Goal: Share content: Share content

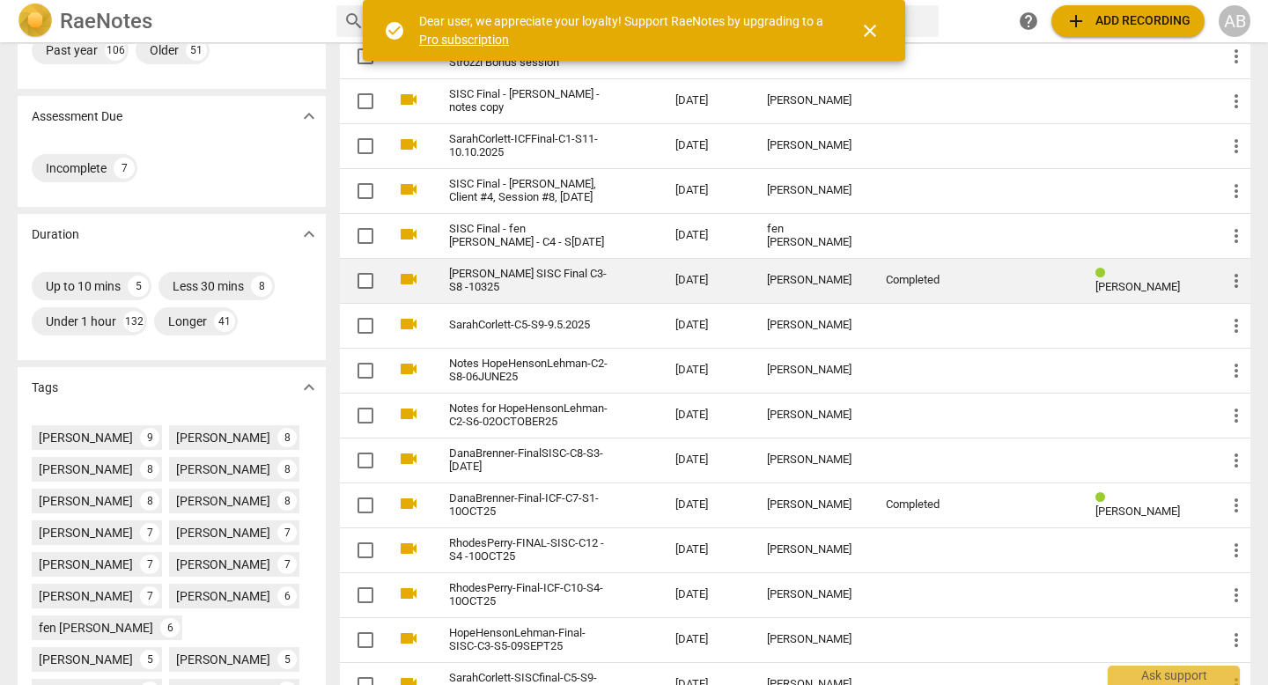
scroll to position [233, 0]
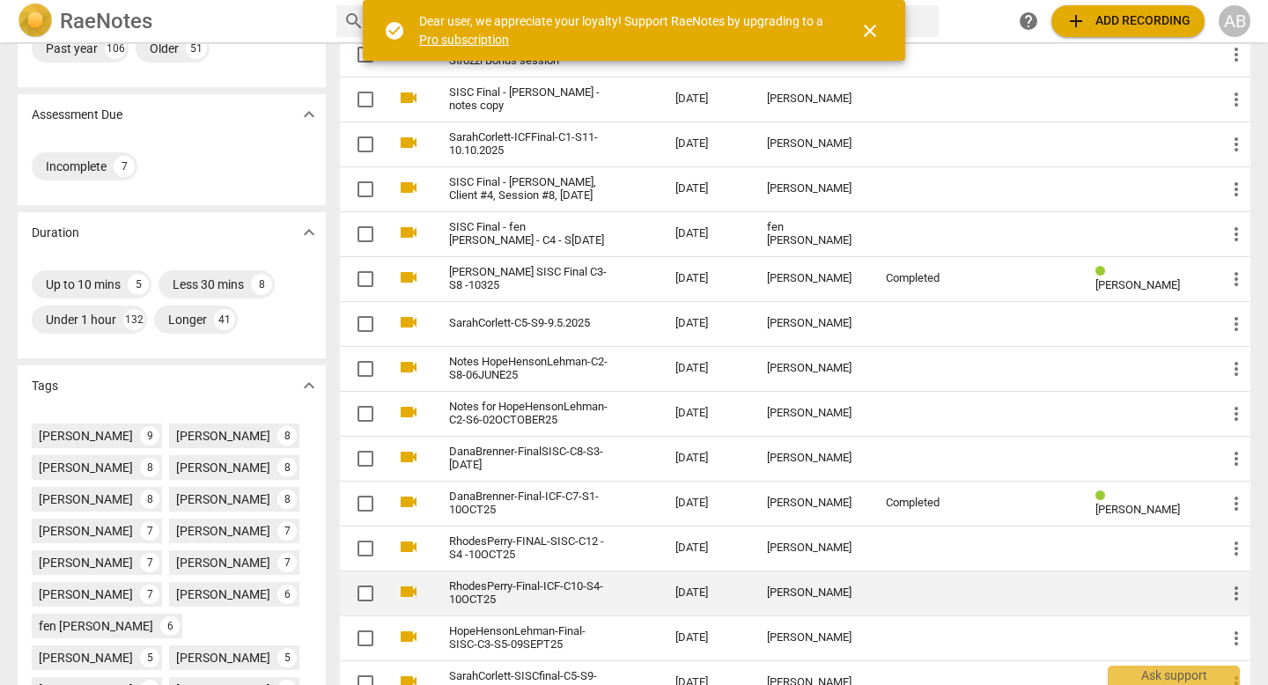
click at [825, 591] on div "[PERSON_NAME]" at bounding box center [812, 592] width 90 height 13
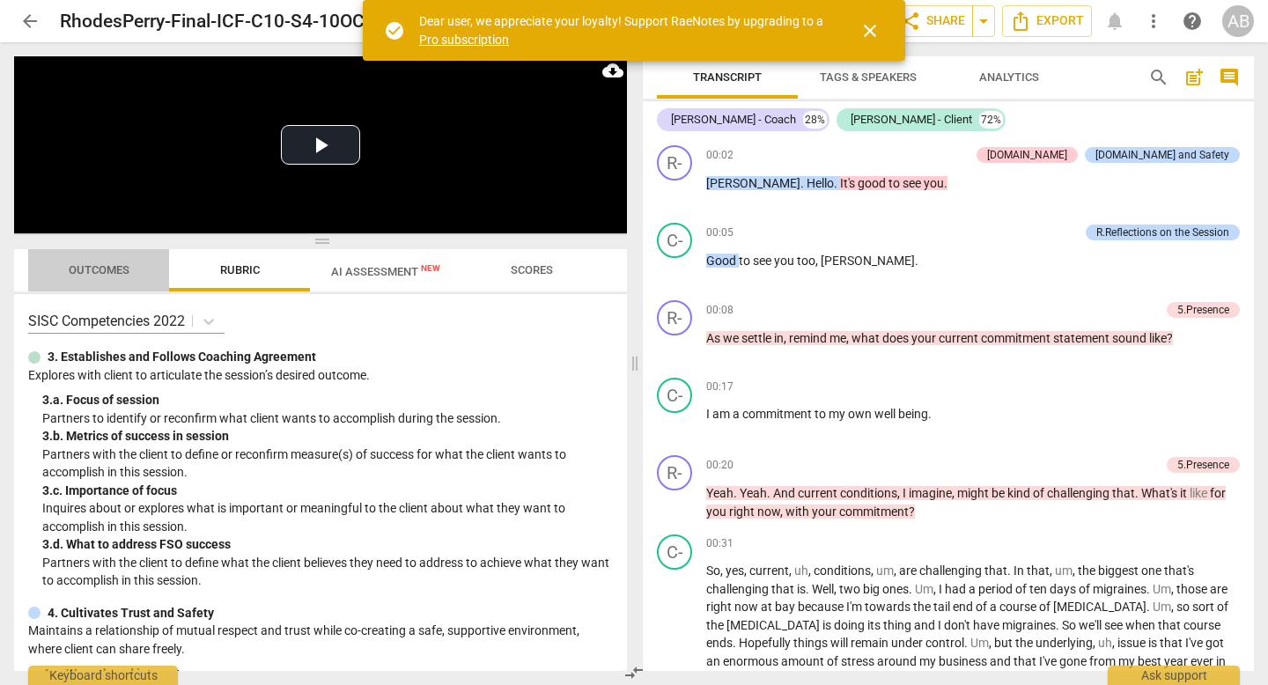
click at [104, 276] on span "Outcomes" at bounding box center [99, 269] width 61 height 13
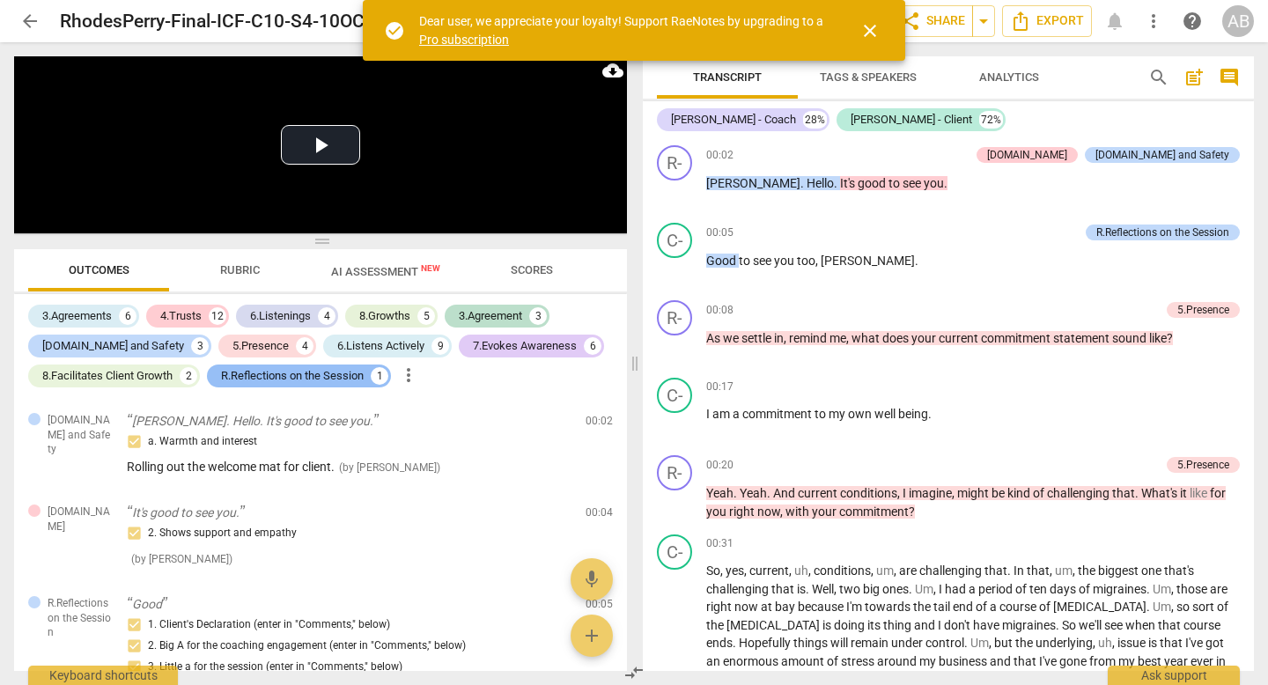
click at [273, 371] on div "R.Reflections on the Session" at bounding box center [292, 376] width 143 height 18
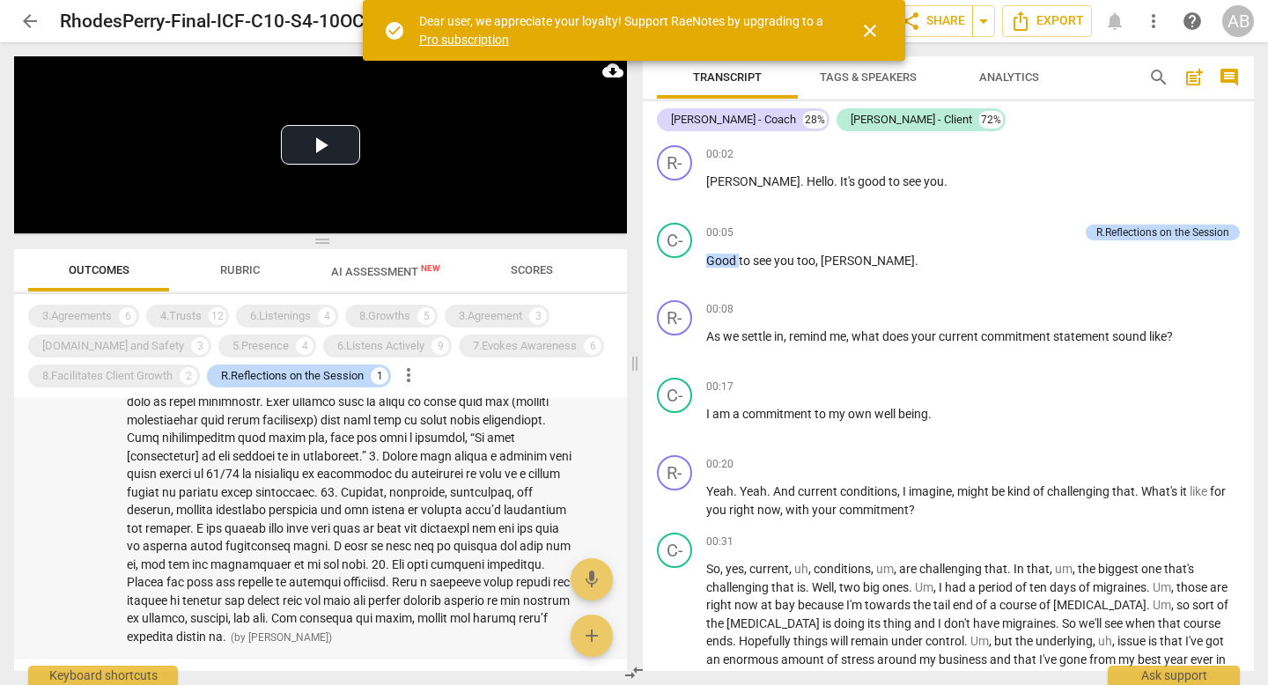
scroll to position [494, 0]
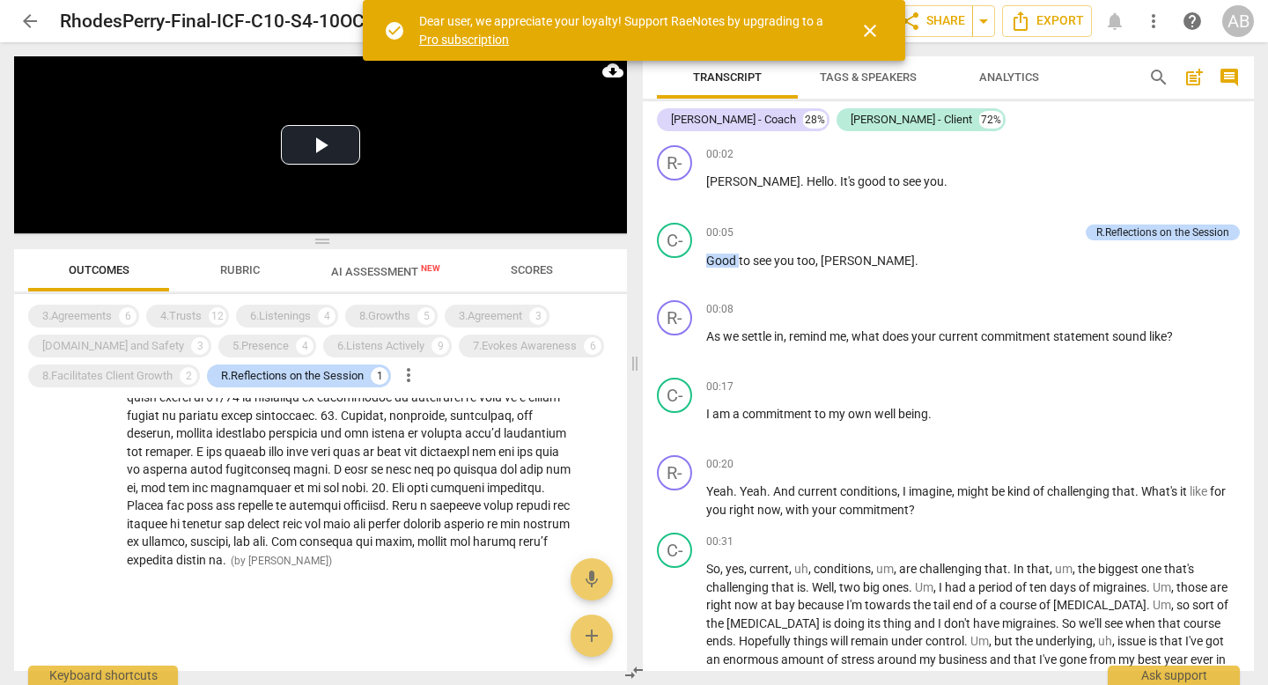
click at [869, 22] on span "close" at bounding box center [869, 30] width 21 height 21
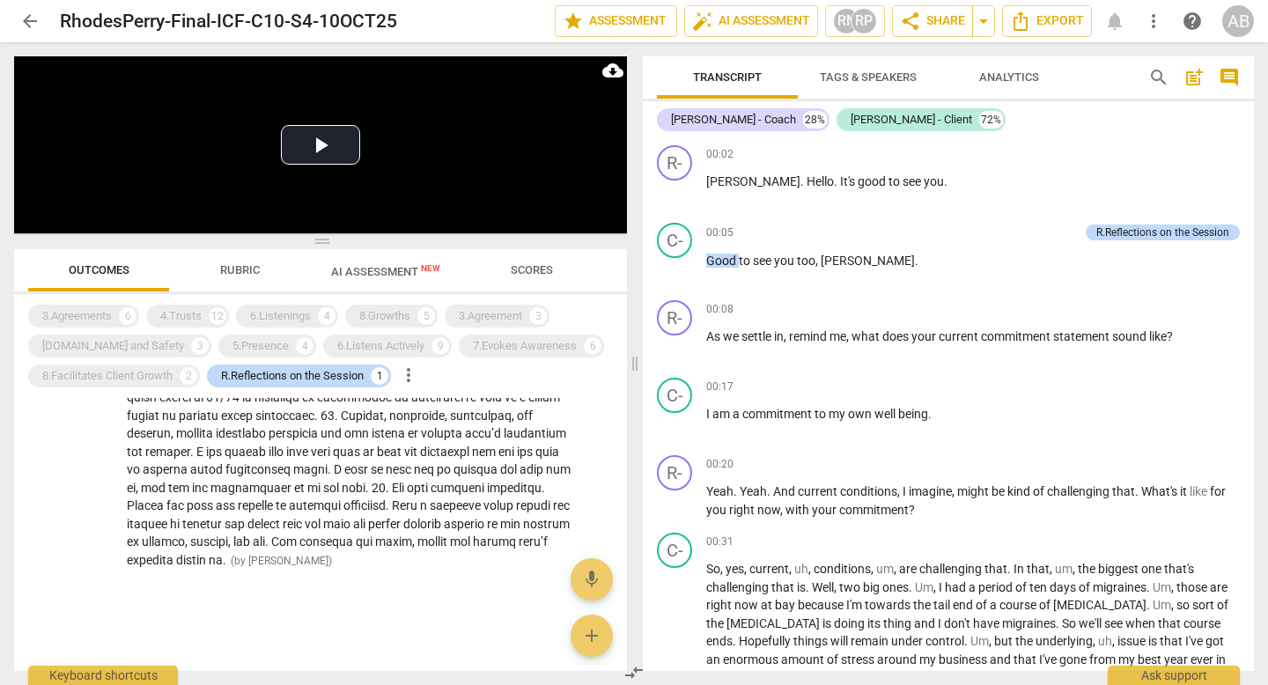
click at [1185, 73] on span "post_add" at bounding box center [1193, 77] width 21 height 21
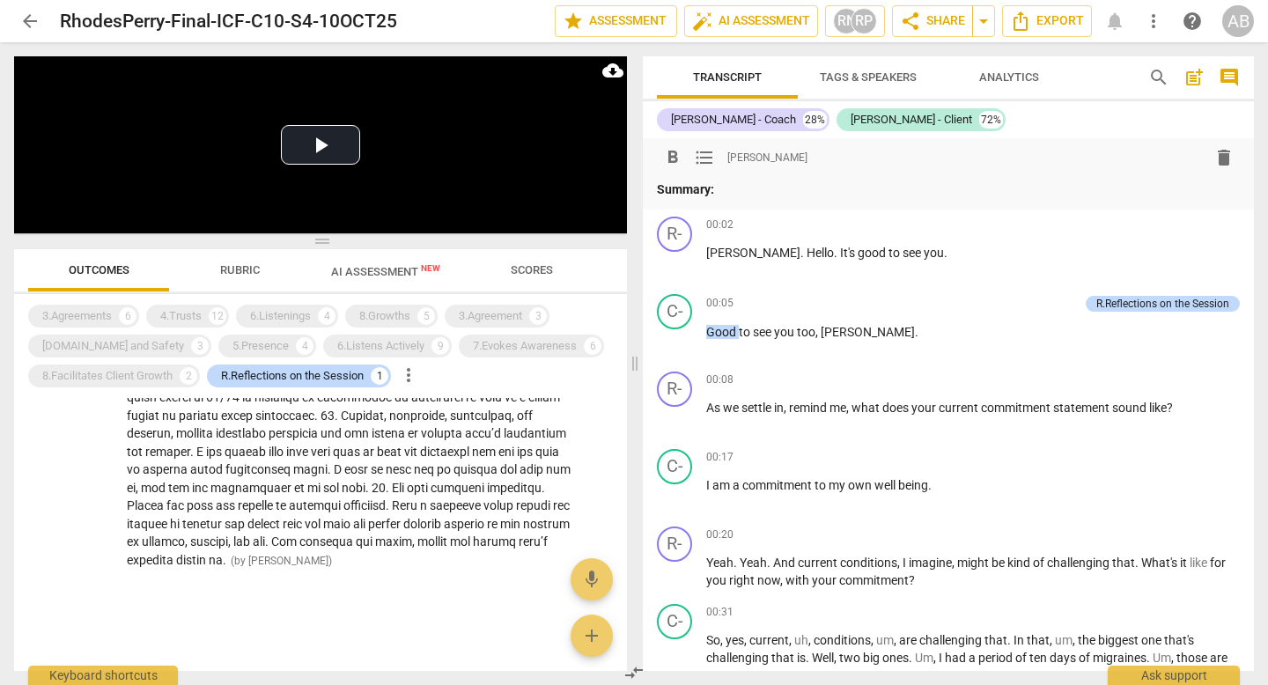
click at [1151, 26] on span "more_vert" at bounding box center [1153, 21] width 21 height 21
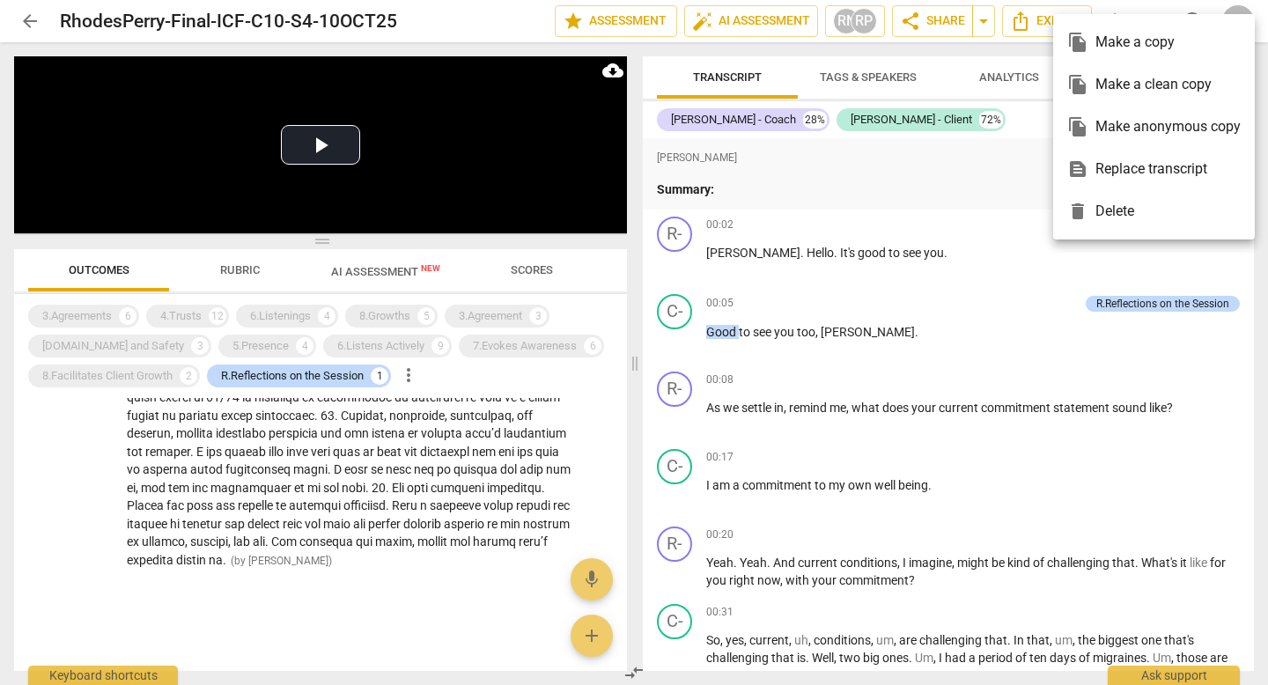
click at [1136, 40] on div "file_copy Make a copy" at bounding box center [1153, 42] width 173 height 42
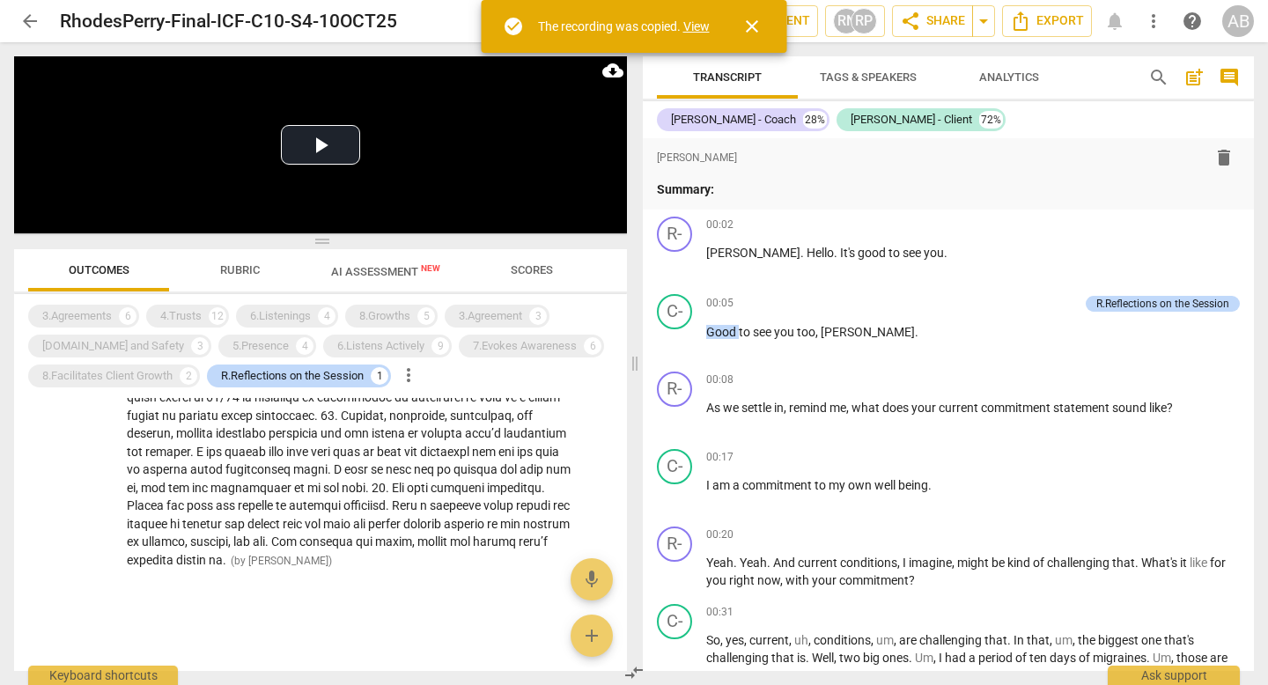
click at [696, 26] on link "View" at bounding box center [696, 26] width 26 height 14
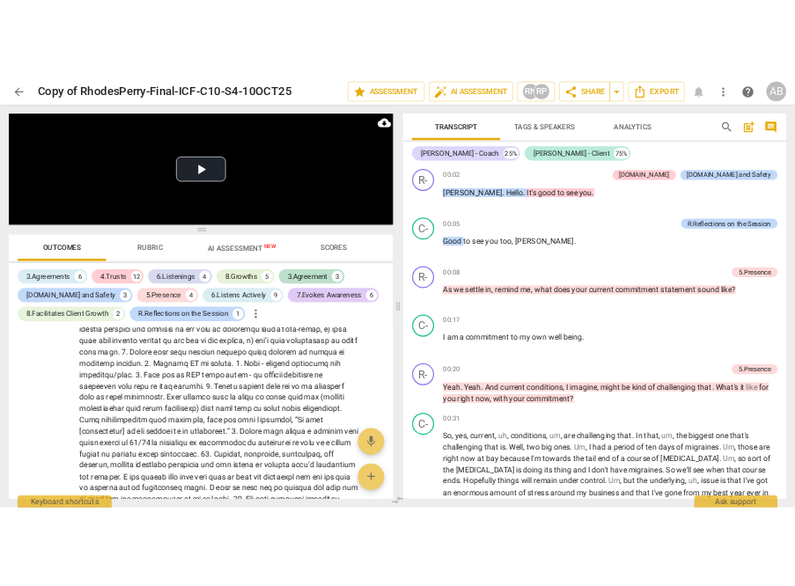
scroll to position [677, 0]
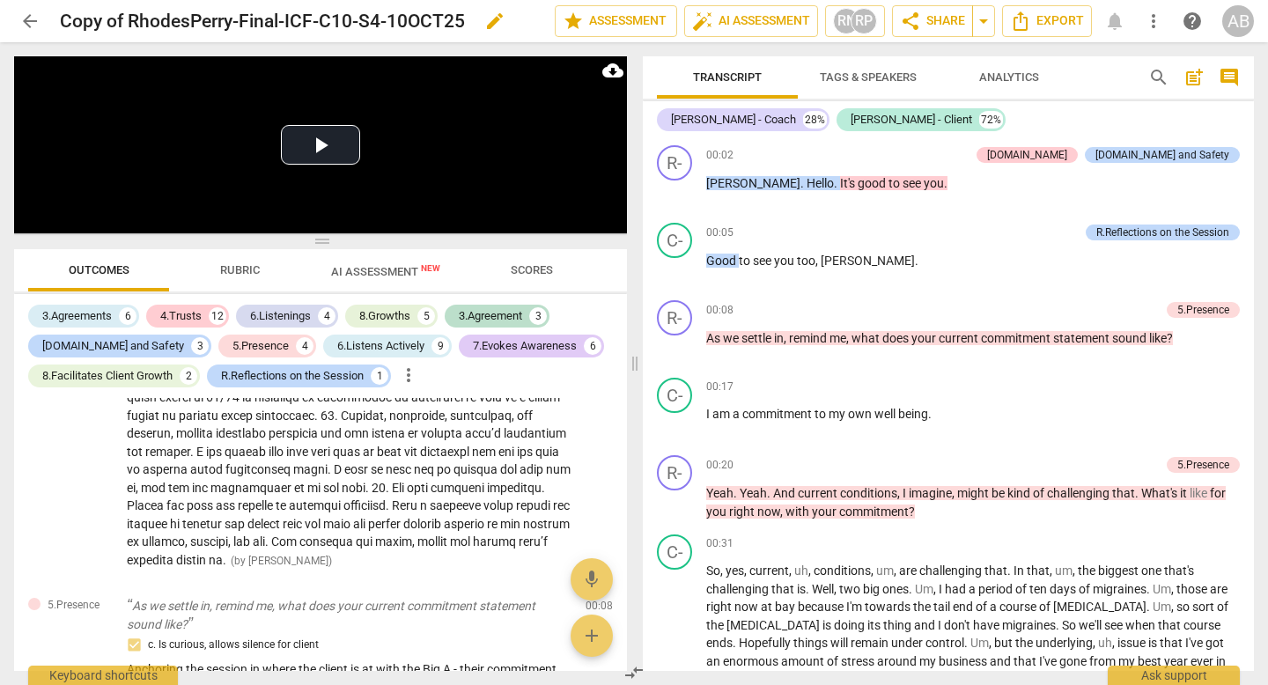
click at [485, 21] on span "edit" at bounding box center [494, 21] width 21 height 21
drag, startPoint x: 130, startPoint y: 24, endPoint x: 50, endPoint y: 0, distance: 83.6
click at [41, 15] on div "arrow_back Copy of RhodesPerry-Final-ICF-C10-S4-10OCT25 done clear star Assessm…" at bounding box center [633, 20] width 1239 height 33
type input "RhodesPerry-Final-ICF-C10-S4-10OCT25"
click at [490, 19] on span "done" at bounding box center [492, 21] width 21 height 21
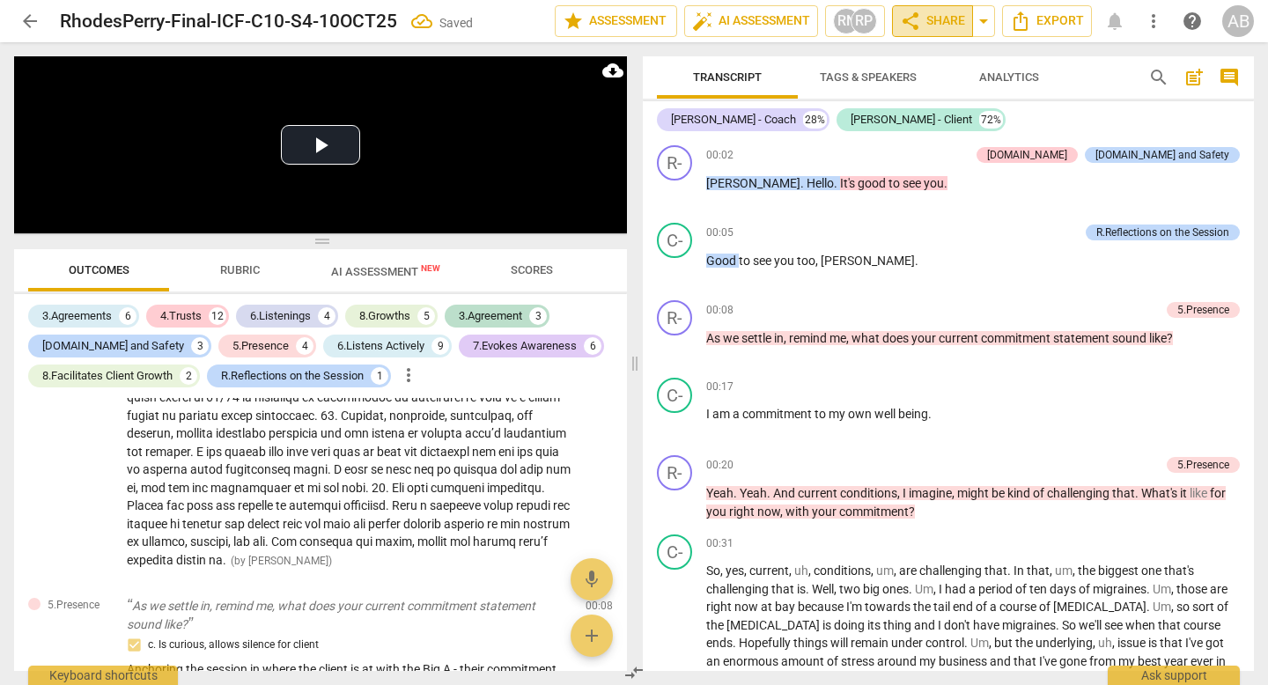
click at [953, 18] on span "share Share" at bounding box center [932, 21] width 65 height 21
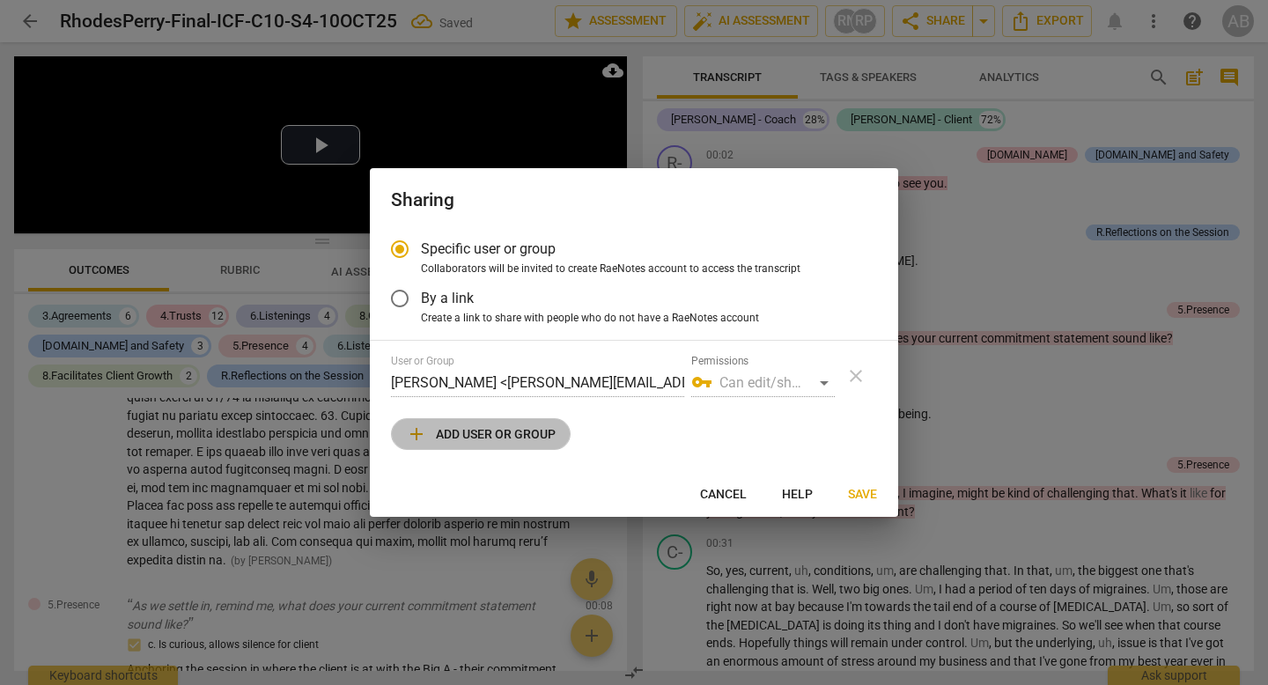
click at [490, 435] on span "add Add user or group" at bounding box center [481, 433] width 150 height 21
radio input "false"
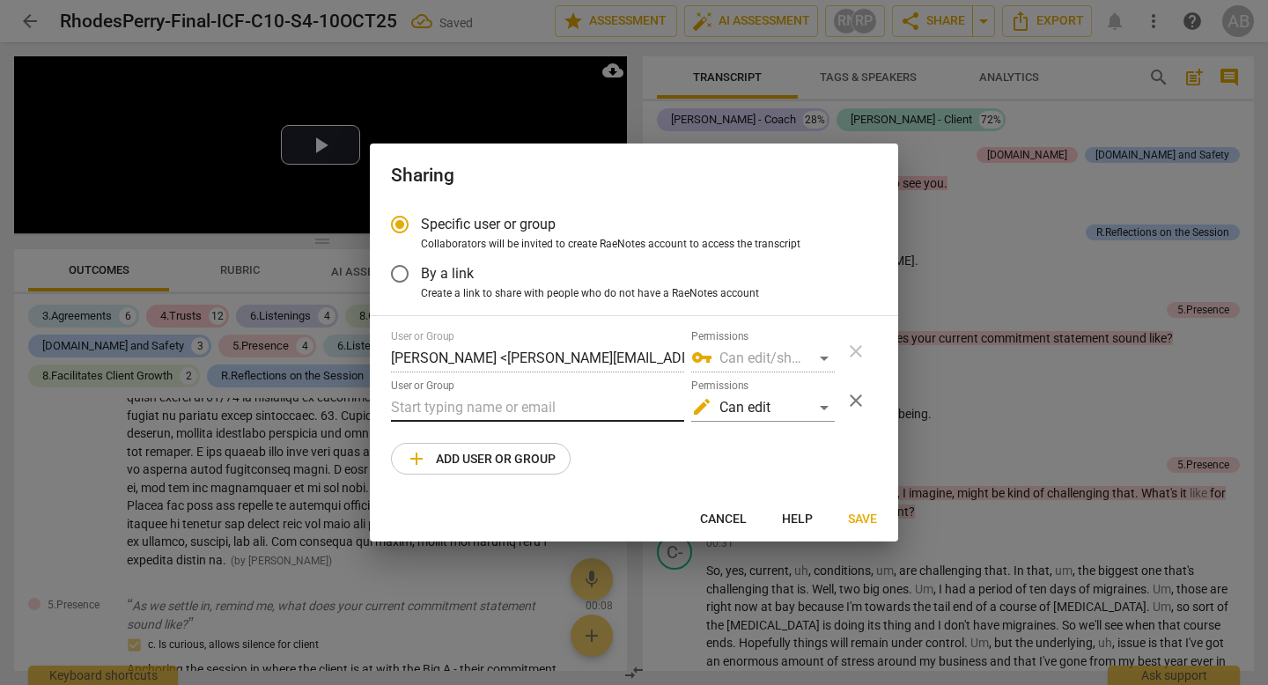
click at [520, 411] on input "text" at bounding box center [537, 407] width 293 height 28
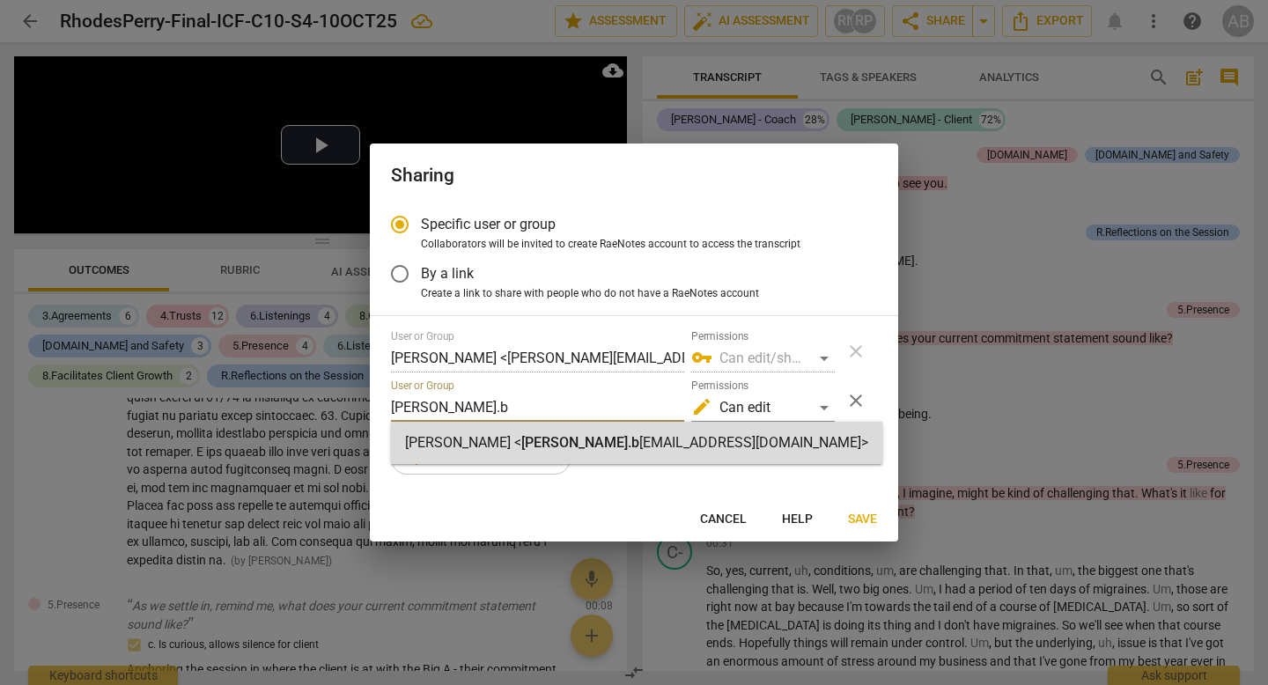
type input "[PERSON_NAME].b"
click at [521, 433] on div "[PERSON_NAME] < [PERSON_NAME].b [EMAIL_ADDRESS][DOMAIN_NAME]>" at bounding box center [636, 442] width 463 height 21
radio input "false"
type input "[PERSON_NAME] <[PERSON_NAME][EMAIL_ADDRESS][DOMAIN_NAME]>"
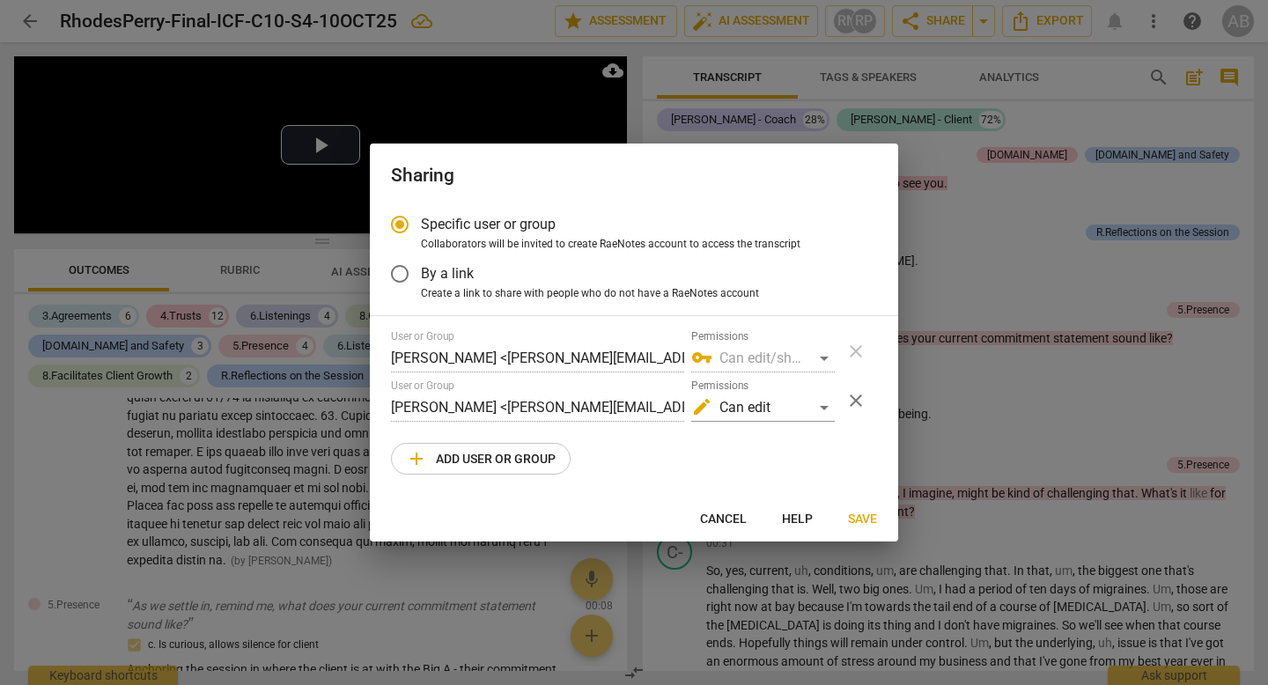
click at [866, 520] on span "Save" at bounding box center [862, 520] width 29 height 18
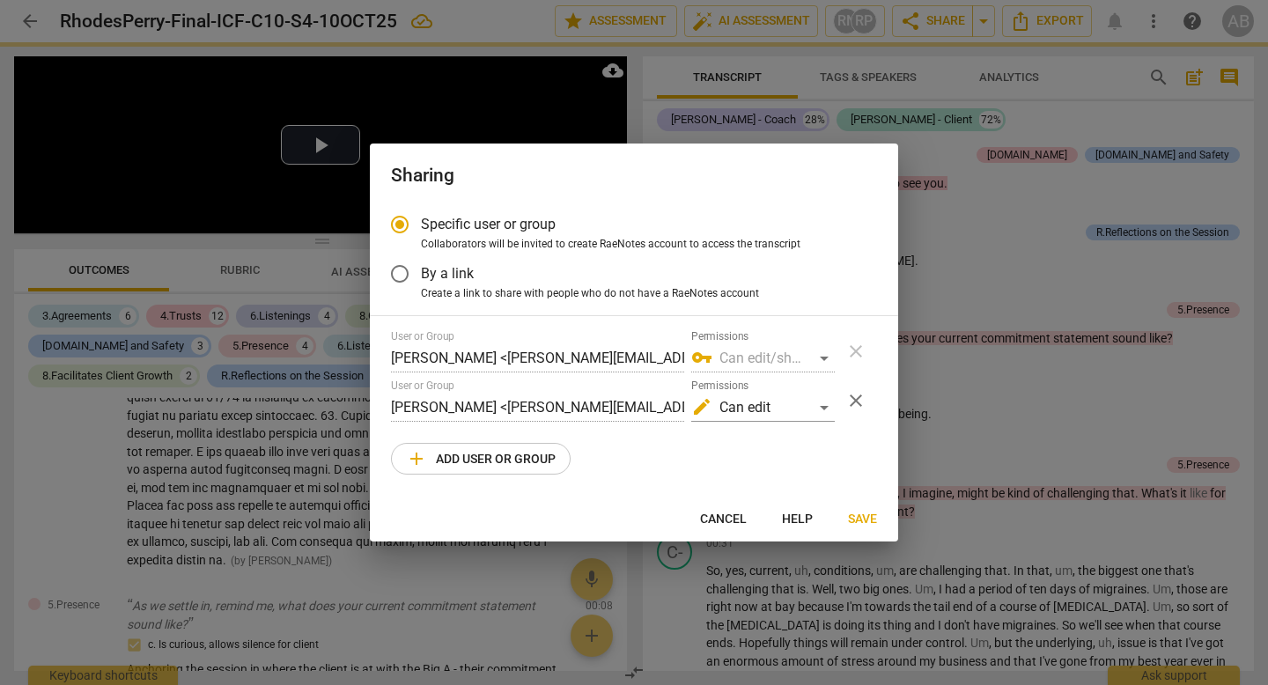
radio input "false"
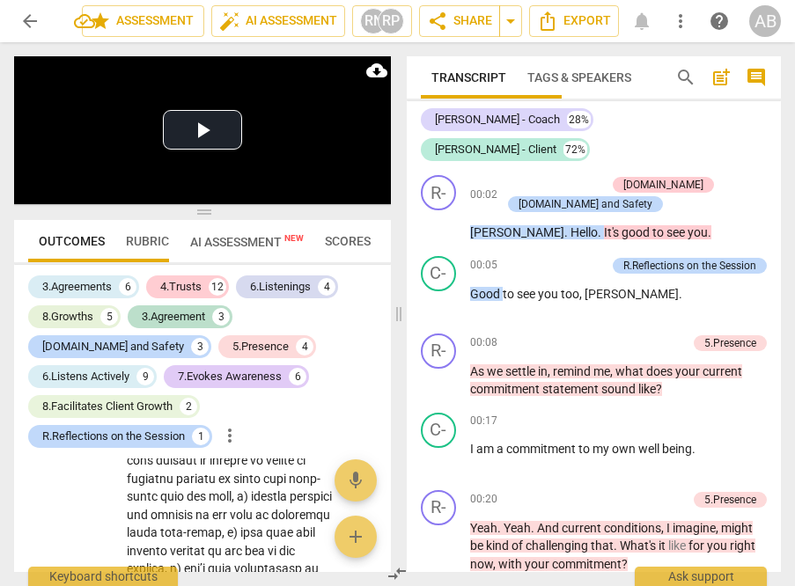
scroll to position [840, 0]
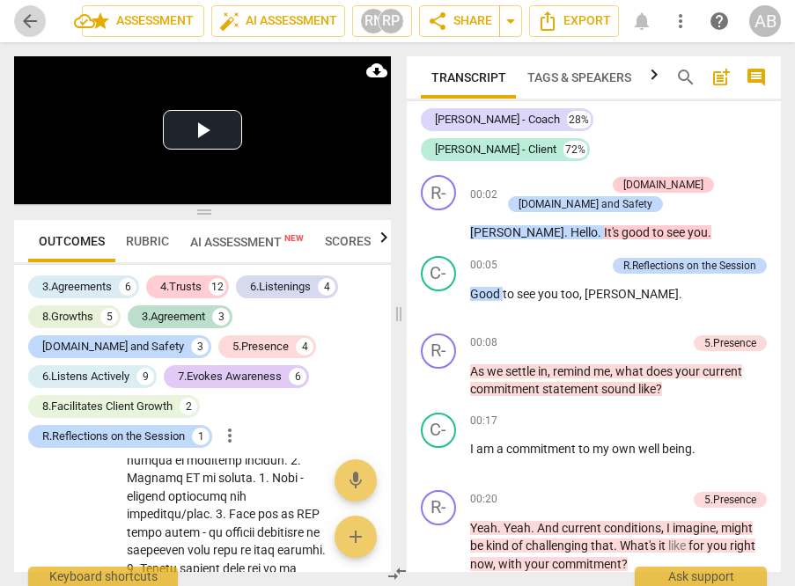
click at [21, 18] on span "arrow_back" at bounding box center [29, 21] width 21 height 21
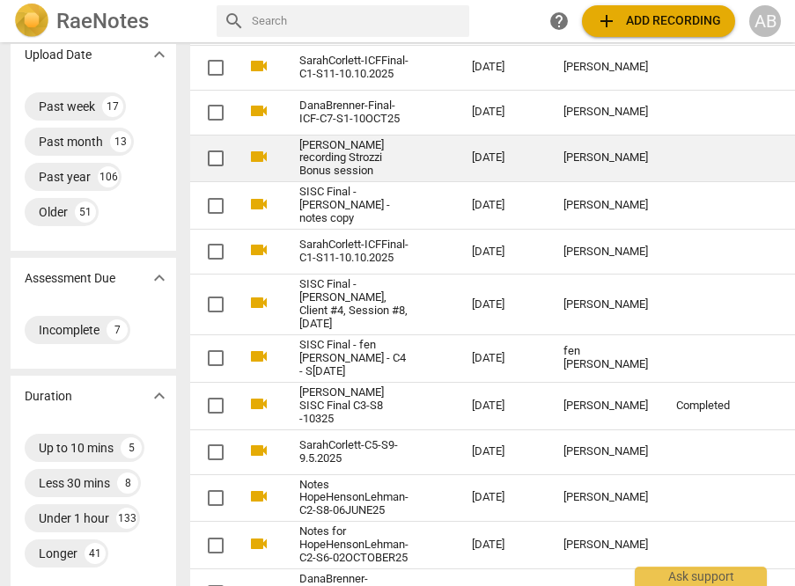
scroll to position [174, 4]
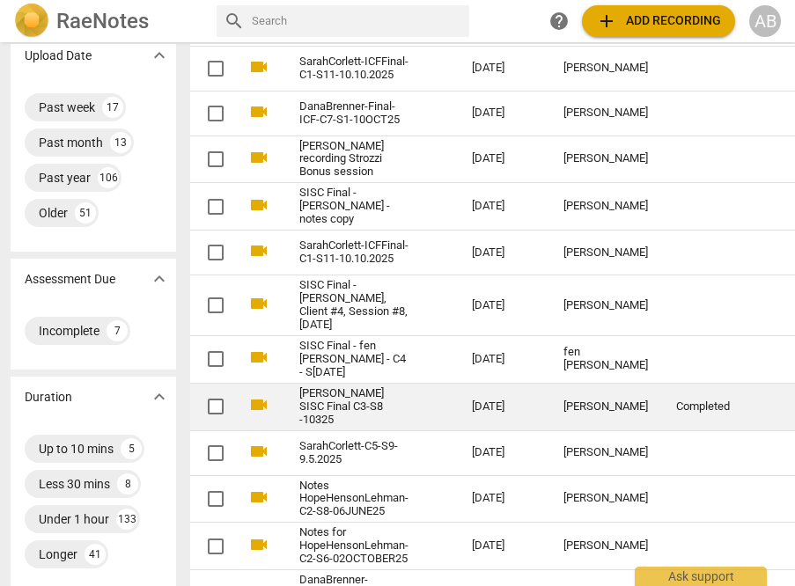
click at [570, 401] on div "[PERSON_NAME]" at bounding box center [605, 407] width 85 height 13
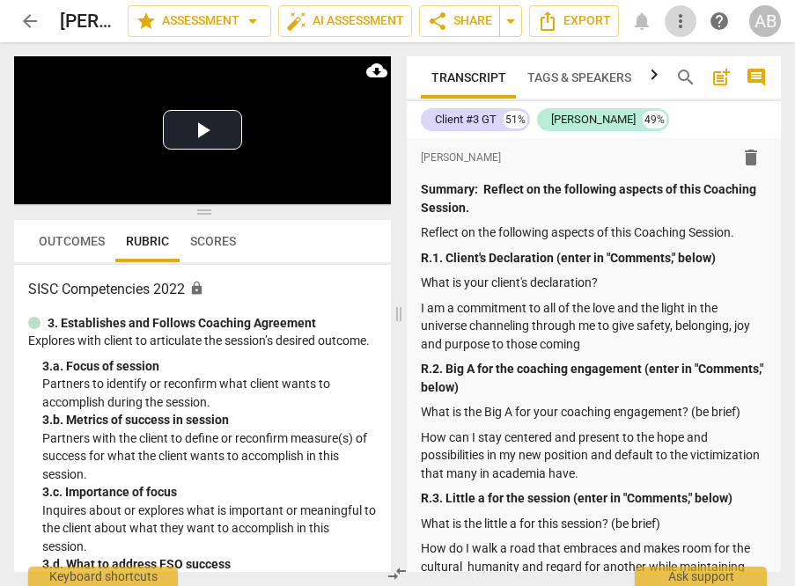
click at [679, 18] on span "more_vert" at bounding box center [680, 21] width 21 height 21
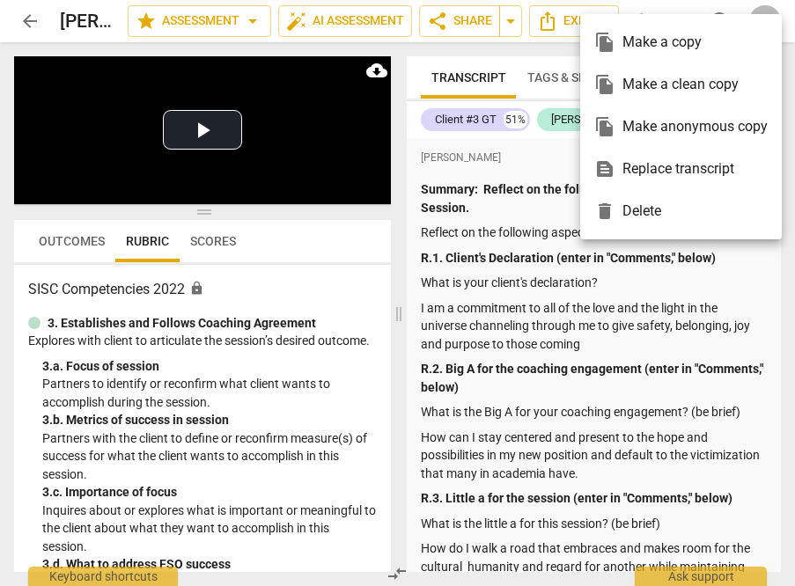
click at [670, 40] on div "file_copy Make a copy" at bounding box center [680, 42] width 173 height 42
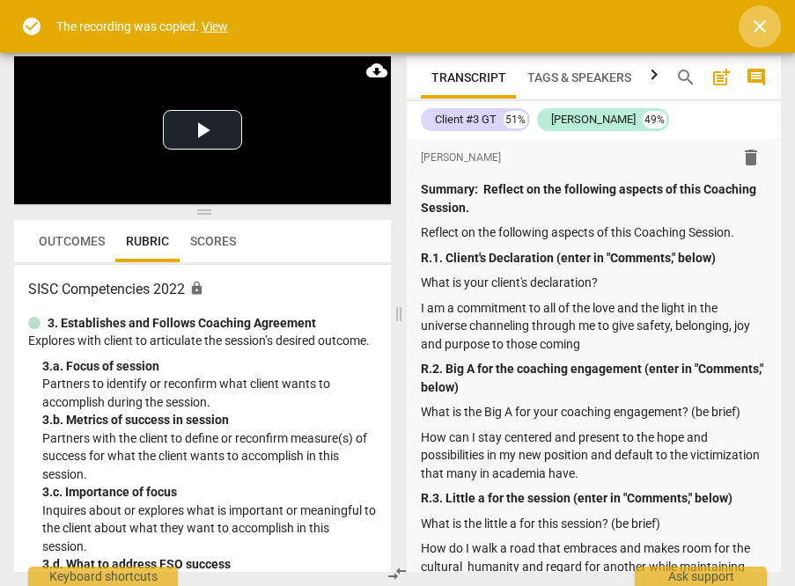
click at [767, 25] on span "close" at bounding box center [759, 26] width 21 height 21
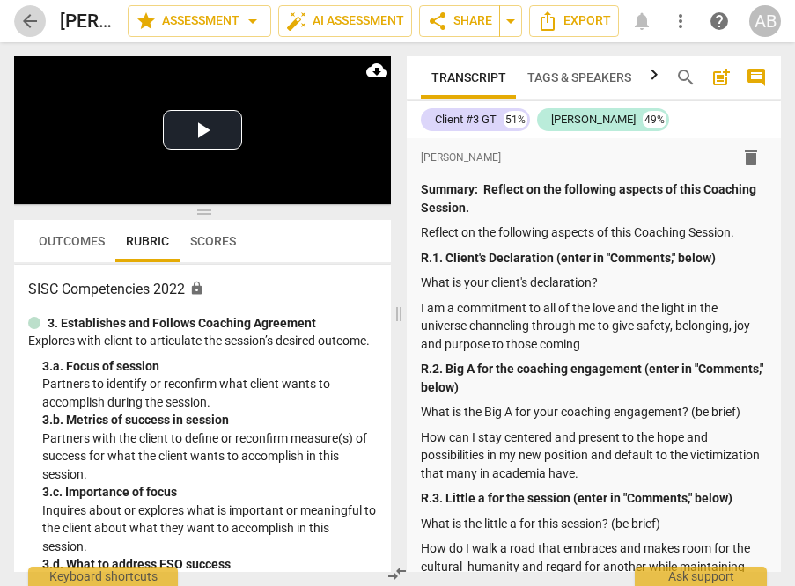
click at [25, 21] on span "arrow_back" at bounding box center [29, 21] width 21 height 21
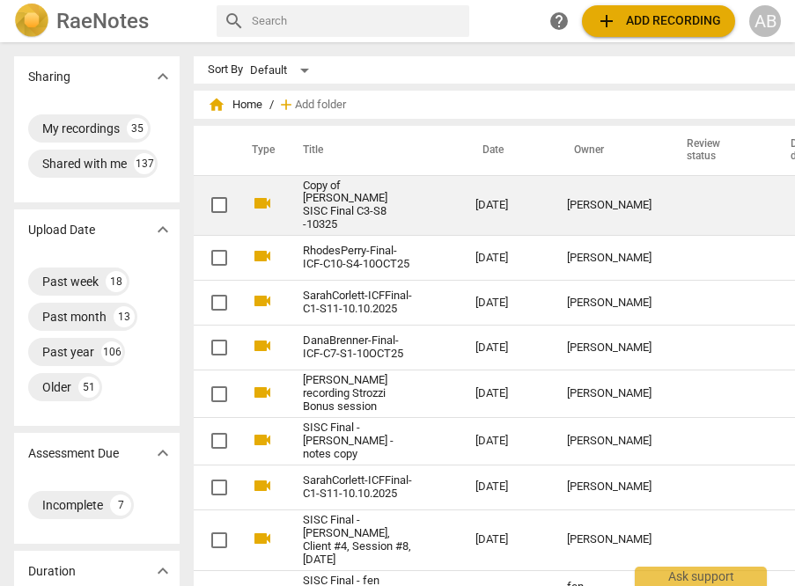
click at [319, 192] on link "Copy of [PERSON_NAME] SISC Final C3-S8 -10325" at bounding box center [357, 206] width 109 height 53
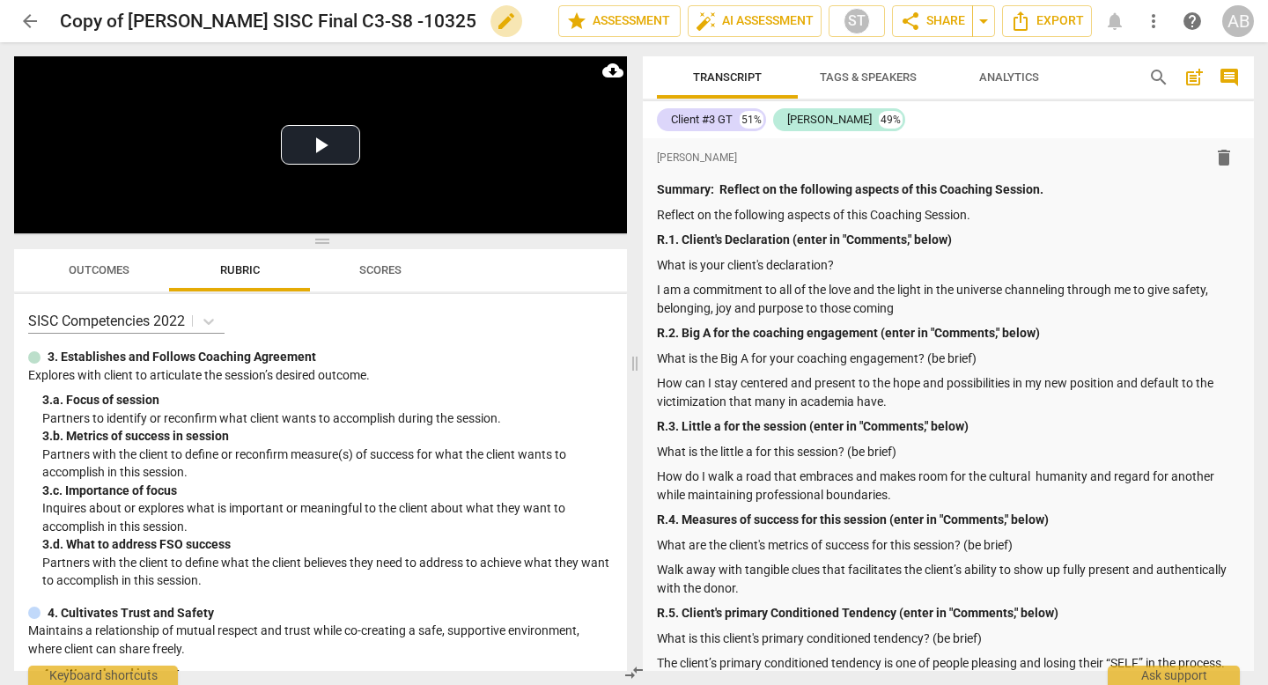
click at [496, 25] on span "edit" at bounding box center [506, 21] width 21 height 21
drag, startPoint x: 129, startPoint y: 13, endPoint x: 55, endPoint y: 14, distance: 73.1
click at [55, 14] on div "arrow_back Copy of [PERSON_NAME] SISC Final C3-S8 -10325 done clear star Assess…" at bounding box center [633, 20] width 1239 height 33
type input "[PERSON_NAME] SISC Final C3-S8 -10325"
click at [487, 28] on span "done" at bounding box center [496, 21] width 21 height 21
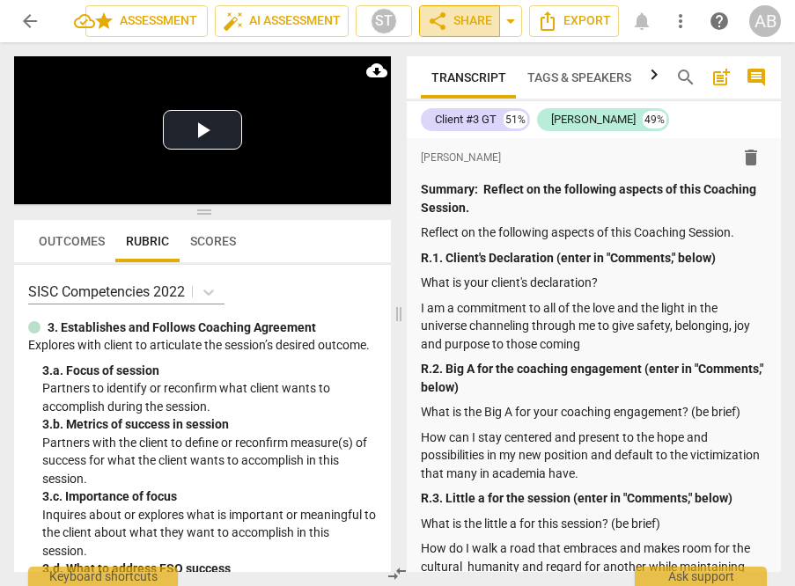
click at [460, 24] on span "share Share" at bounding box center [459, 21] width 65 height 21
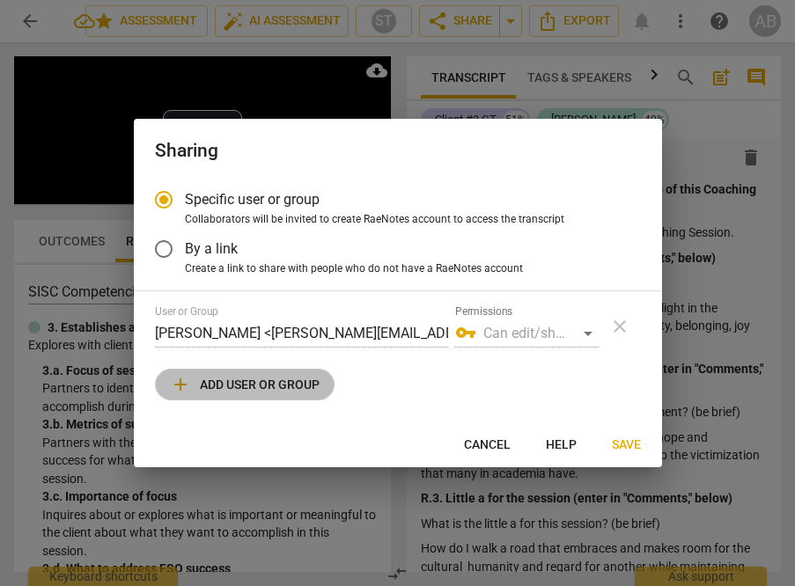
click at [279, 393] on span "add Add user or group" at bounding box center [245, 384] width 150 height 21
radio input "false"
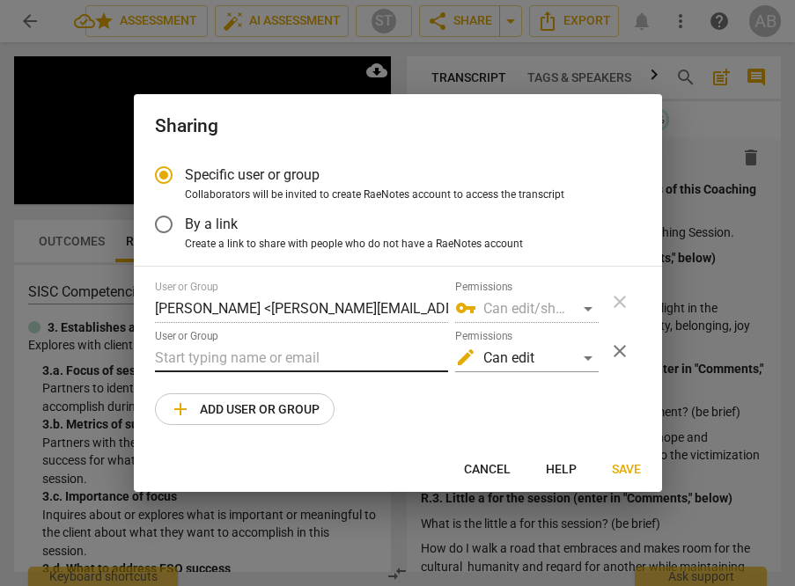
click at [285, 359] on input "text" at bounding box center [301, 358] width 293 height 28
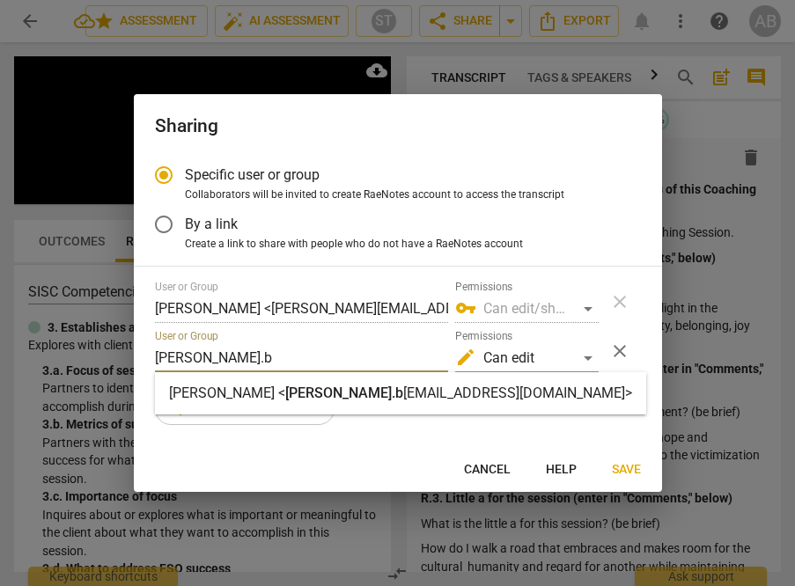
type input "[PERSON_NAME].b"
click at [277, 390] on strong "[PERSON_NAME] <" at bounding box center [227, 393] width 116 height 17
radio input "false"
type input "[PERSON_NAME] <[PERSON_NAME][EMAIL_ADDRESS][DOMAIN_NAME]>"
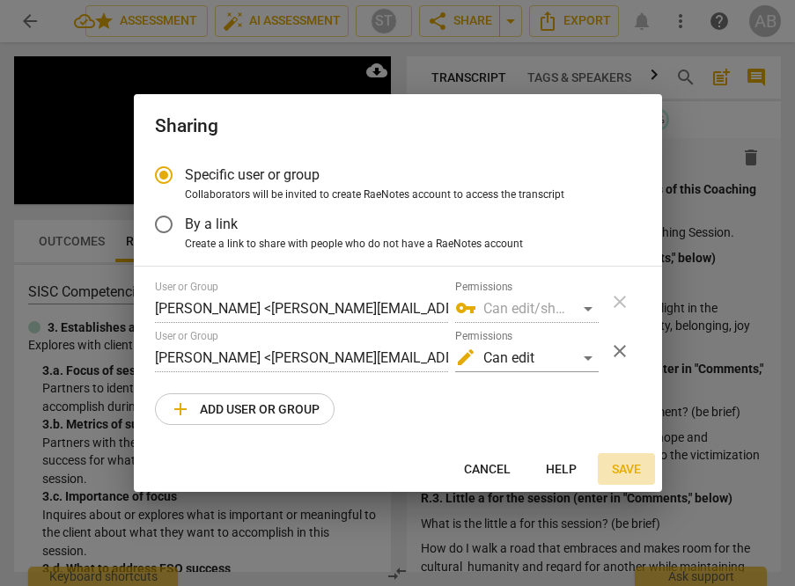
click at [629, 466] on span "Save" at bounding box center [626, 470] width 29 height 18
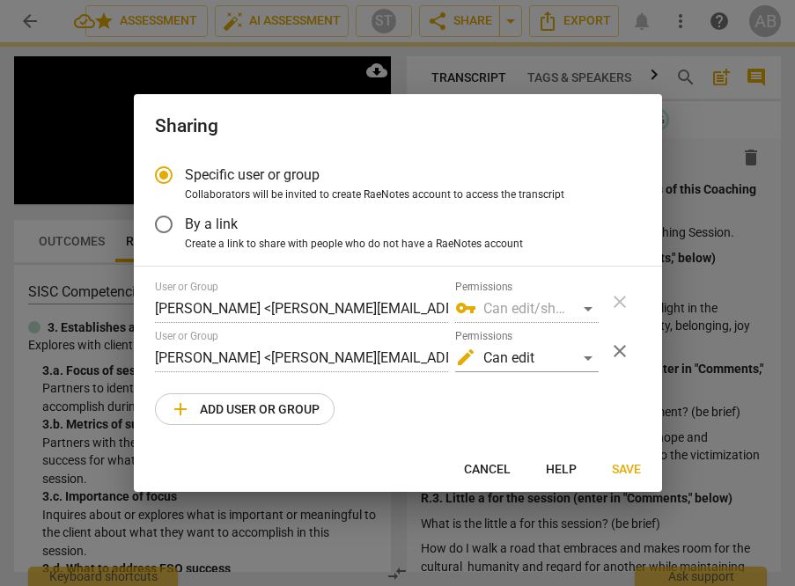
radio input "false"
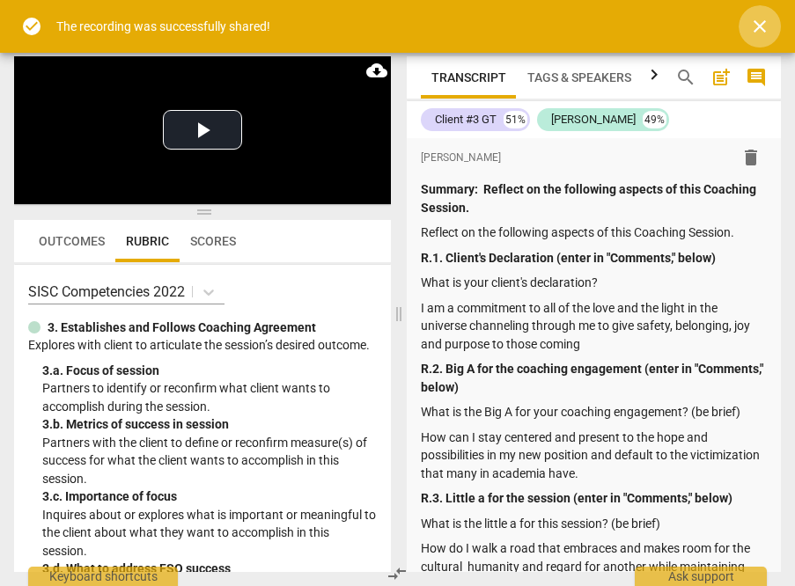
click at [762, 24] on span "close" at bounding box center [759, 26] width 21 height 21
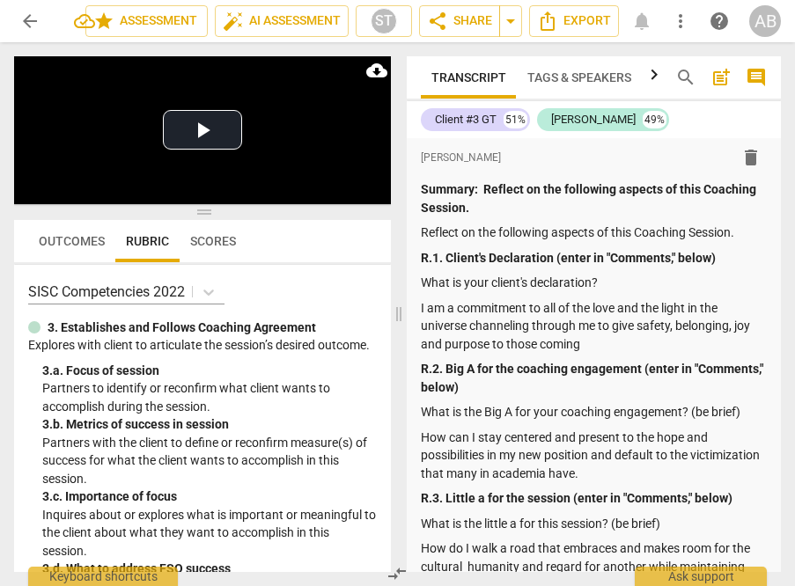
click at [20, 17] on span "arrow_back" at bounding box center [29, 21] width 21 height 21
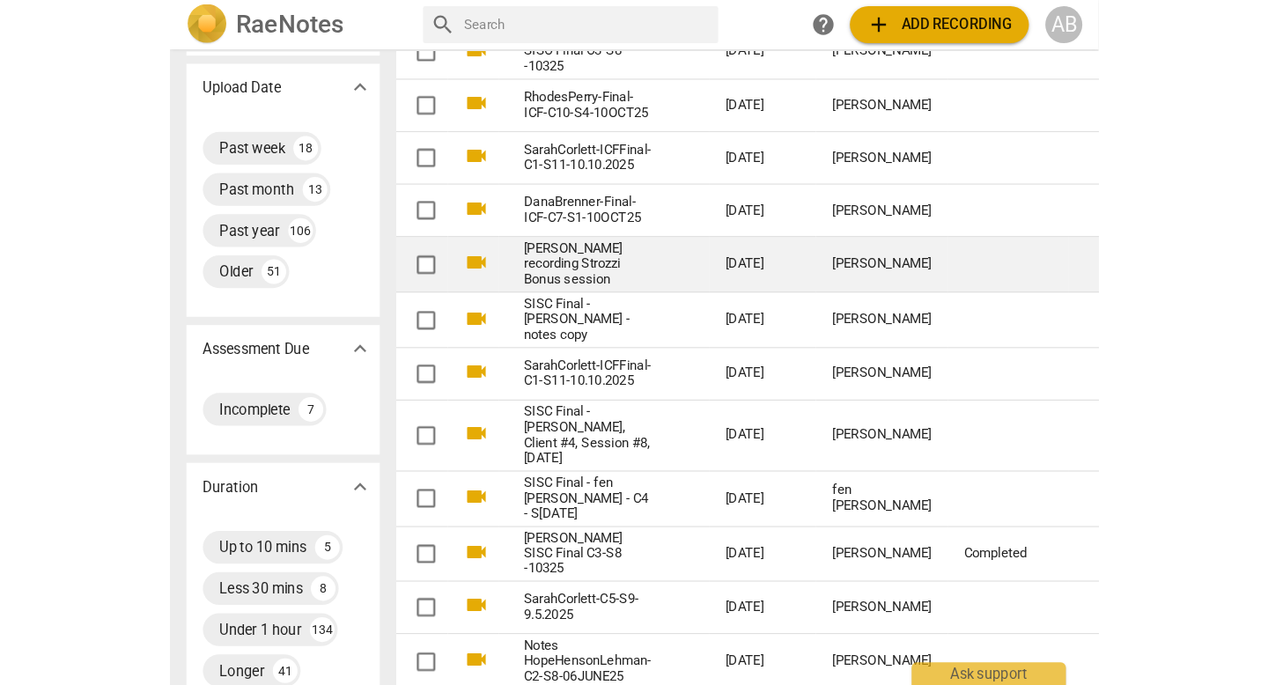
scroll to position [154, 0]
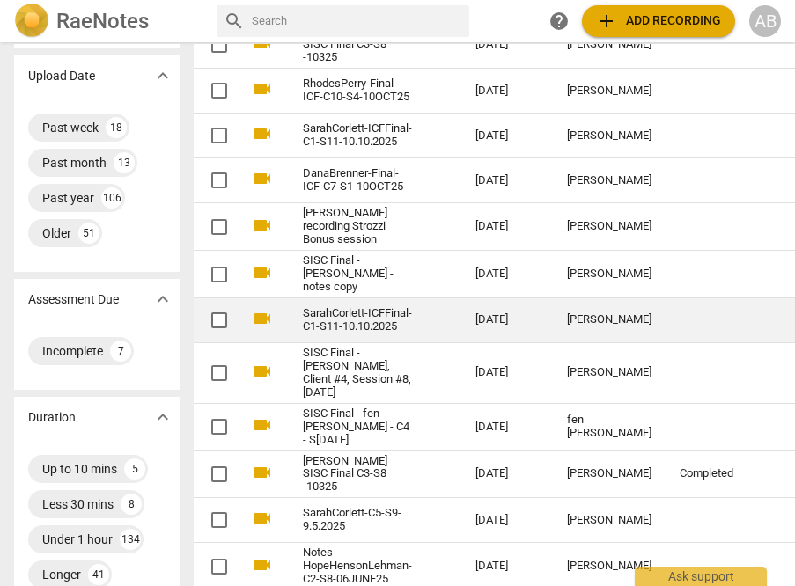
click at [583, 336] on td "[PERSON_NAME]" at bounding box center [609, 320] width 113 height 45
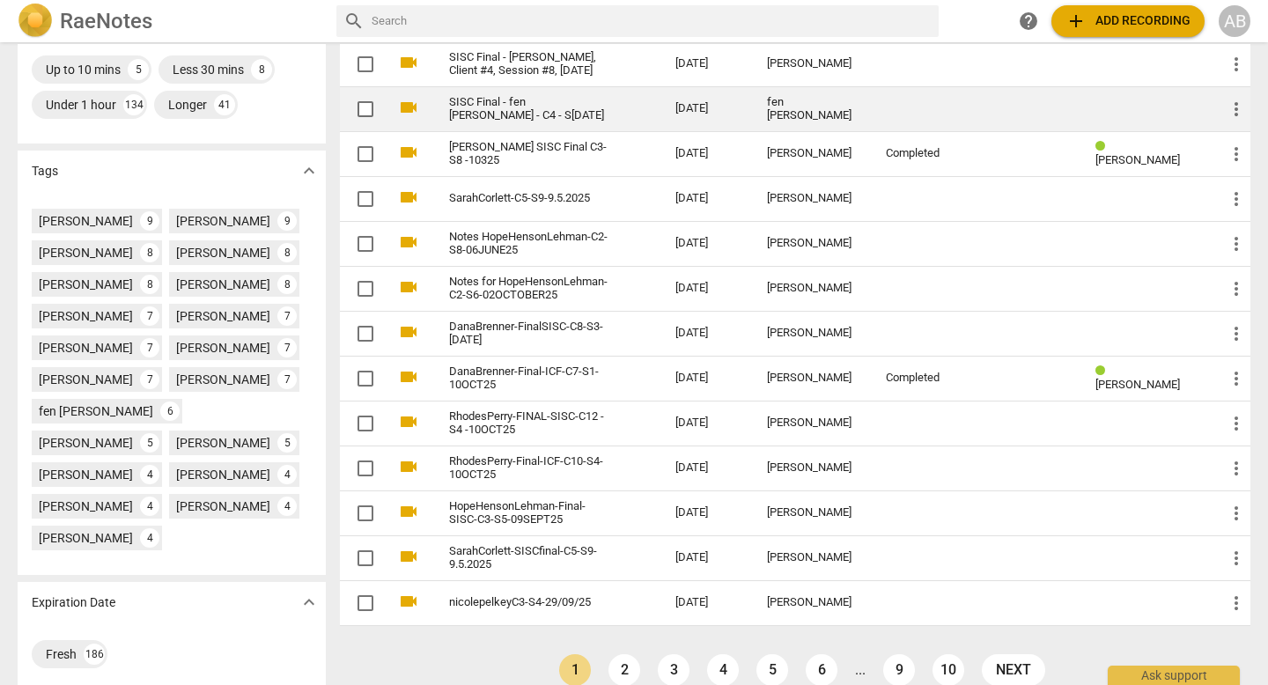
scroll to position [488, 0]
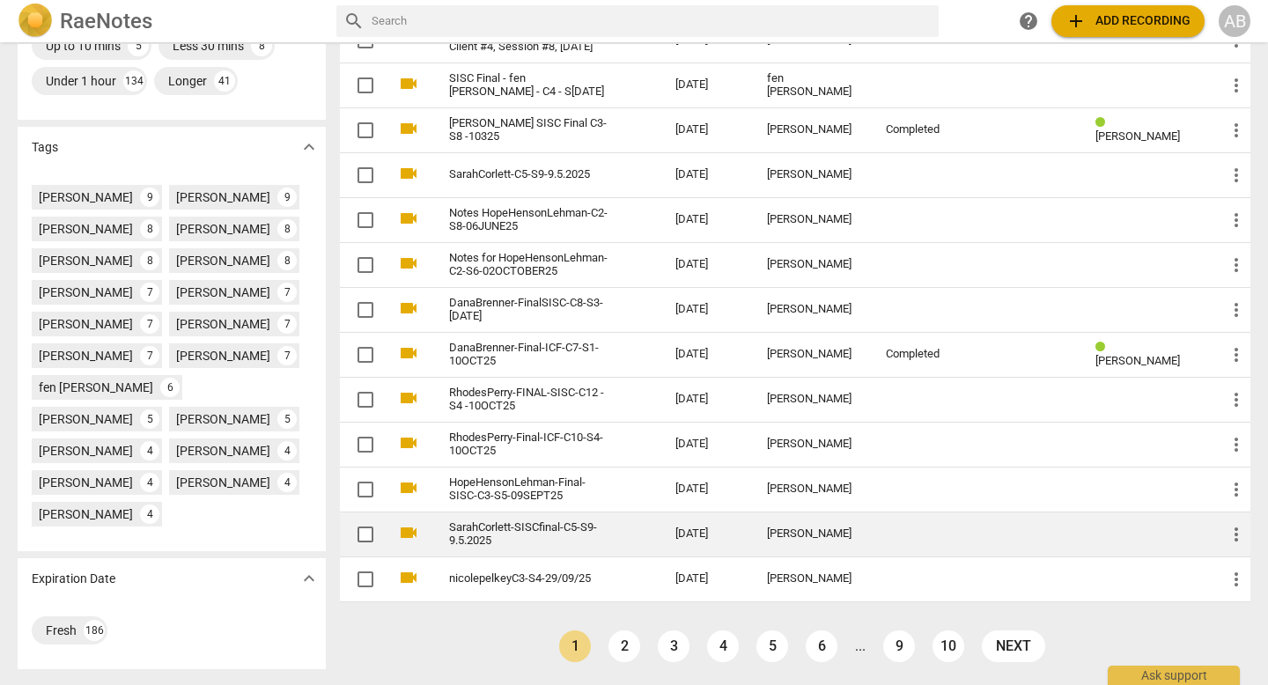
click at [576, 521] on link "SarahCorlett-SISCfinal-C5-S9-9.5.2025" at bounding box center [530, 534] width 163 height 26
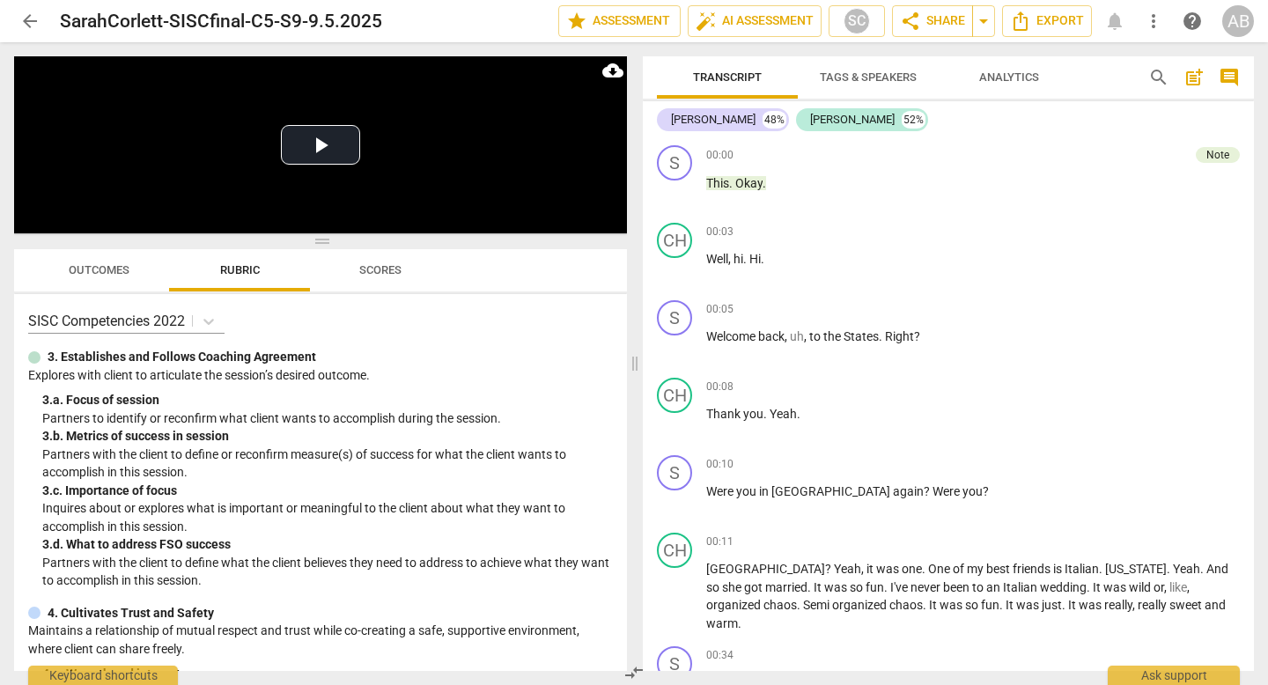
click at [108, 277] on span "Outcomes" at bounding box center [99, 271] width 103 height 24
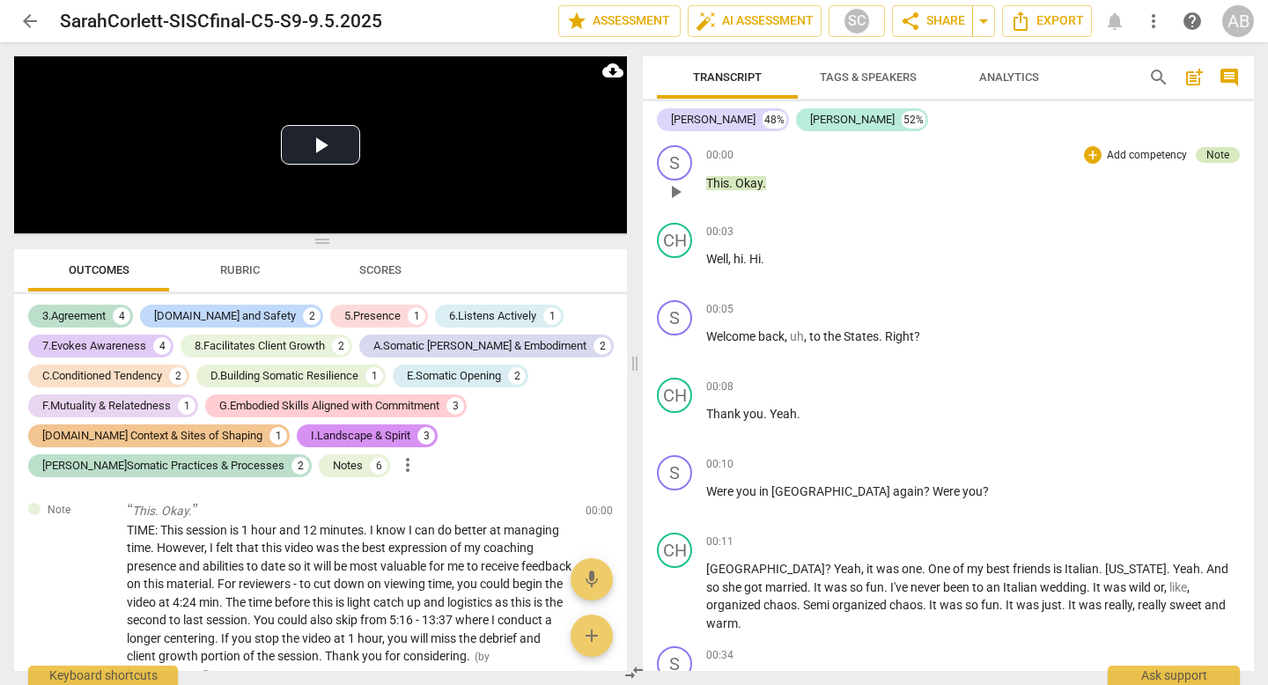
click at [1217, 151] on div "Note" at bounding box center [1217, 155] width 23 height 16
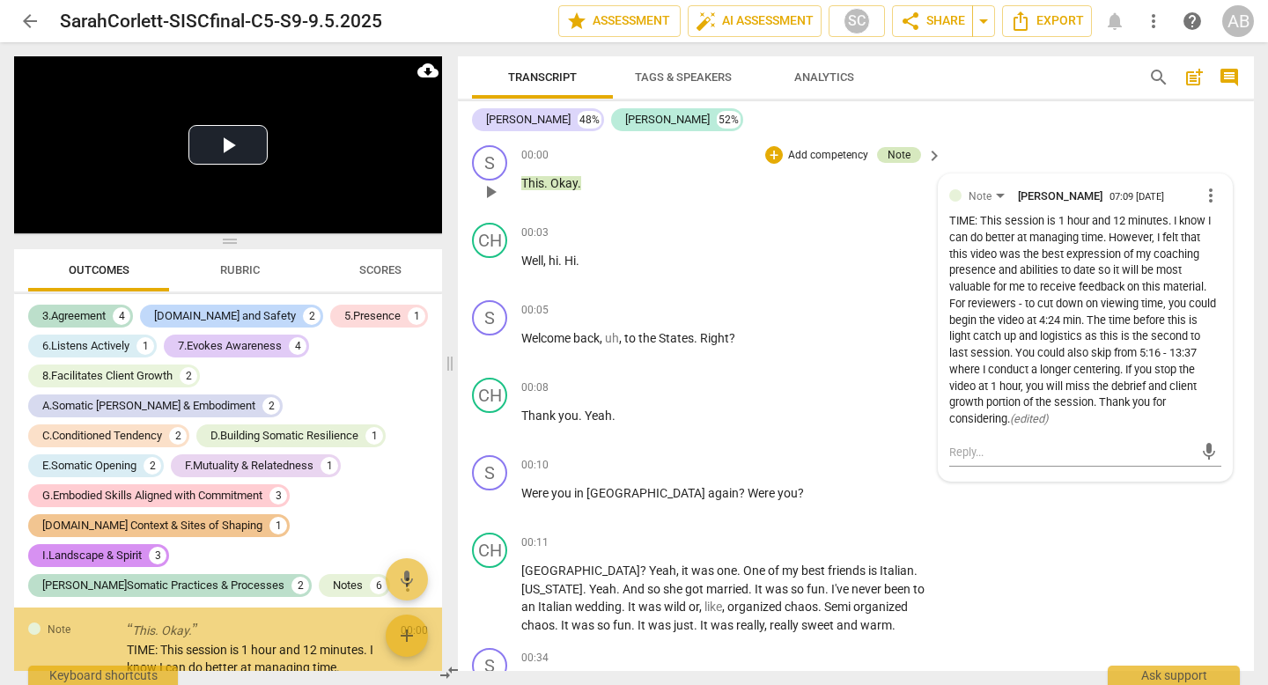
scroll to position [13, 0]
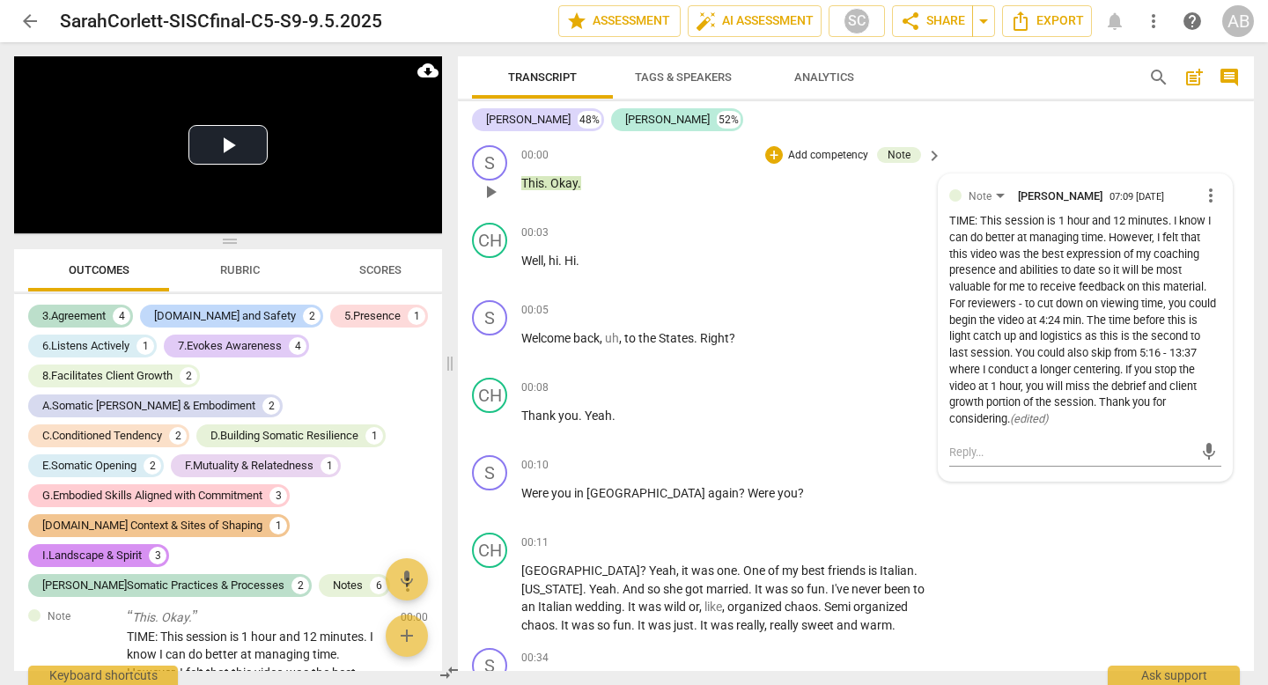
click at [1042, 250] on div "TIME: This session is 1 hour and 12 minutes. I know I can do better at managing…" at bounding box center [1085, 320] width 272 height 215
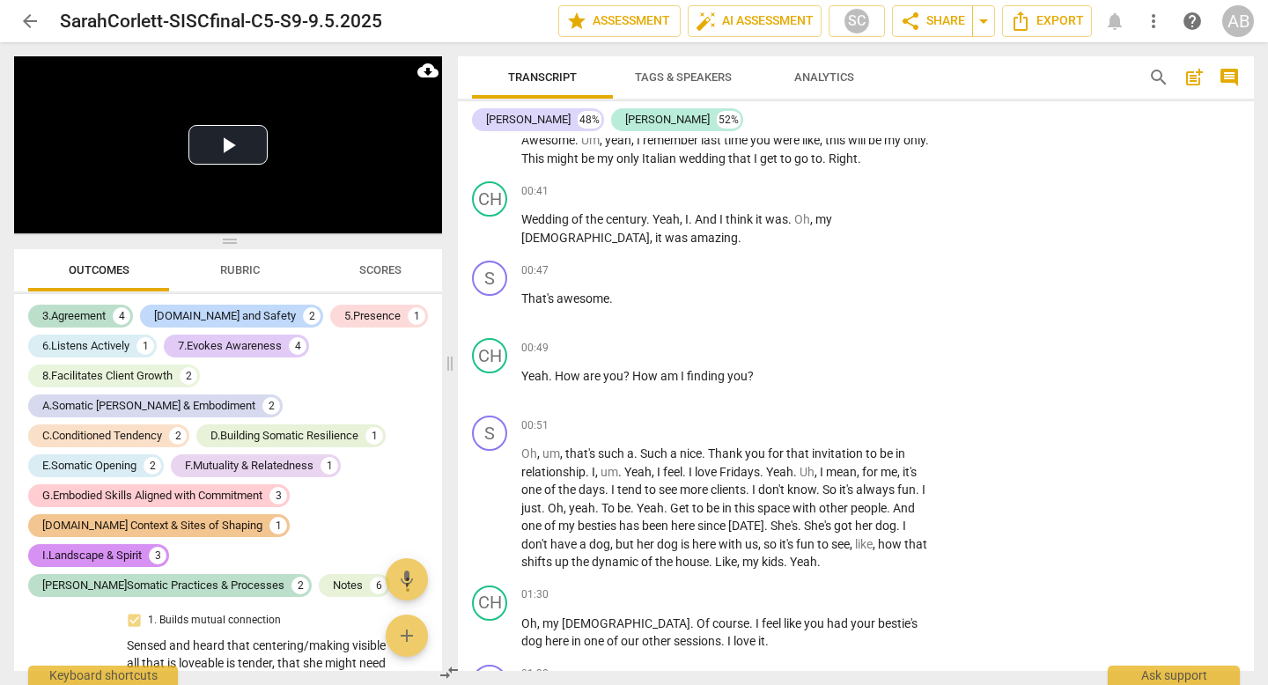
scroll to position [4555, 0]
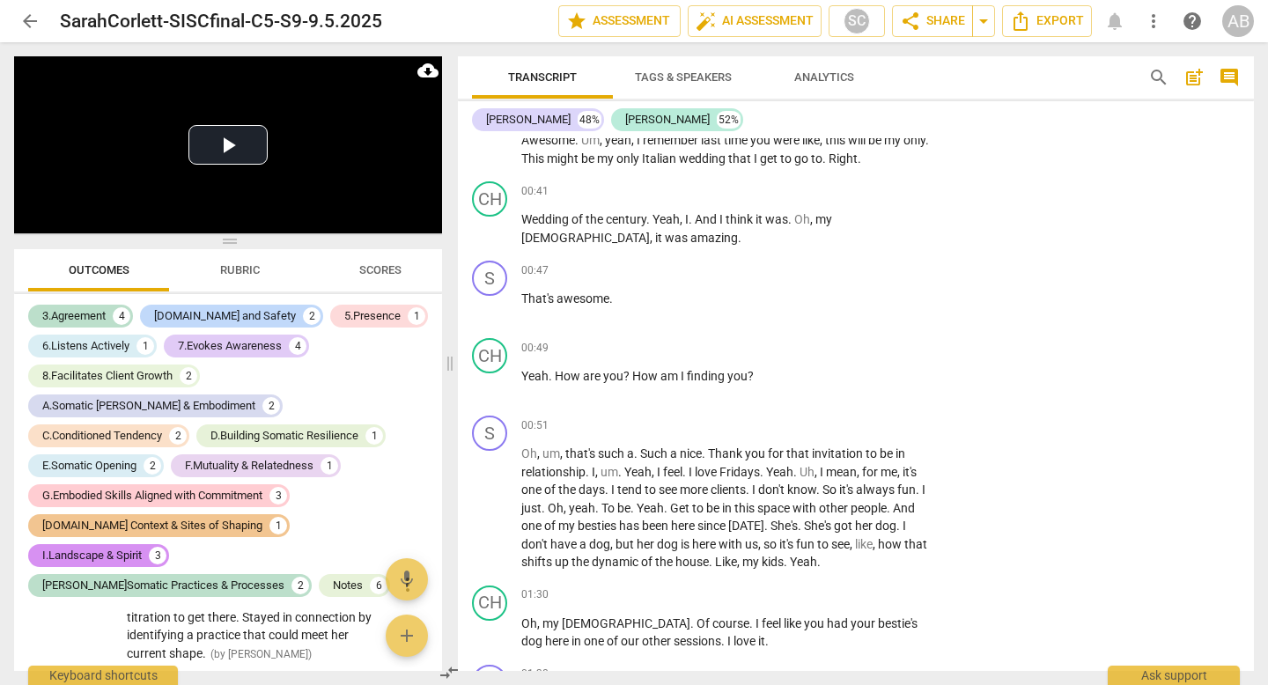
click at [405, 439] on div "3.Agreement 4 [DOMAIN_NAME] and Safety 2 5.Presence 1 6.Listens Actively 1 7.Ev…" at bounding box center [235, 450] width 414 height 299
click at [397, 574] on span "more_vert" at bounding box center [407, 584] width 21 height 21
click at [423, 424] on div at bounding box center [634, 342] width 1268 height 685
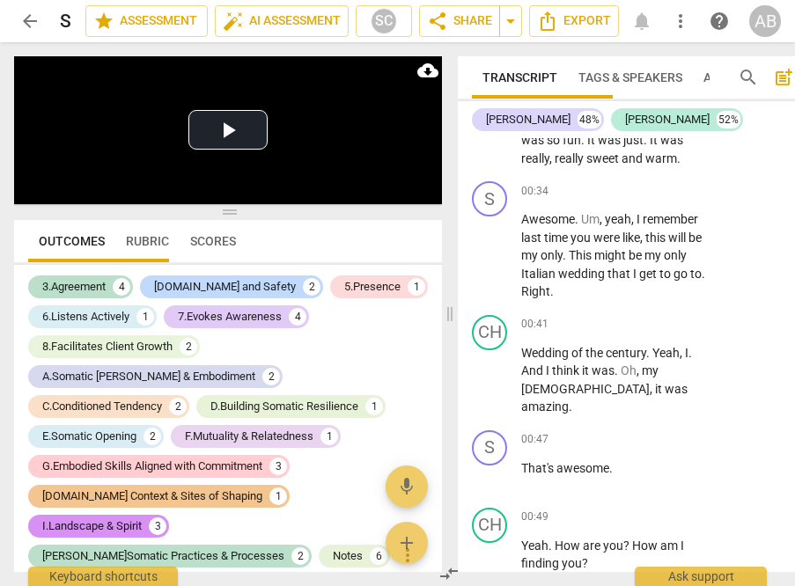
scroll to position [693, 0]
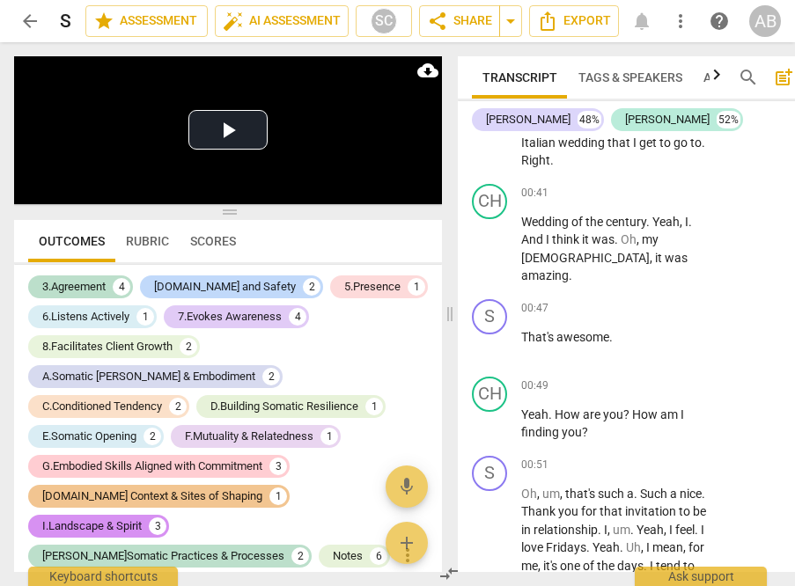
click at [33, 22] on span "arrow_back" at bounding box center [29, 21] width 21 height 21
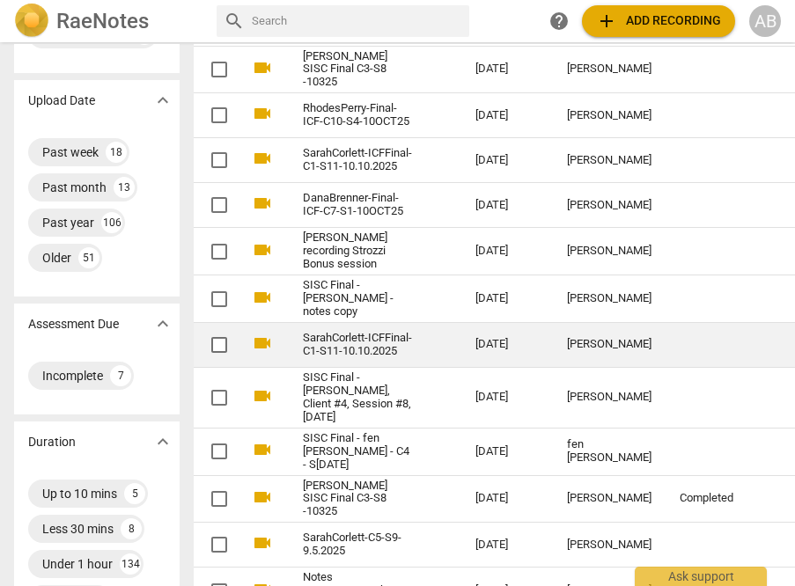
scroll to position [137, 0]
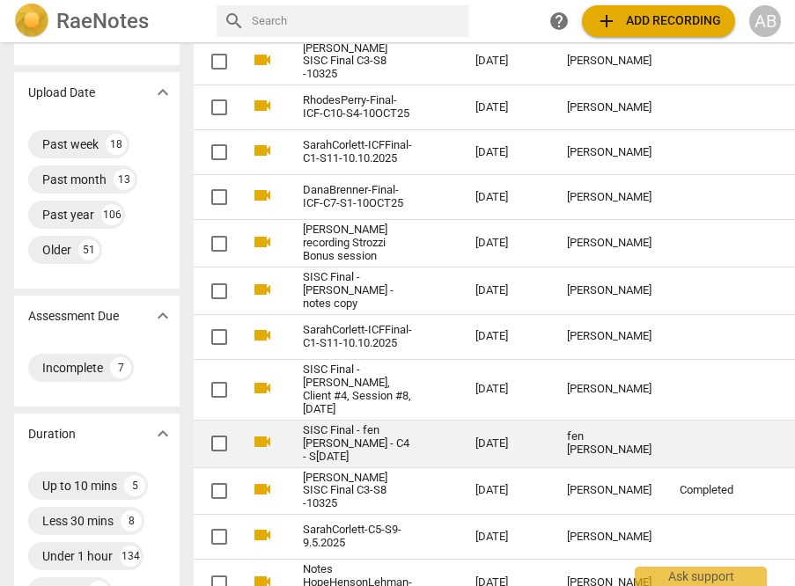
click at [352, 437] on link "SISC Final - fen [PERSON_NAME] - C4 - S[DATE]" at bounding box center [357, 444] width 109 height 40
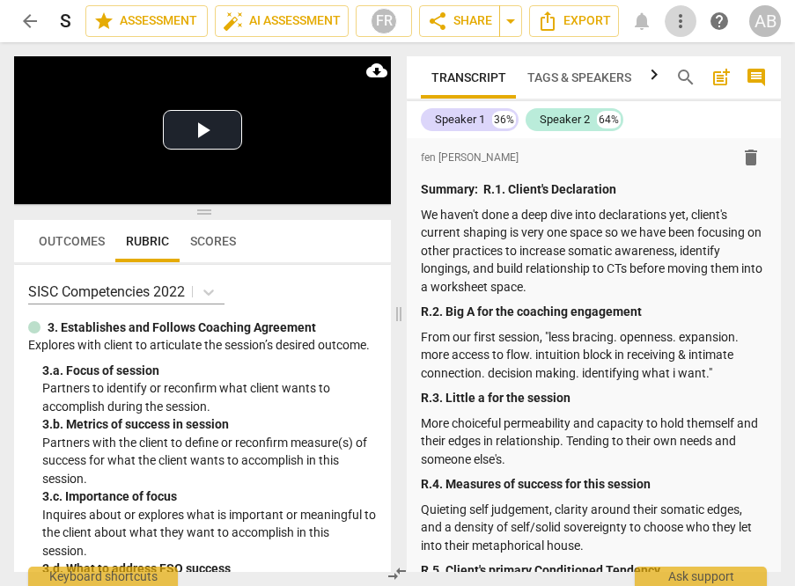
click at [679, 20] on span "more_vert" at bounding box center [680, 21] width 21 height 21
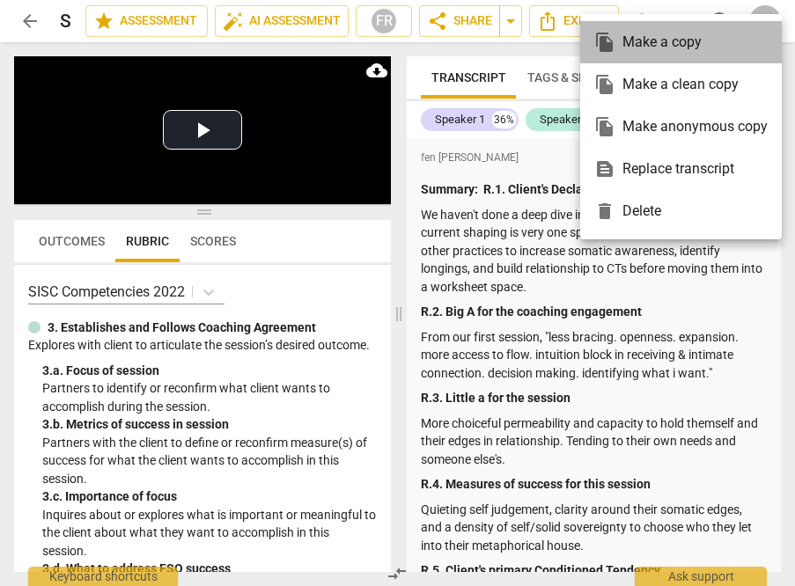
click at [665, 39] on div "file_copy Make a copy" at bounding box center [680, 42] width 173 height 42
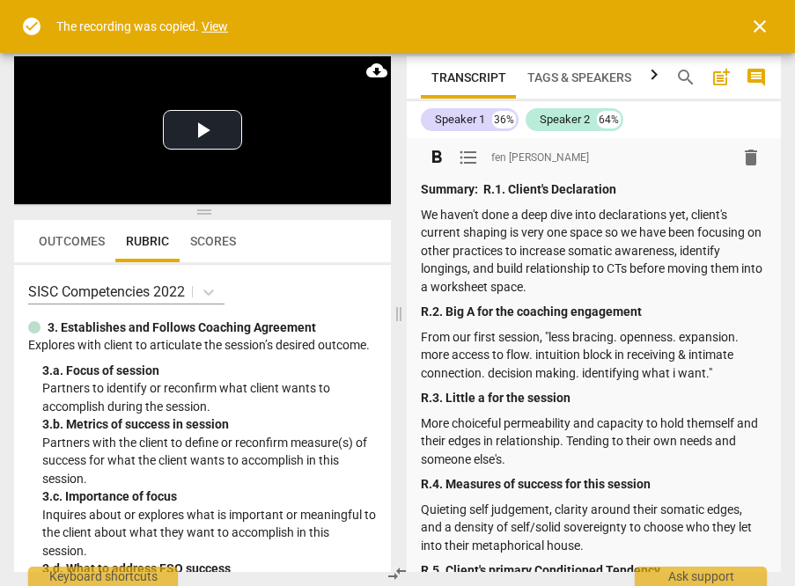
click at [223, 26] on link "View" at bounding box center [215, 26] width 26 height 14
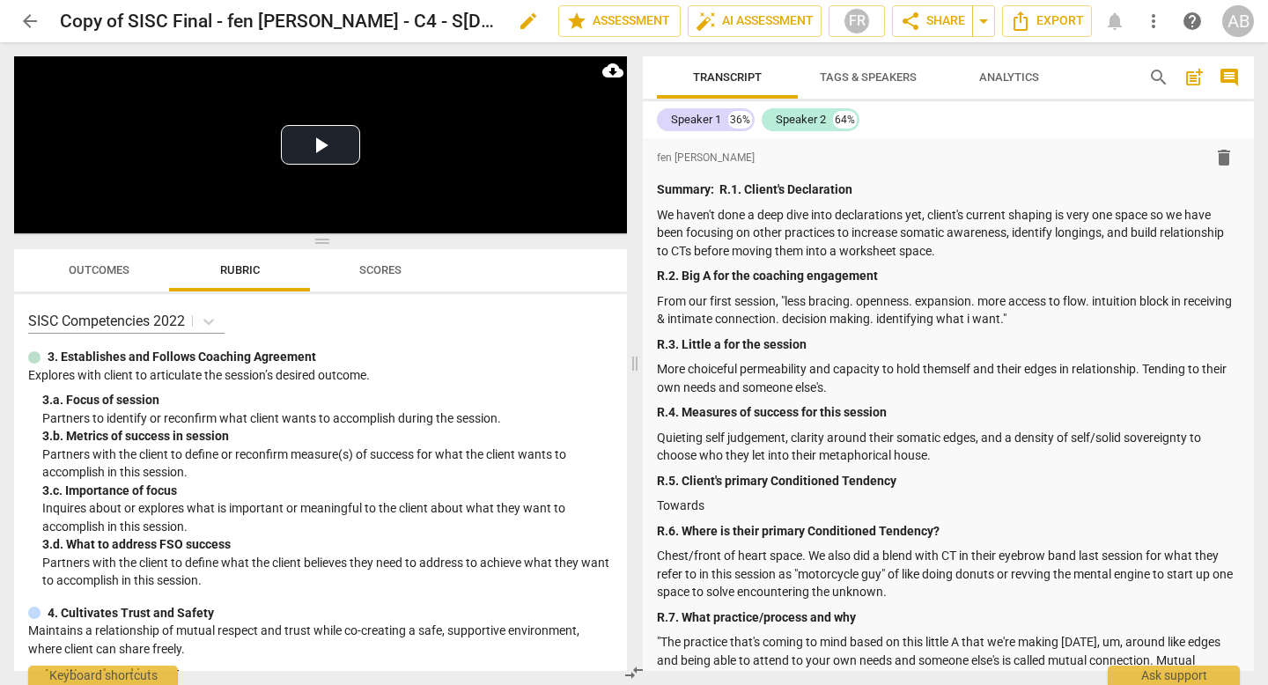
click at [518, 22] on span "edit" at bounding box center [528, 21] width 21 height 21
drag, startPoint x: 129, startPoint y: 15, endPoint x: 51, endPoint y: 19, distance: 78.5
click at [51, 19] on div "arrow_back Copy of SISC Final - fen [PERSON_NAME] - C4 - S[DATE] done clear sta…" at bounding box center [633, 20] width 1239 height 33
type input "SISC Final - fen [PERSON_NAME] - C4 - S[DATE]"
click at [489, 11] on span "done" at bounding box center [496, 21] width 21 height 21
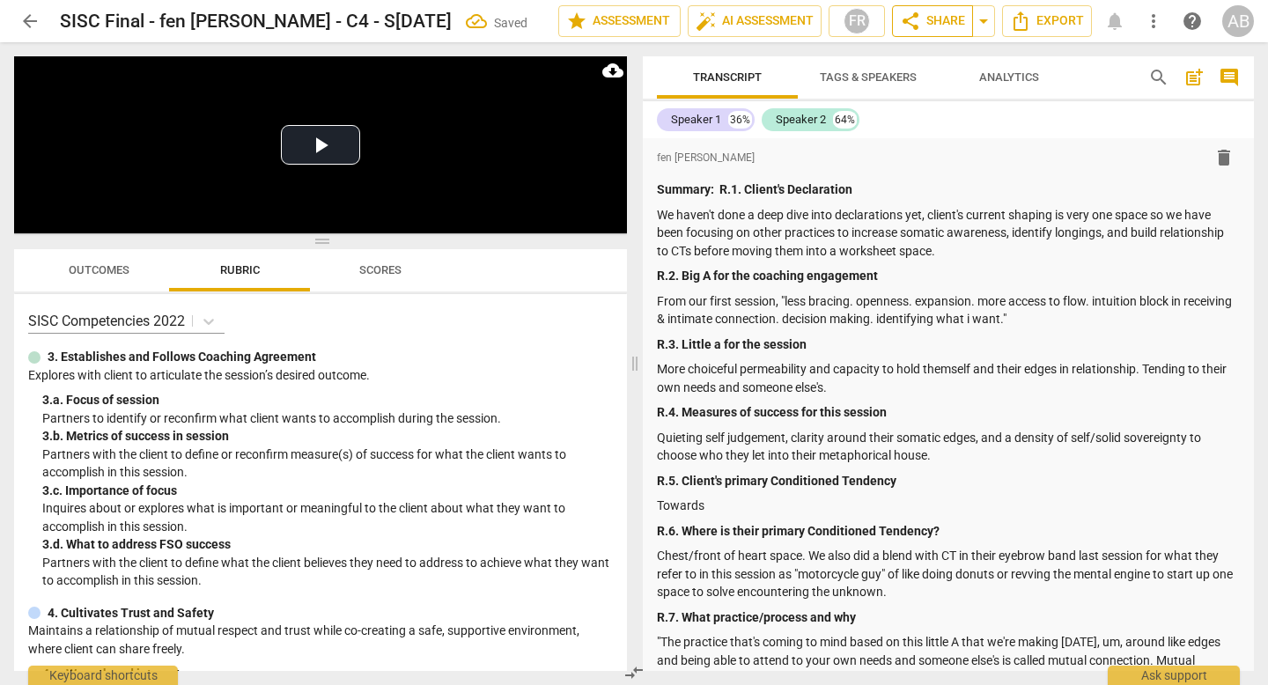
click at [945, 16] on span "share Share" at bounding box center [932, 21] width 65 height 21
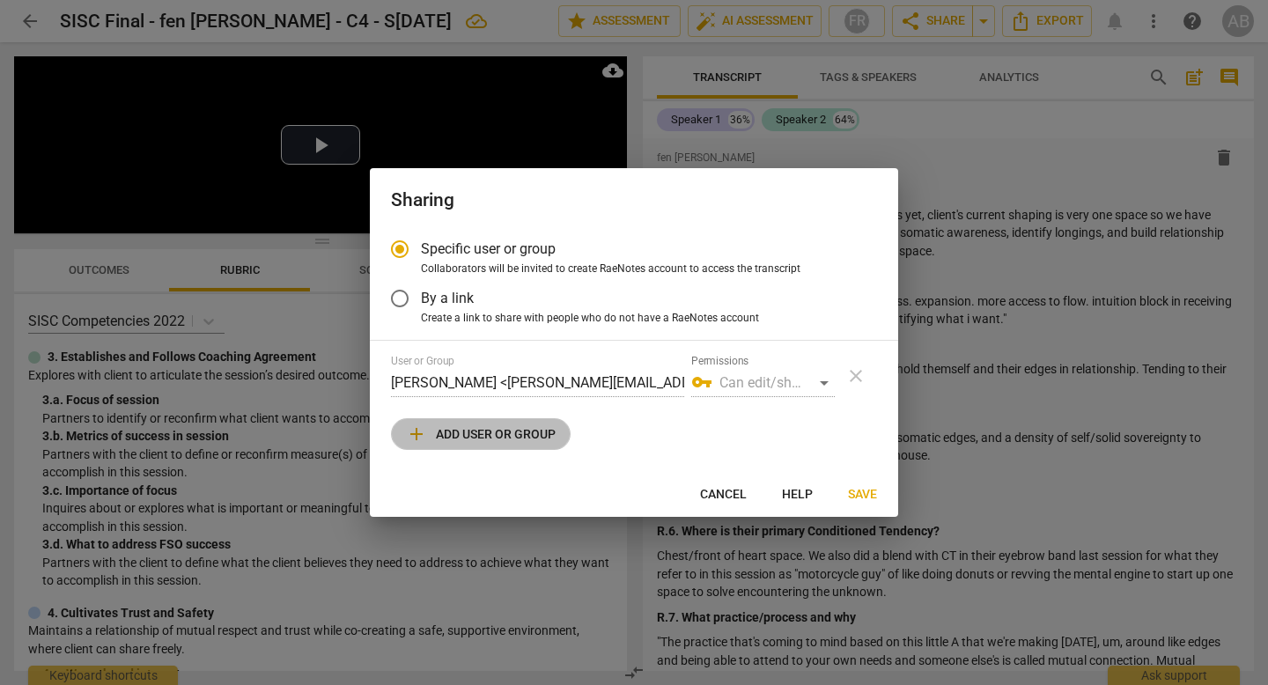
click at [522, 430] on span "add Add user or group" at bounding box center [481, 433] width 150 height 21
radio input "false"
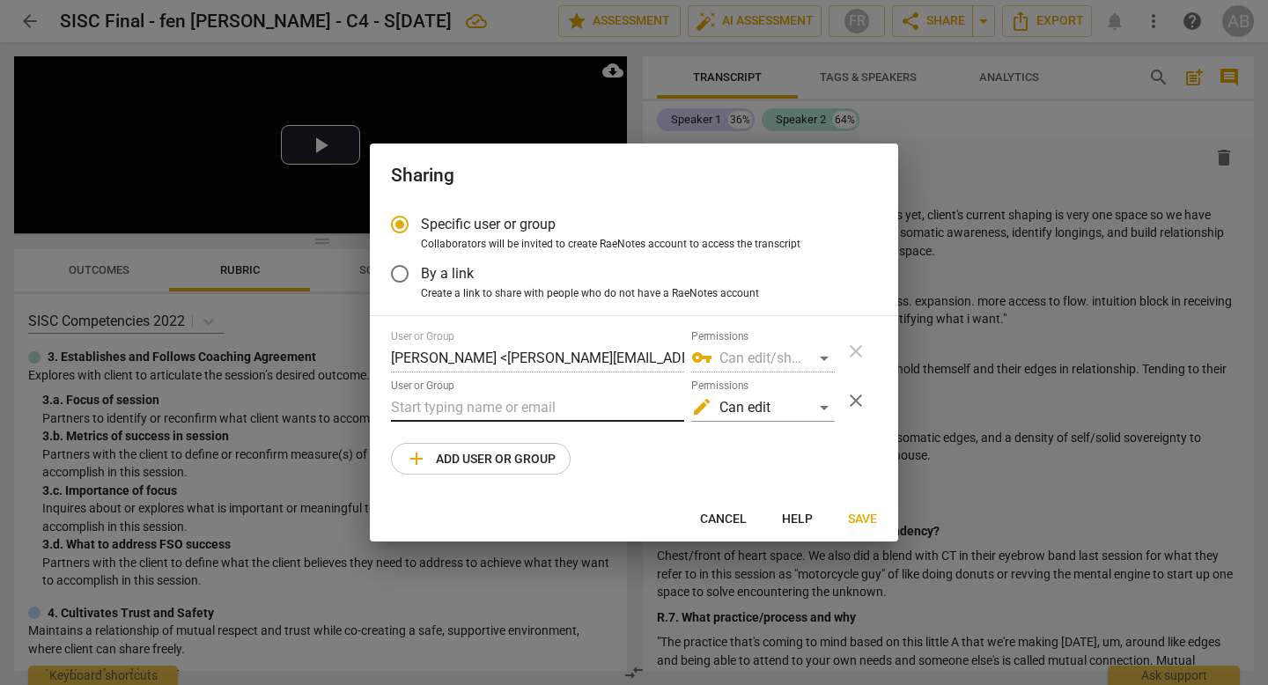
click at [499, 408] on input "text" at bounding box center [537, 407] width 293 height 28
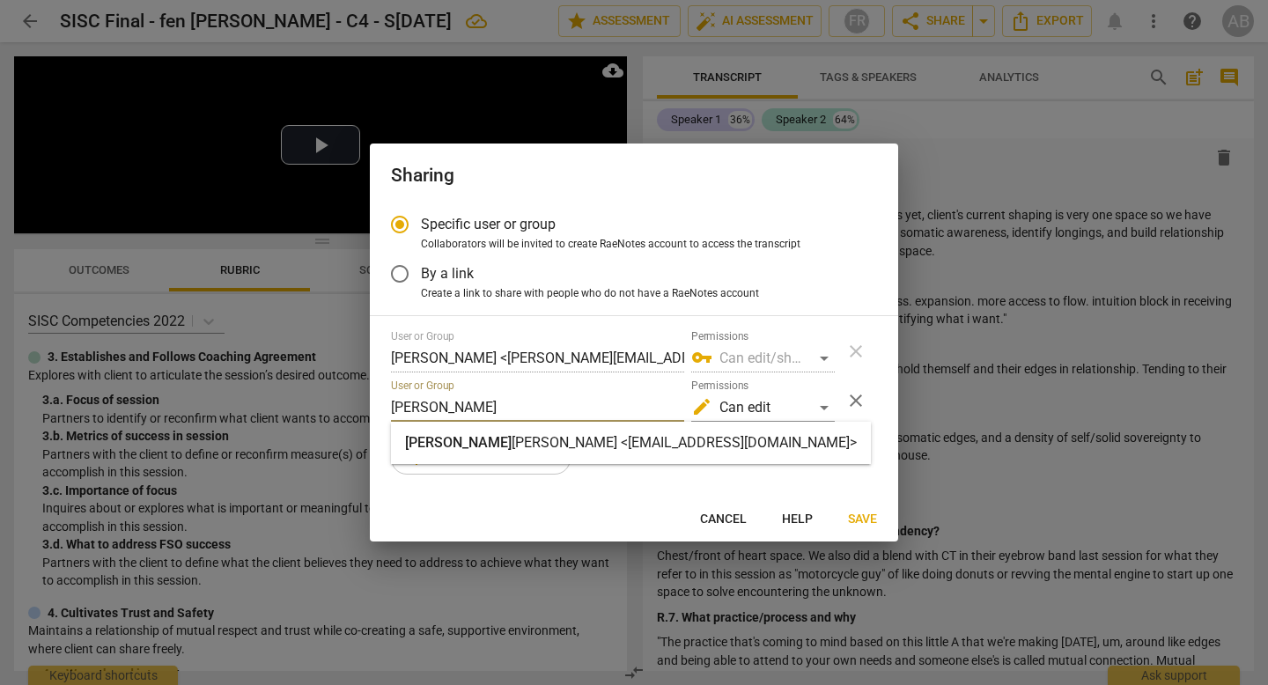
type input "[PERSON_NAME]"
click at [511, 437] on strong "[PERSON_NAME] <[EMAIL_ADDRESS][DOMAIN_NAME]>" at bounding box center [683, 442] width 345 height 17
radio input "false"
type input "[PERSON_NAME] <[EMAIL_ADDRESS][DOMAIN_NAME]>"
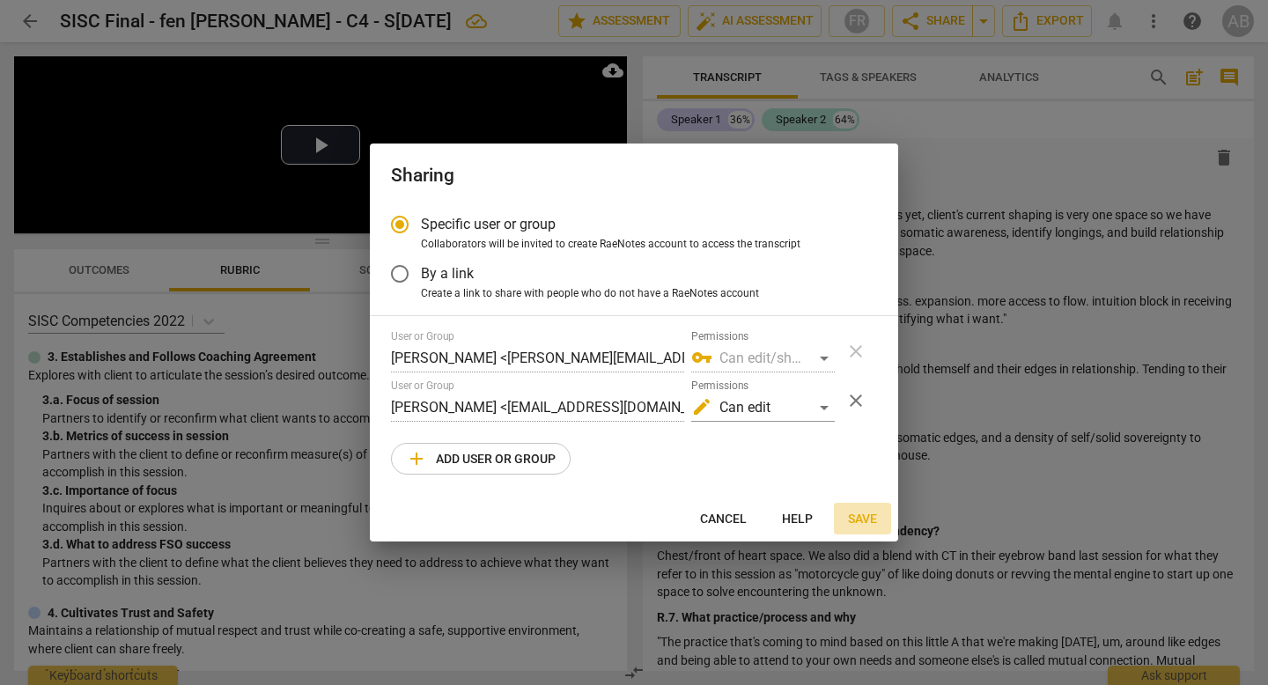
click at [863, 518] on span "Save" at bounding box center [862, 520] width 29 height 18
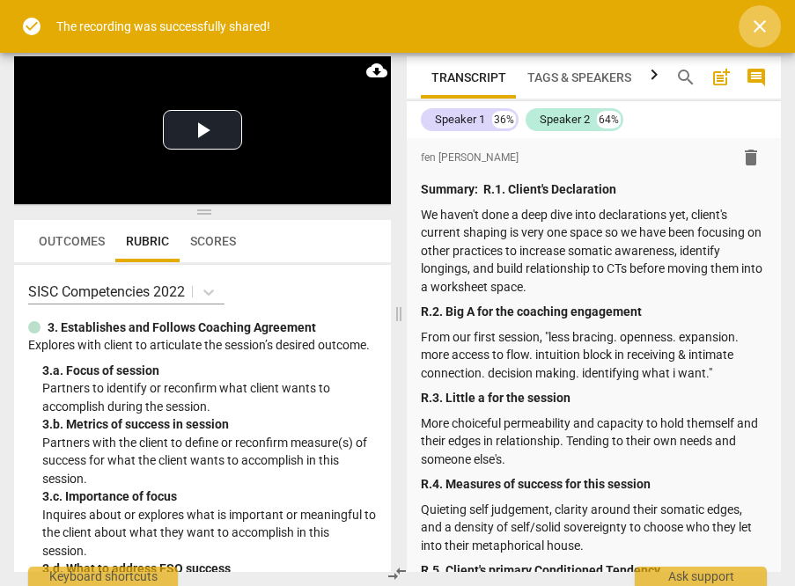
click at [761, 31] on span "close" at bounding box center [759, 26] width 21 height 21
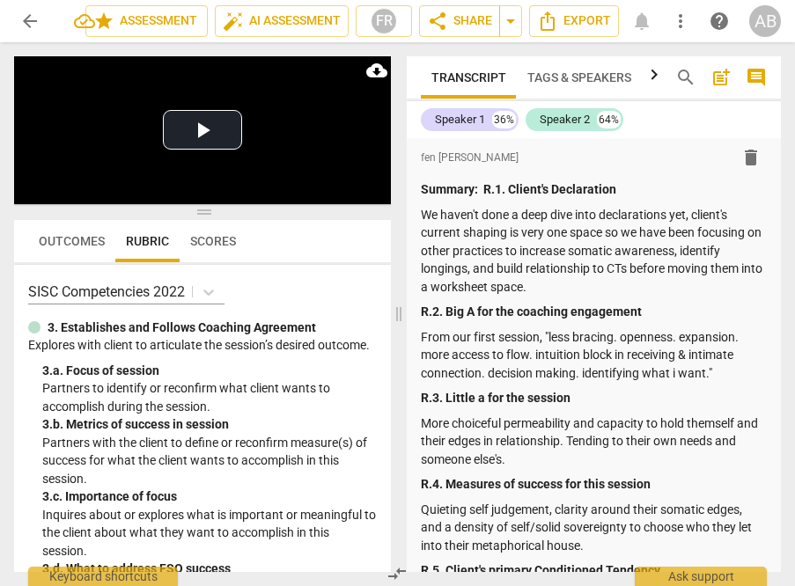
click at [36, 11] on span "arrow_back" at bounding box center [29, 21] width 21 height 21
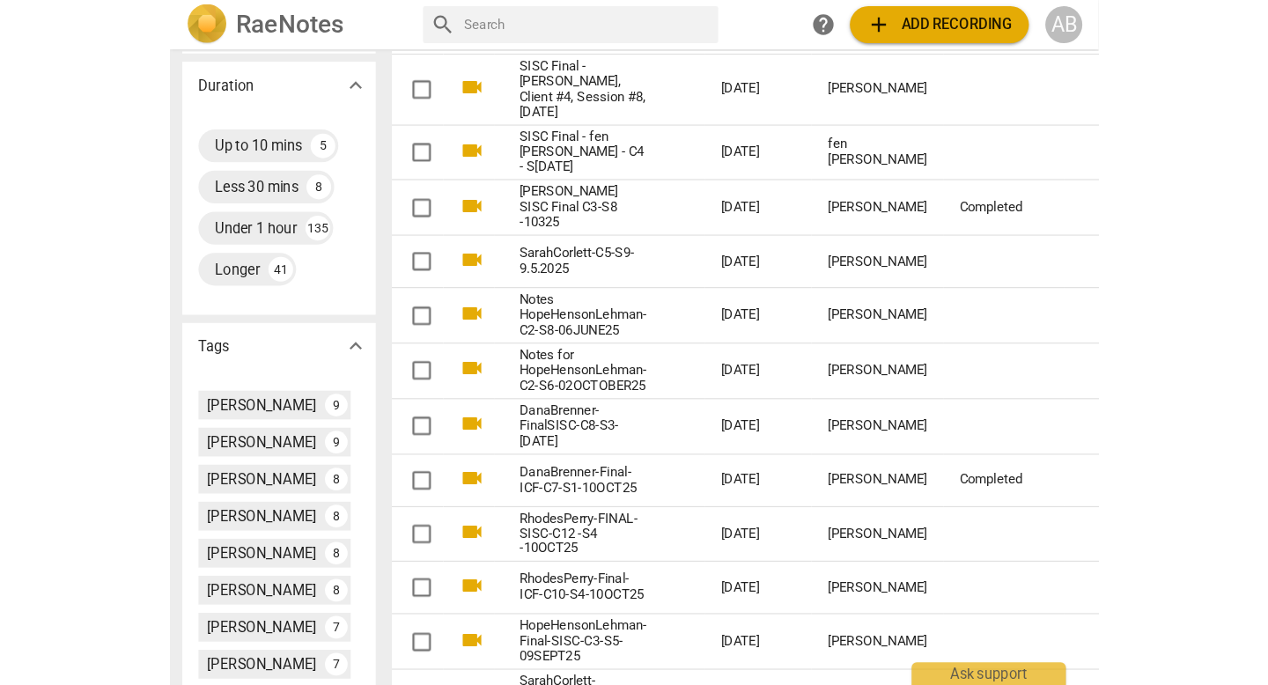
scroll to position [563, 4]
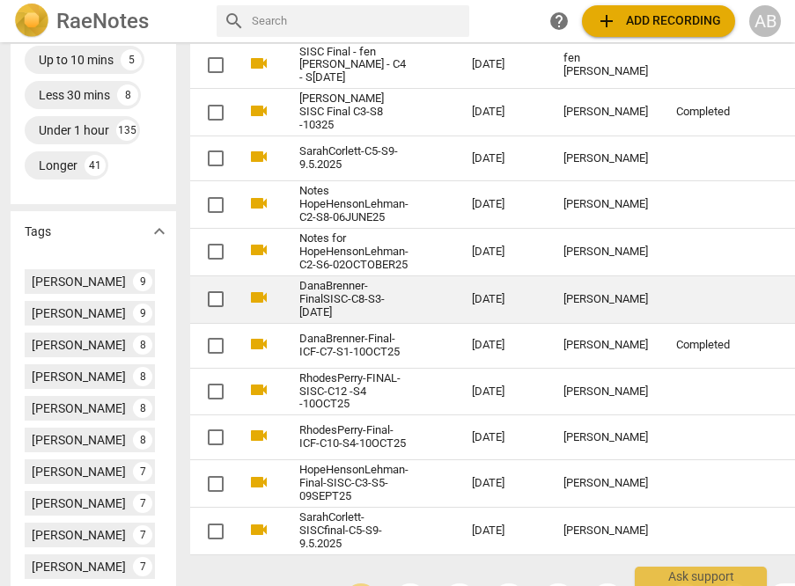
click at [327, 286] on link "DanaBrenner-FinalSISC-C8-S3-[DATE]" at bounding box center [353, 300] width 109 height 40
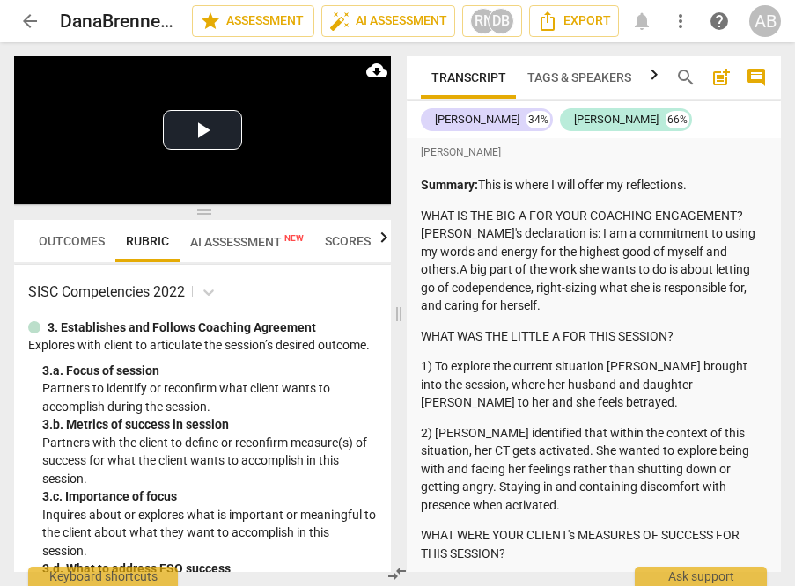
click at [675, 23] on span "more_vert" at bounding box center [680, 21] width 21 height 21
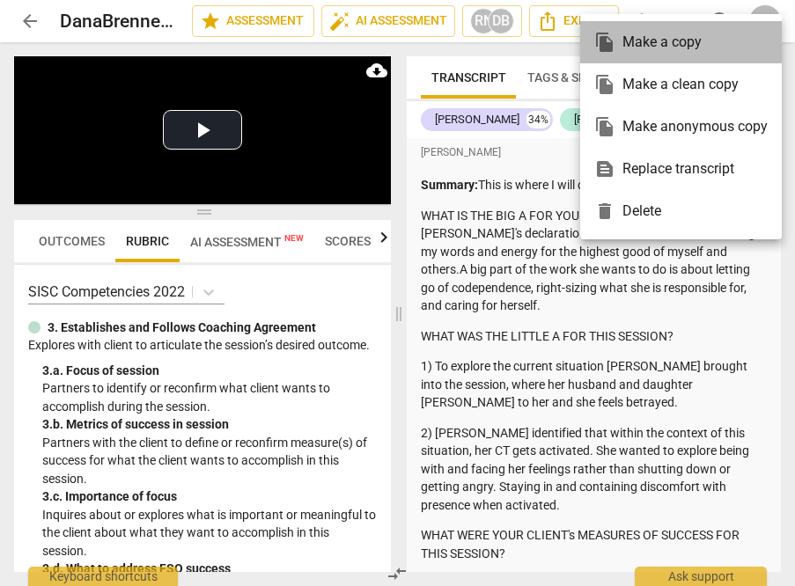
click at [656, 41] on div "file_copy Make a copy" at bounding box center [680, 42] width 173 height 42
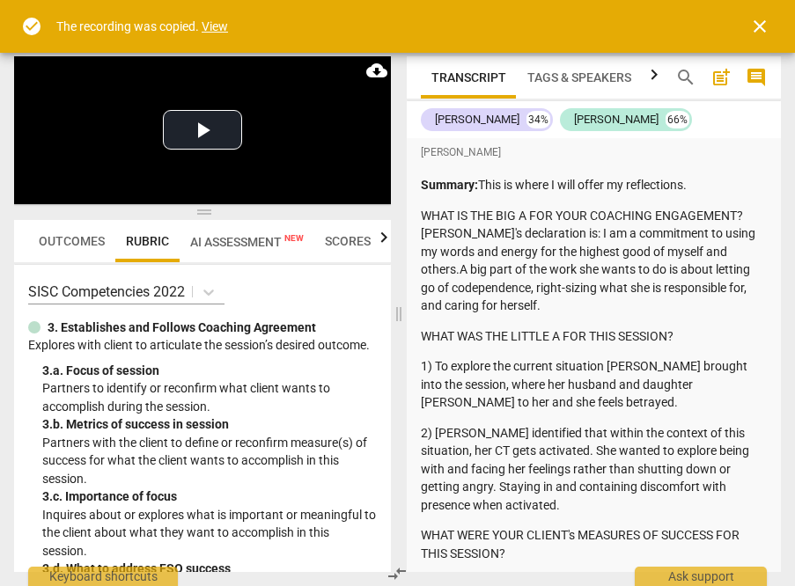
click at [211, 29] on link "View" at bounding box center [215, 26] width 26 height 14
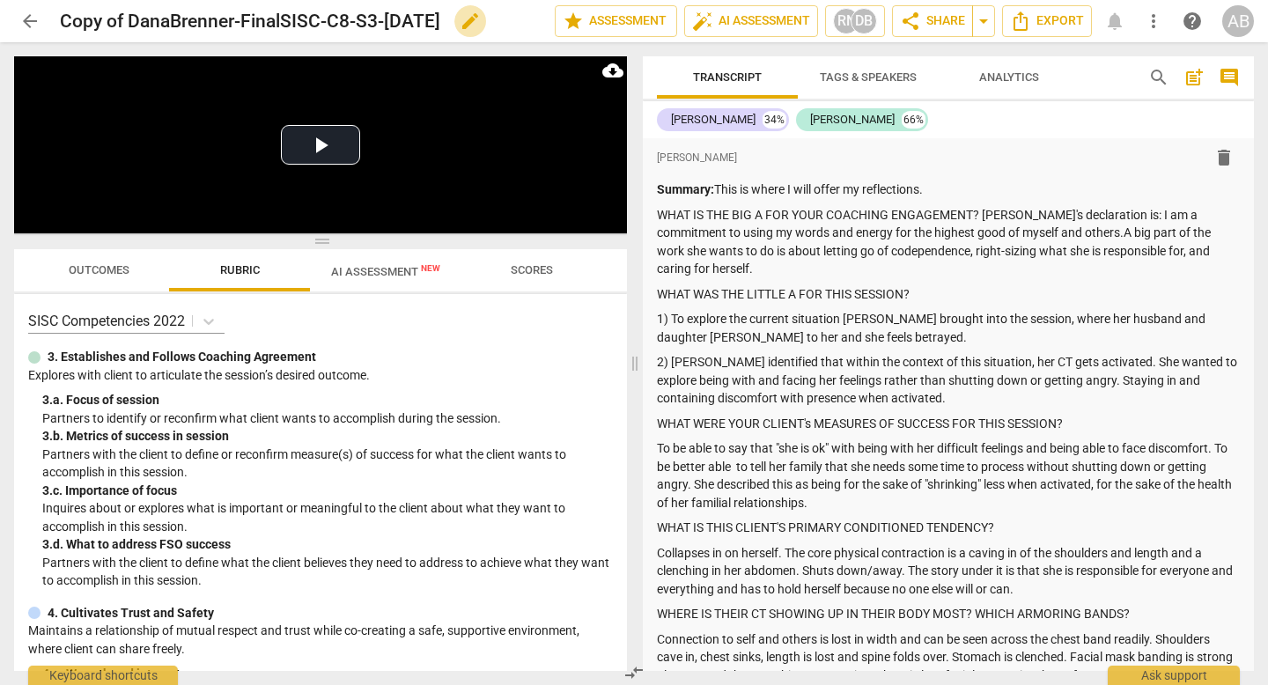
click at [481, 25] on span "edit" at bounding box center [470, 21] width 21 height 21
drag, startPoint x: 127, startPoint y: 18, endPoint x: 29, endPoint y: 14, distance: 97.8
click at [29, 14] on div "arrow_back Copy of DanaBrenner-FinalSISC-C8-S3-[DATE] done clear star Assessmen…" at bounding box center [633, 20] width 1239 height 33
type input "DanaBrenner-FinalSISC-C8-S3-[DATE]"
click at [482, 22] on span "done" at bounding box center [492, 21] width 21 height 21
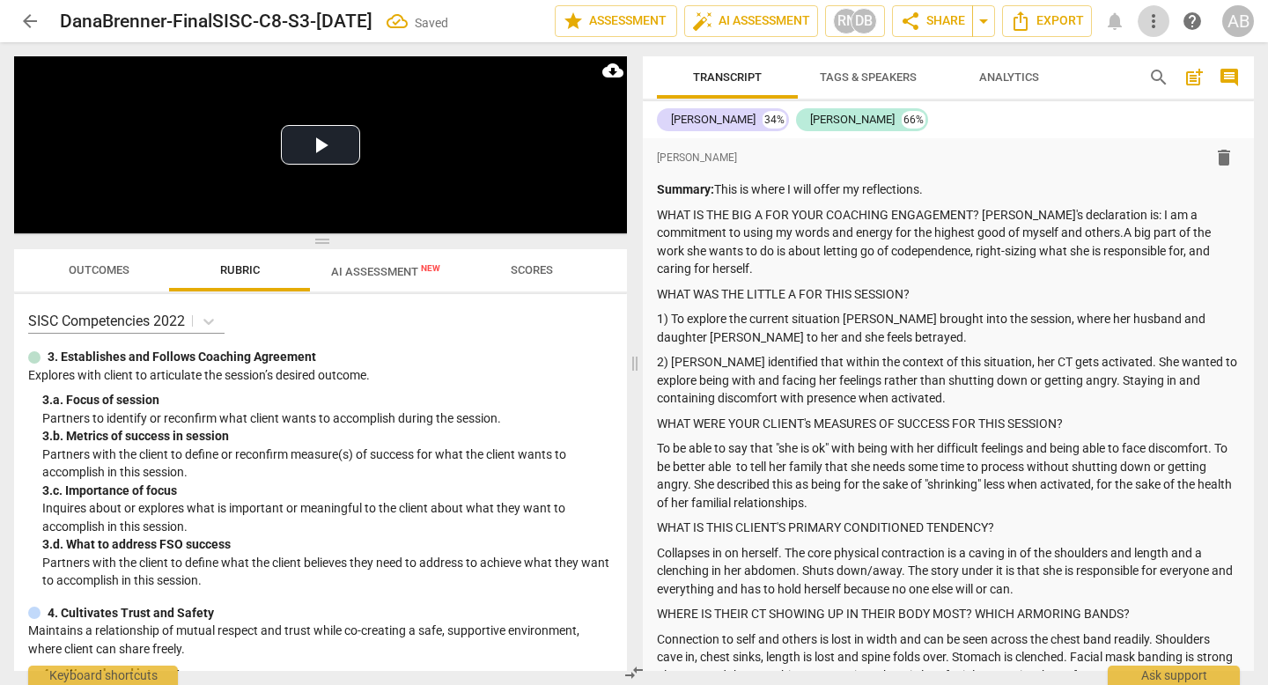
click at [1154, 16] on span "more_vert" at bounding box center [1153, 21] width 21 height 21
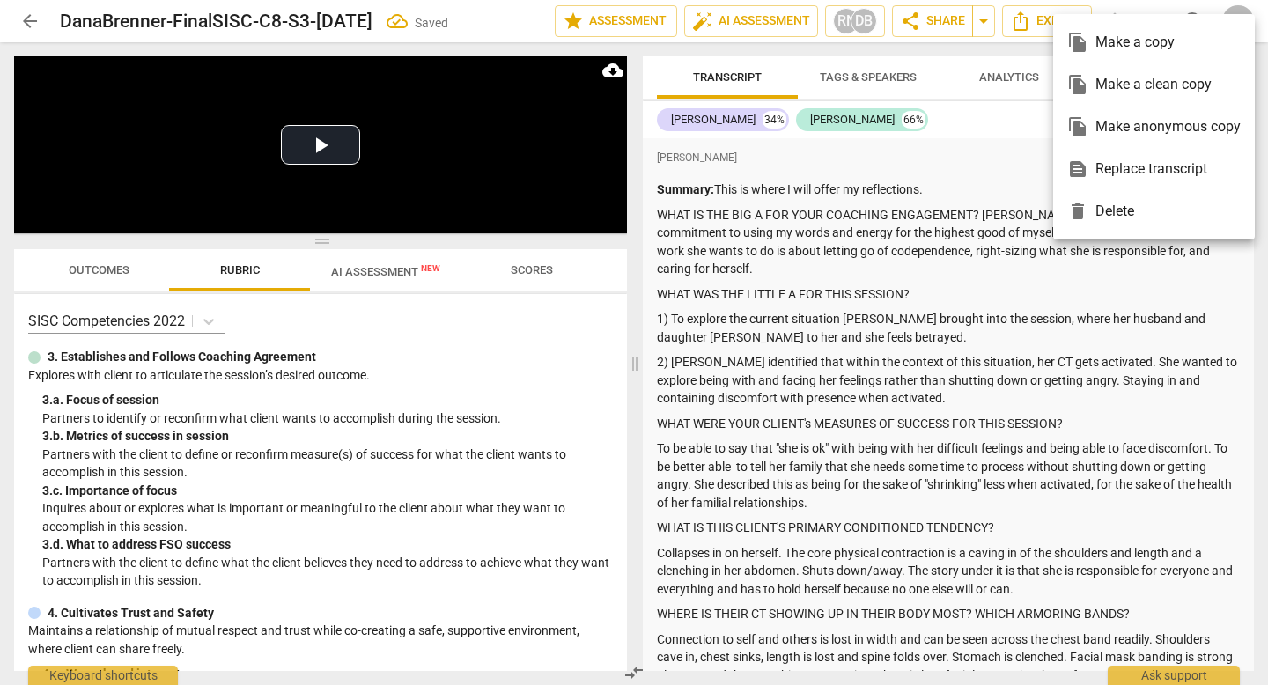
click at [996, 232] on div at bounding box center [634, 342] width 1268 height 685
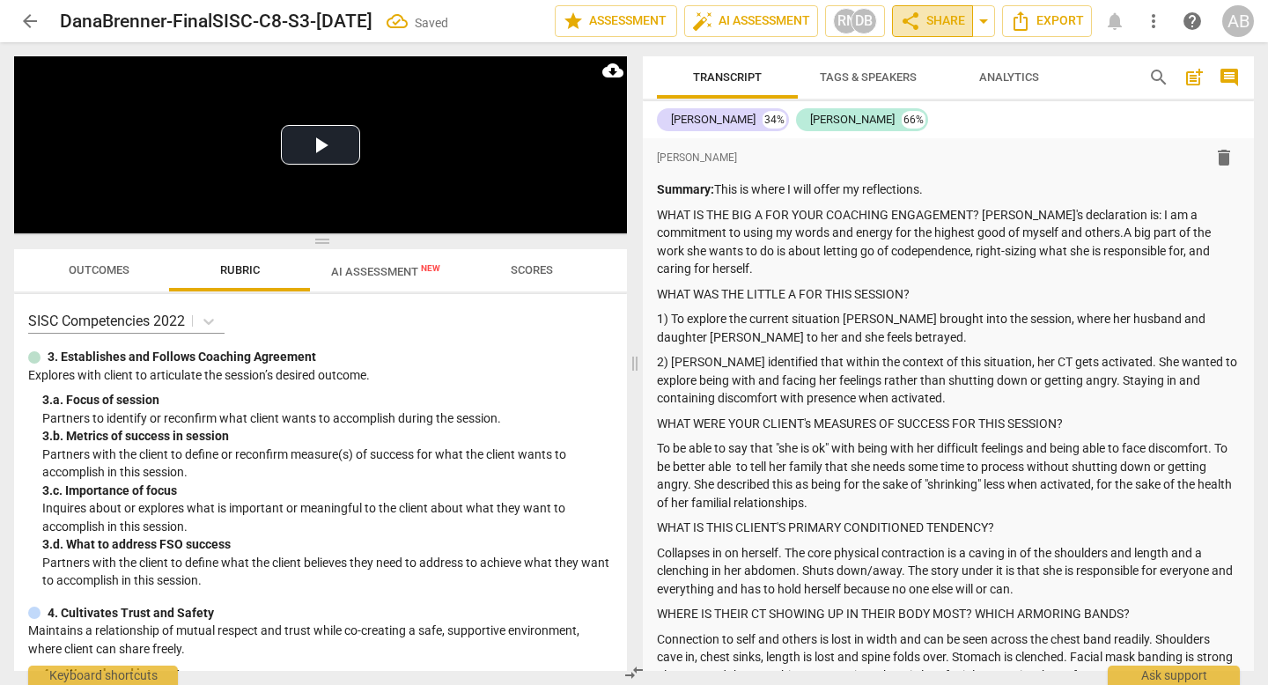
click at [939, 26] on span "share Share" at bounding box center [932, 21] width 65 height 21
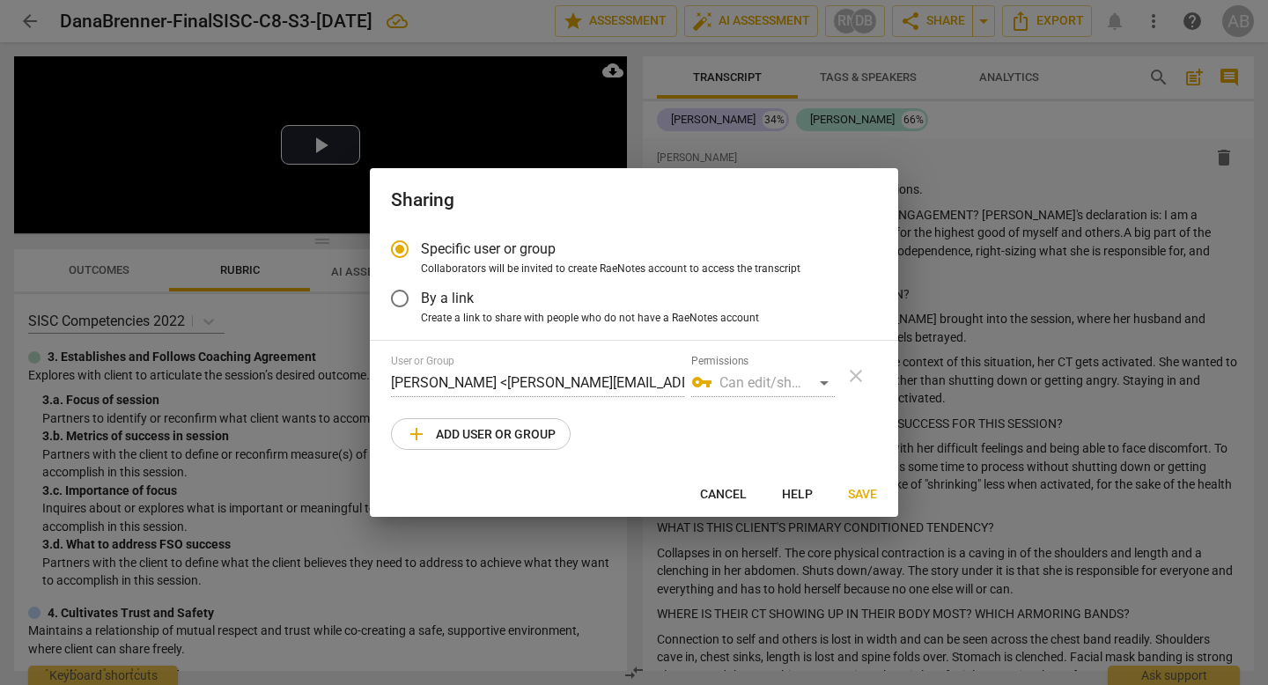
click at [495, 440] on span "add Add user or group" at bounding box center [481, 433] width 150 height 21
radio input "false"
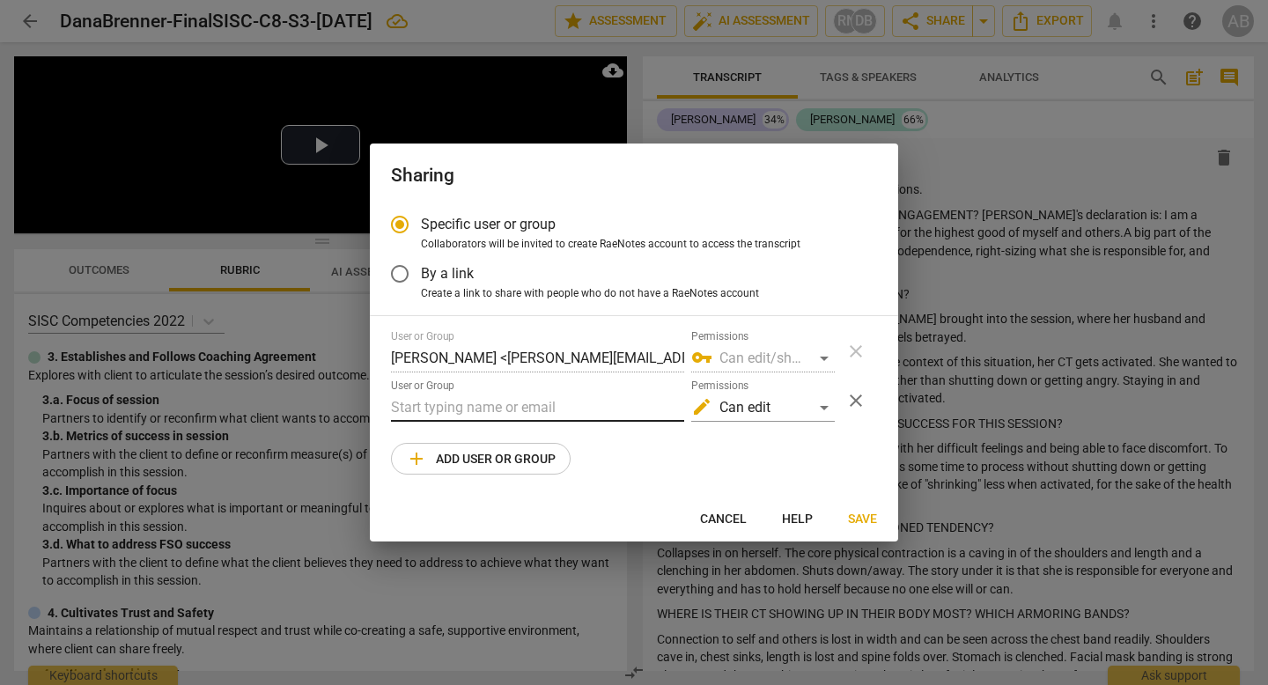
click at [482, 409] on input "text" at bounding box center [537, 407] width 293 height 28
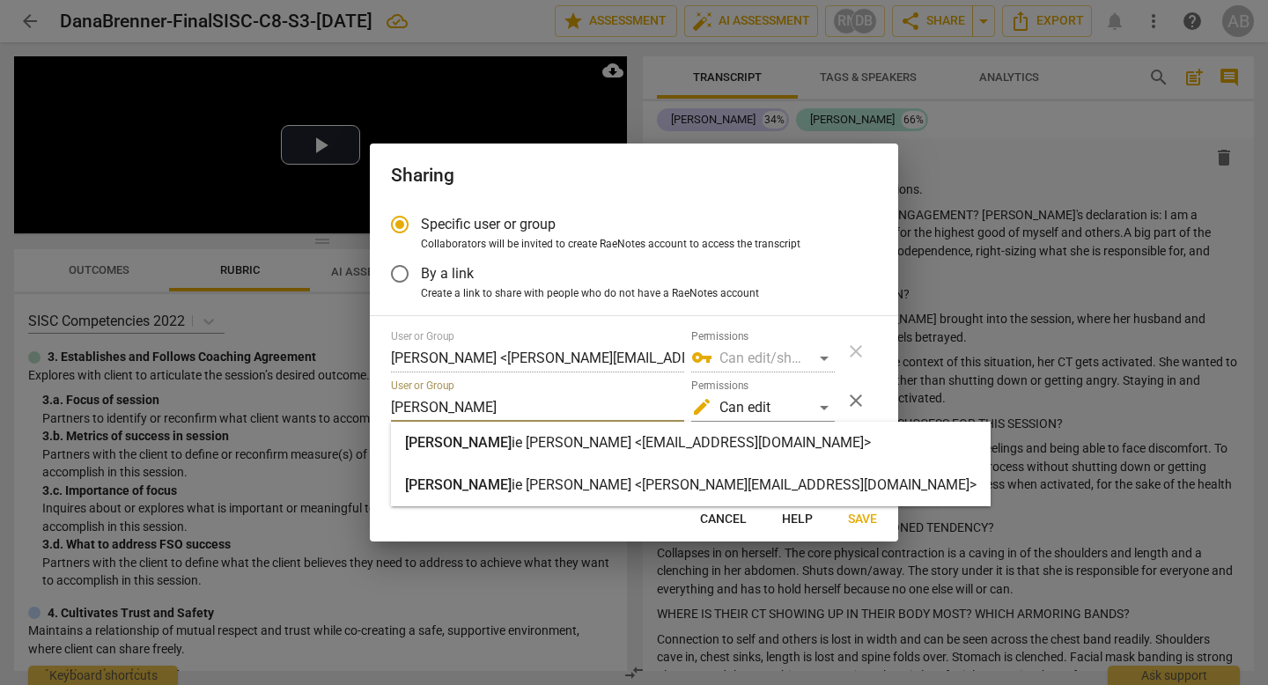
type input "[PERSON_NAME]"
click at [511, 478] on strong "ie [PERSON_NAME] <[PERSON_NAME][EMAIL_ADDRESS][DOMAIN_NAME]>" at bounding box center [743, 484] width 465 height 17
radio input "false"
type input "[PERSON_NAME] <[PERSON_NAME][EMAIL_ADDRESS][DOMAIN_NAME]>"
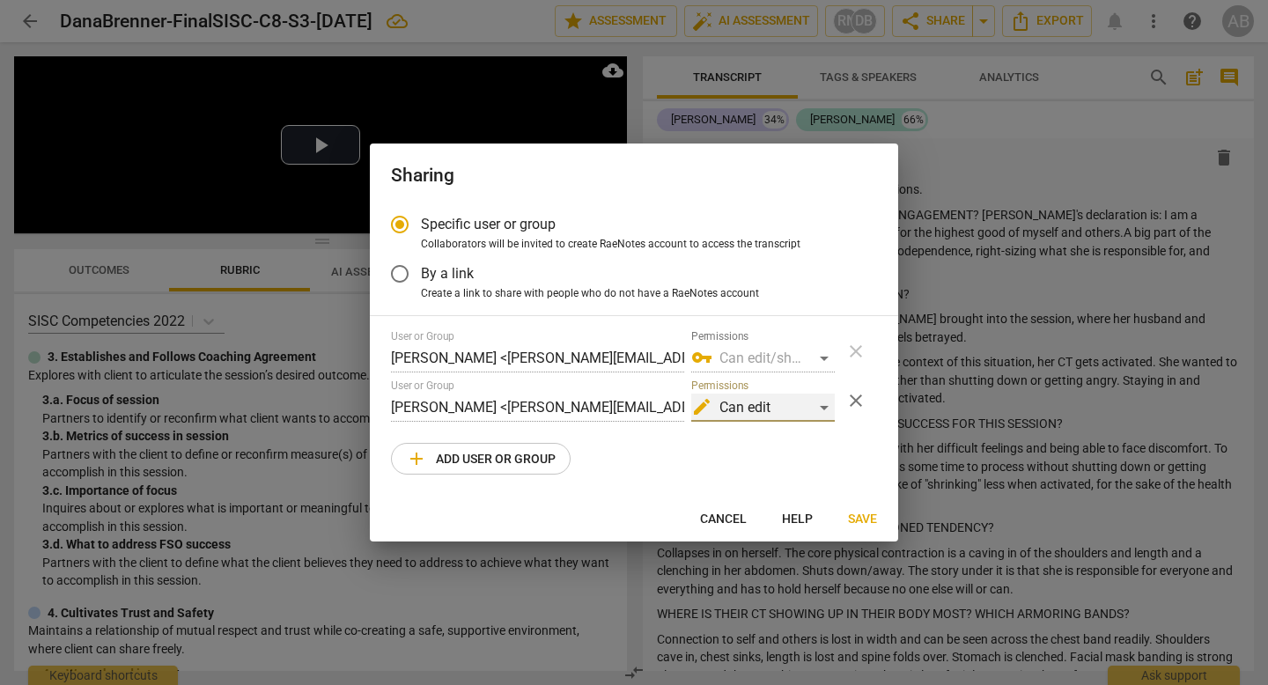
click at [693, 406] on span "edit" at bounding box center [701, 406] width 21 height 21
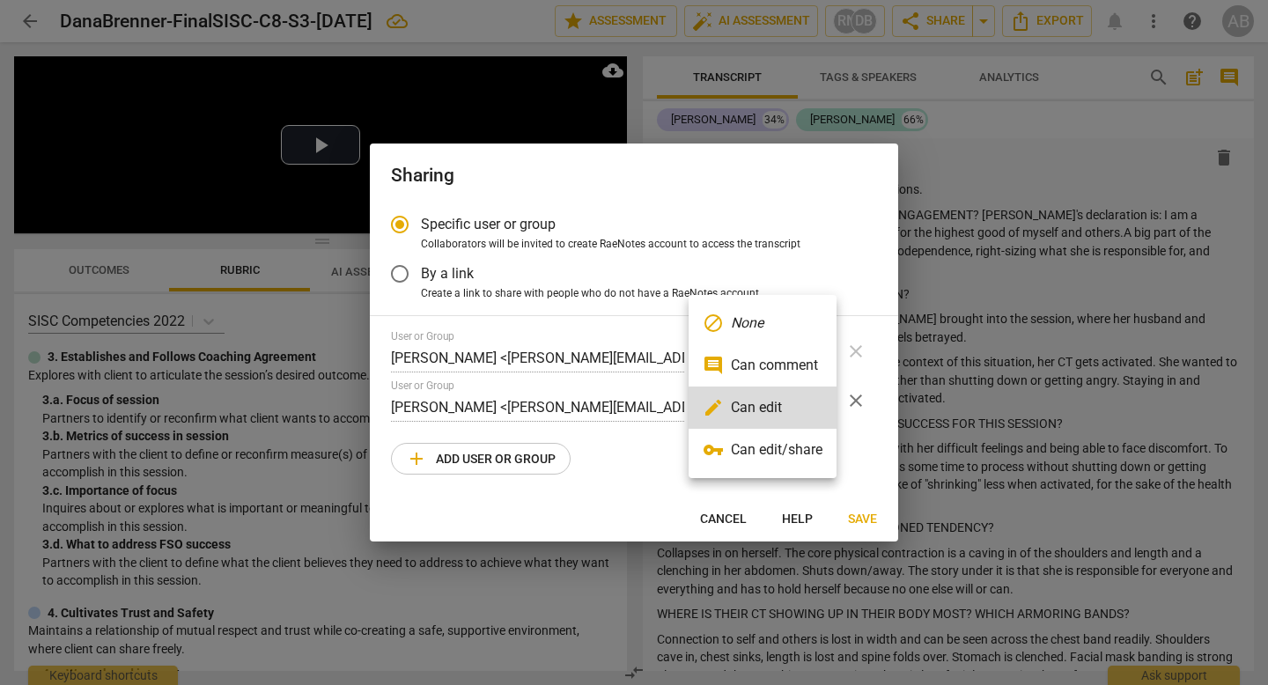
click at [486, 467] on div at bounding box center [634, 342] width 1268 height 685
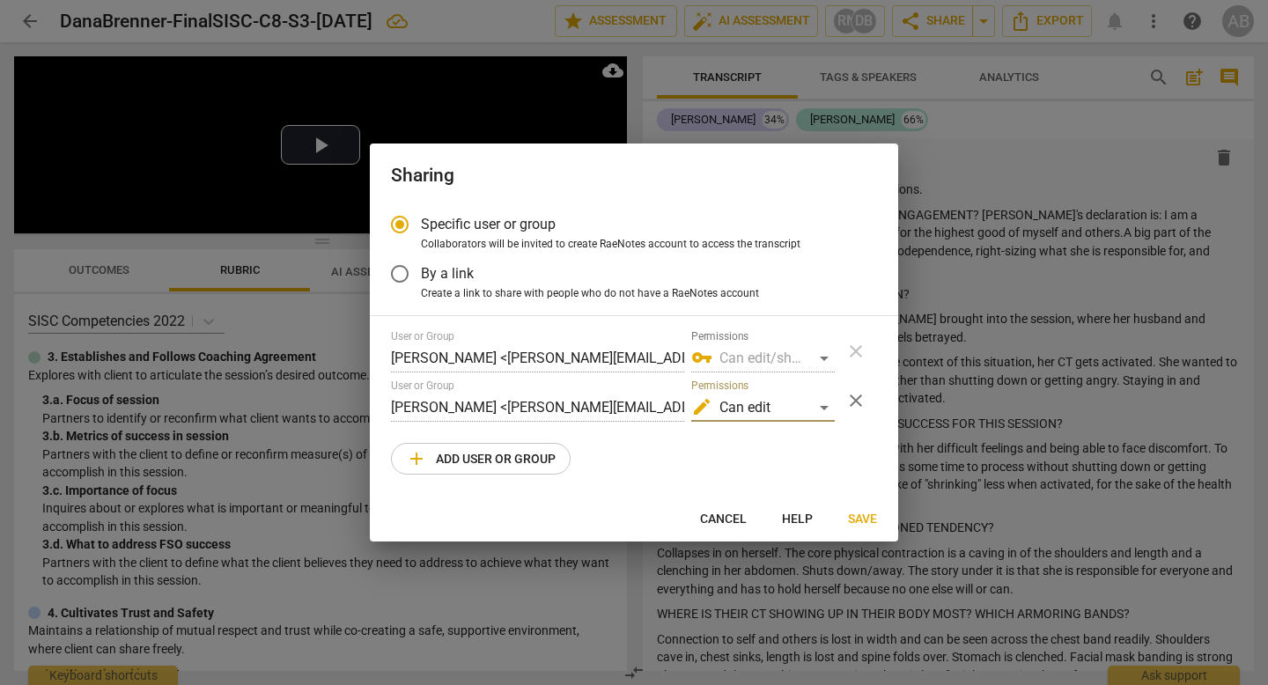
click at [486, 460] on span "add Add user or group" at bounding box center [481, 458] width 150 height 21
radio input "false"
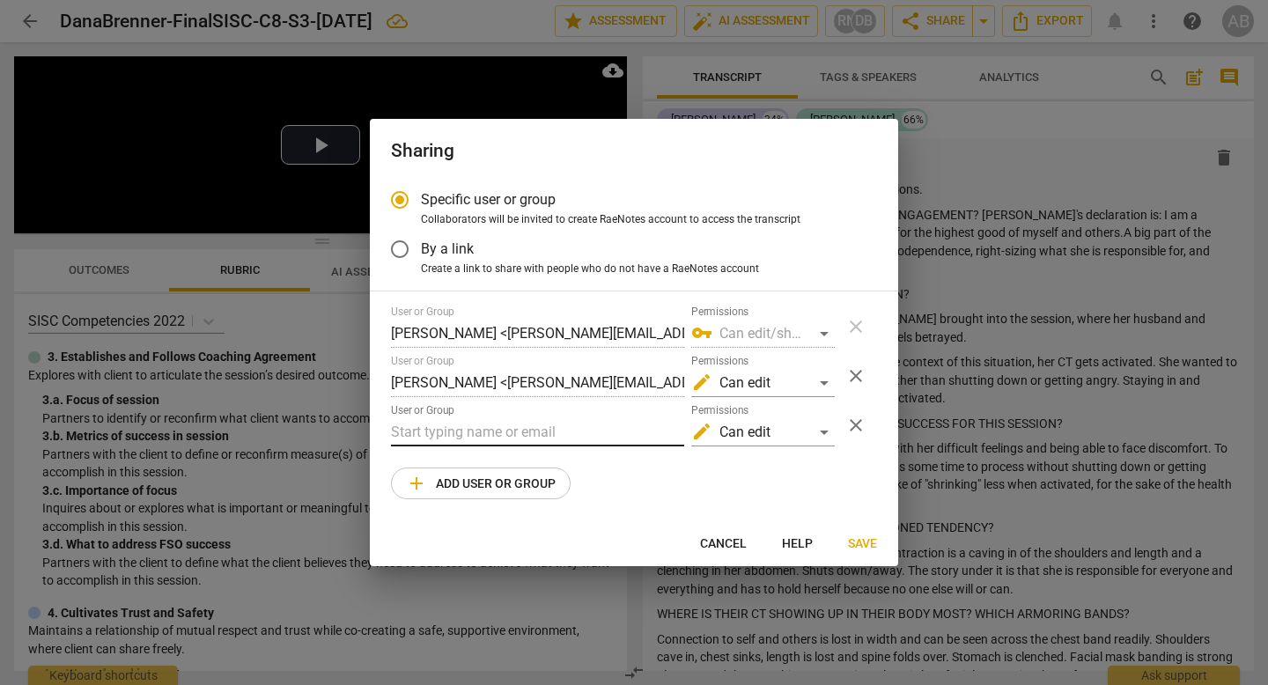
click at [487, 435] on input "text" at bounding box center [537, 432] width 293 height 28
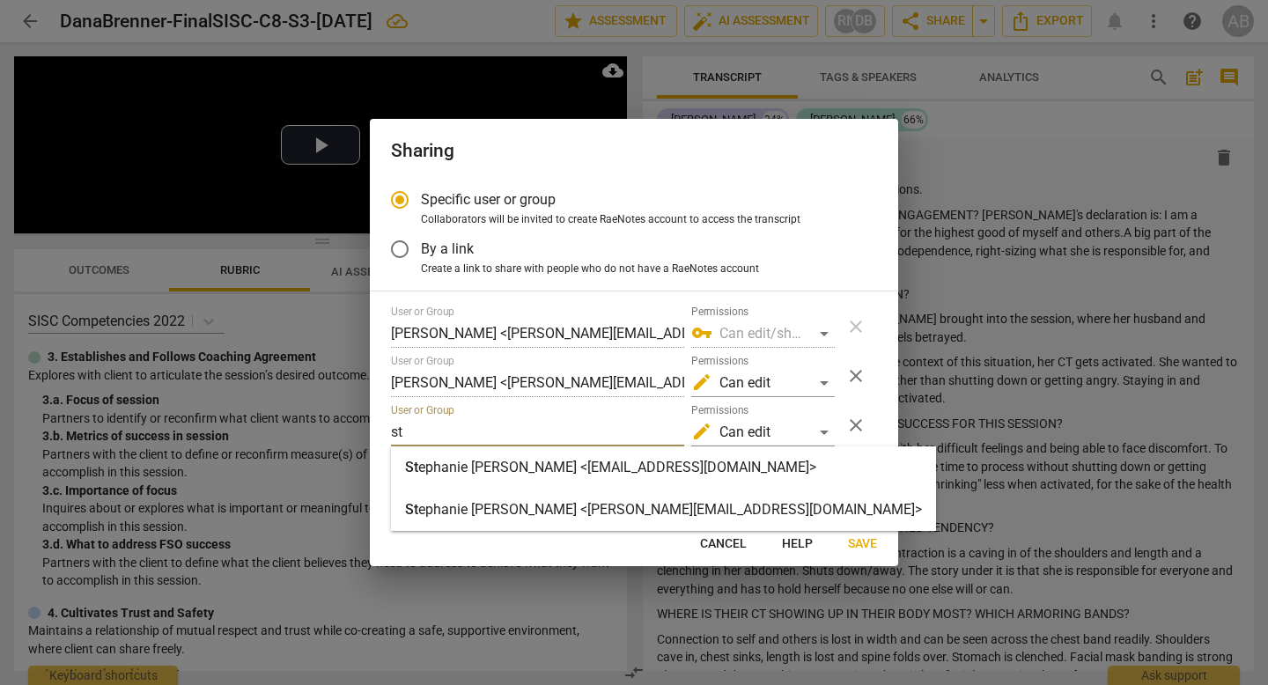
type input "s"
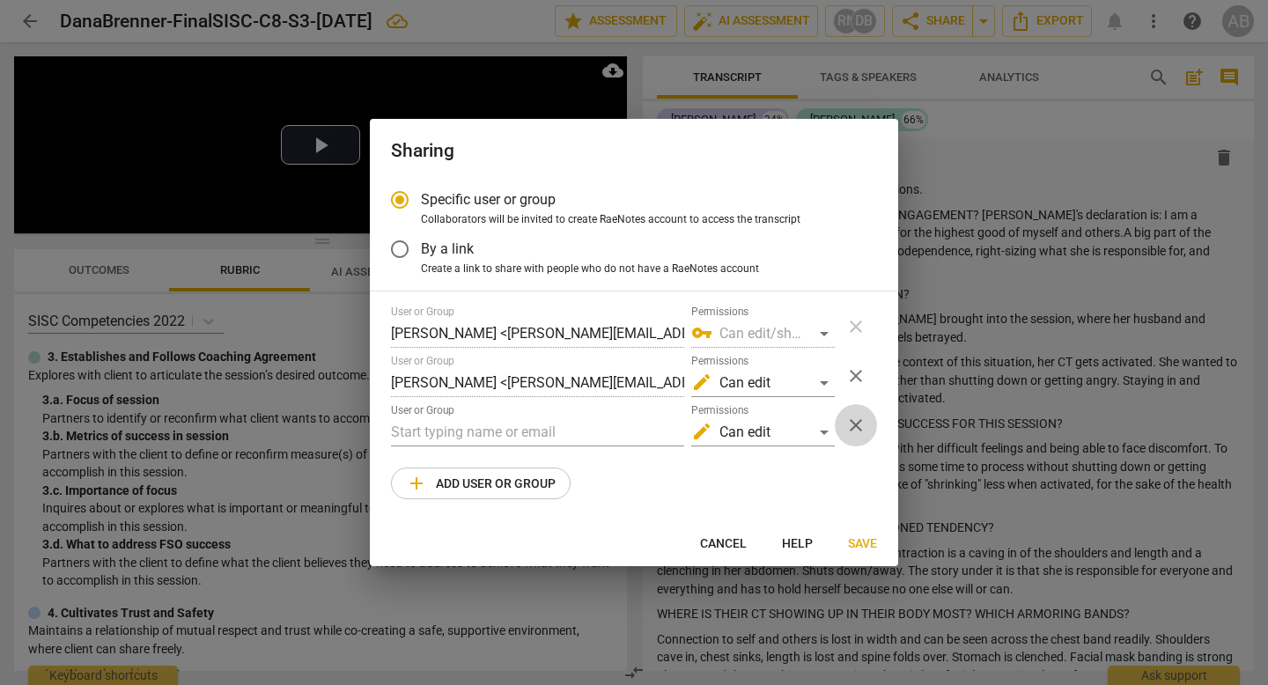
click at [847, 426] on span "close" at bounding box center [855, 425] width 21 height 21
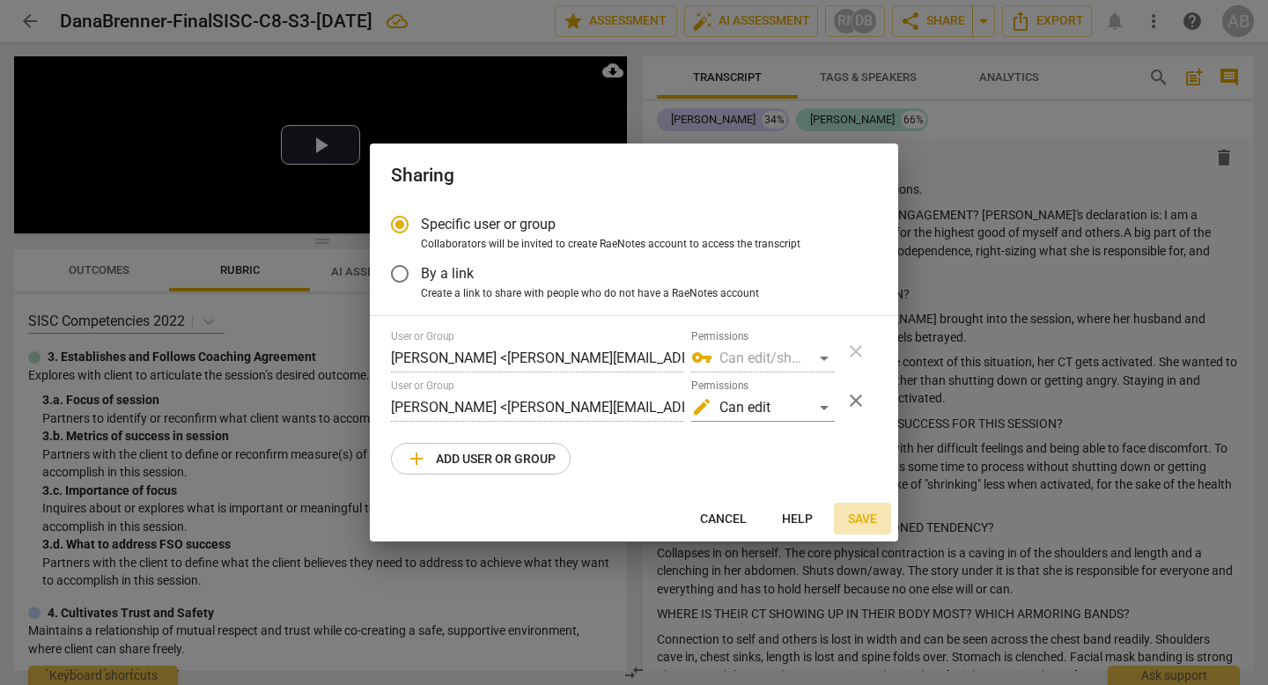
click at [864, 514] on span "Save" at bounding box center [862, 520] width 29 height 18
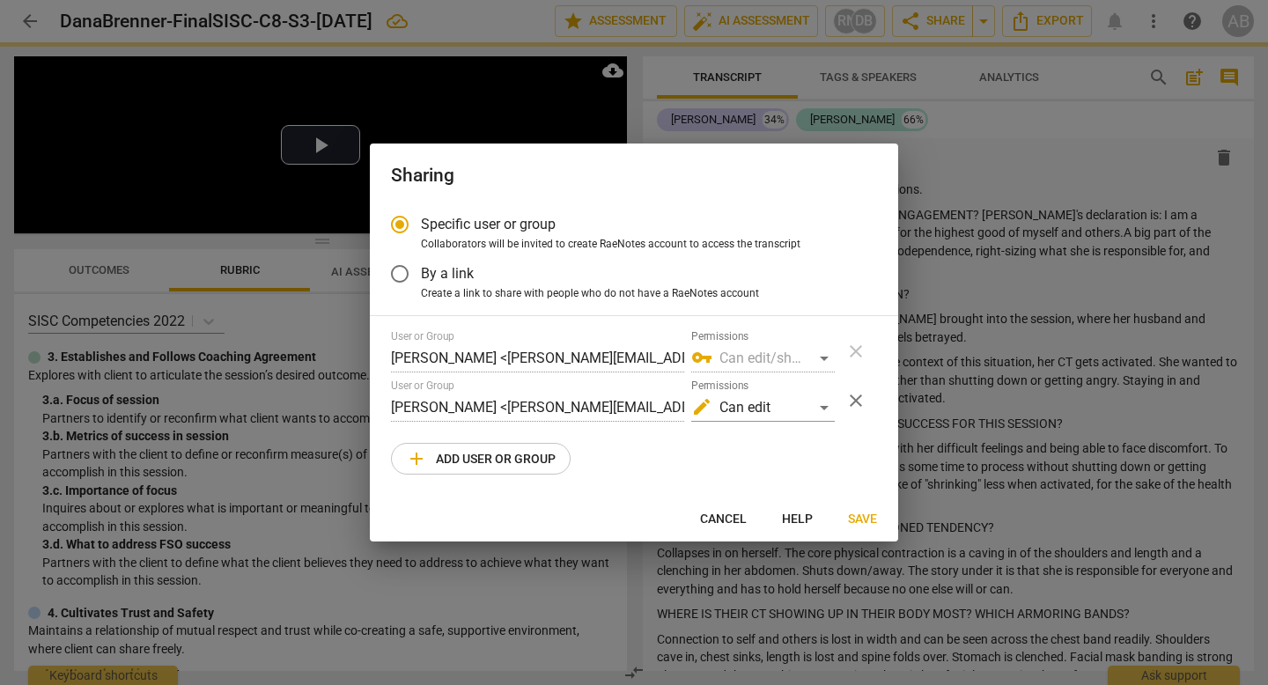
radio input "false"
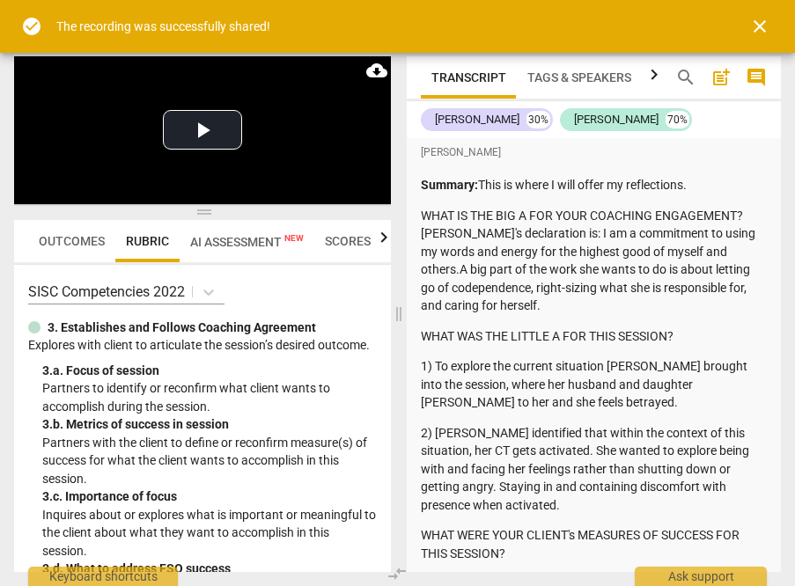
click at [762, 21] on span "close" at bounding box center [759, 26] width 21 height 21
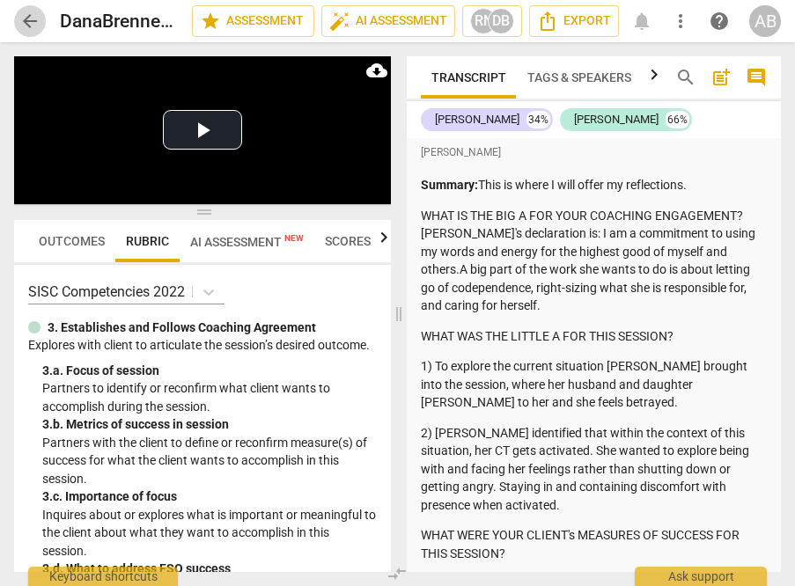
click at [20, 15] on span "arrow_back" at bounding box center [29, 21] width 21 height 21
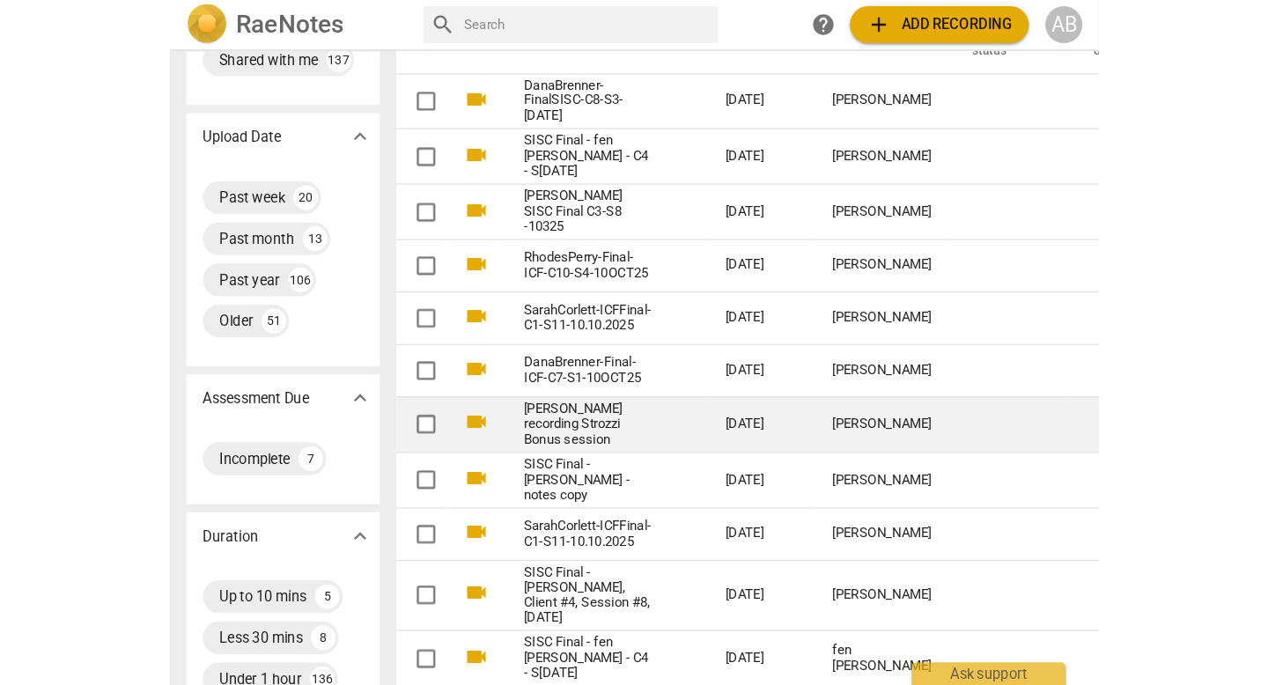
scroll to position [127, 0]
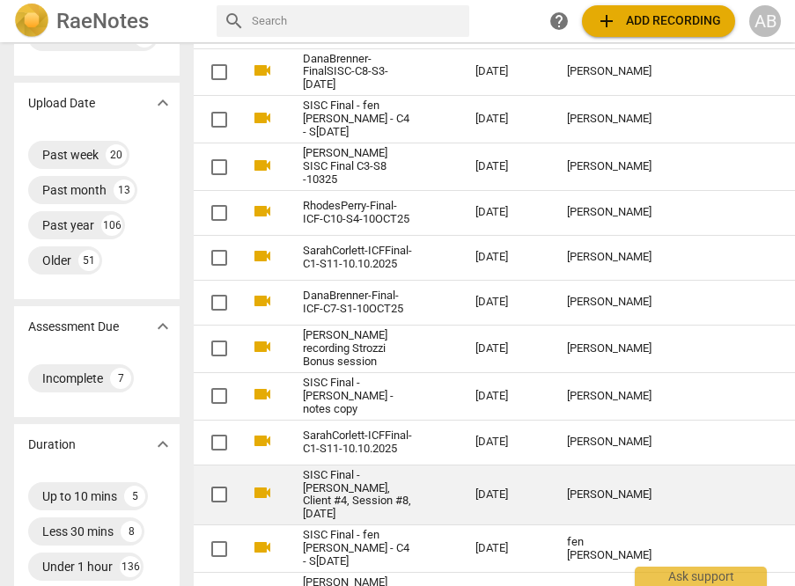
click at [567, 496] on div "[PERSON_NAME]" at bounding box center [609, 495] width 85 height 13
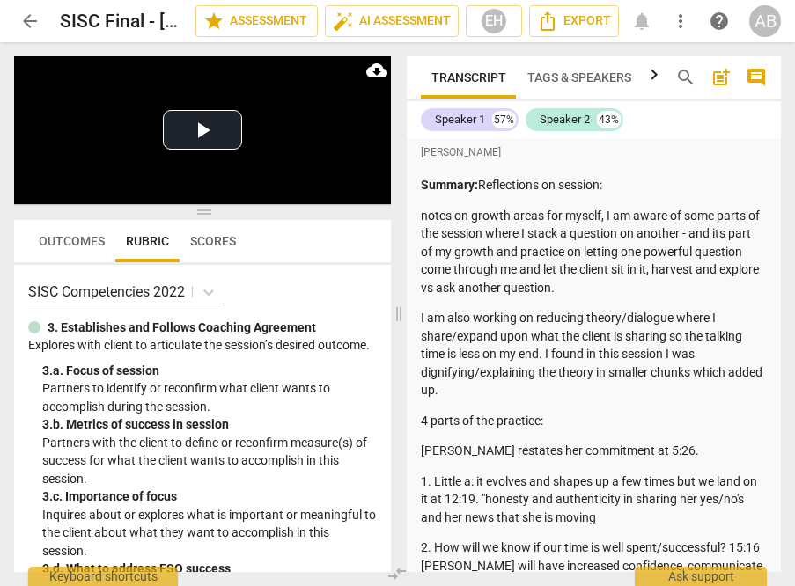
click at [58, 240] on span "Outcomes" at bounding box center [72, 241] width 66 height 14
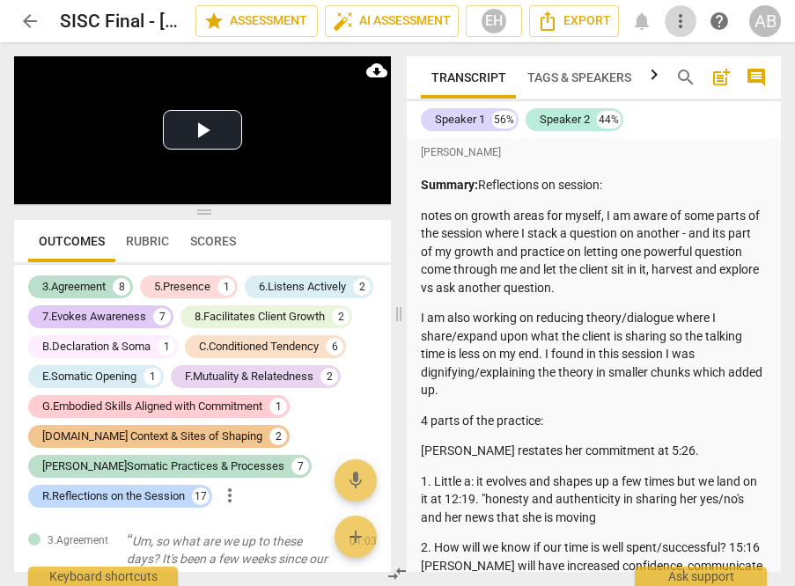
click at [679, 19] on span "more_vert" at bounding box center [680, 21] width 21 height 21
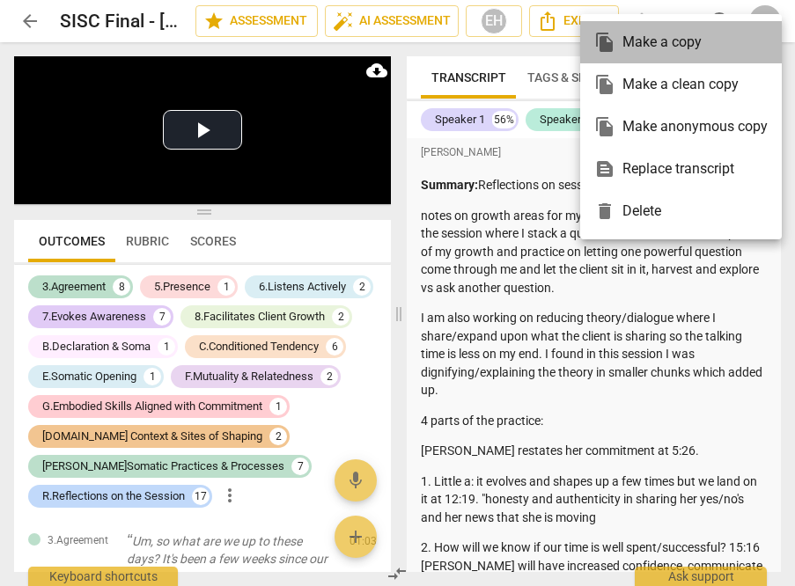
click at [672, 52] on div "file_copy Make a copy" at bounding box center [680, 42] width 173 height 42
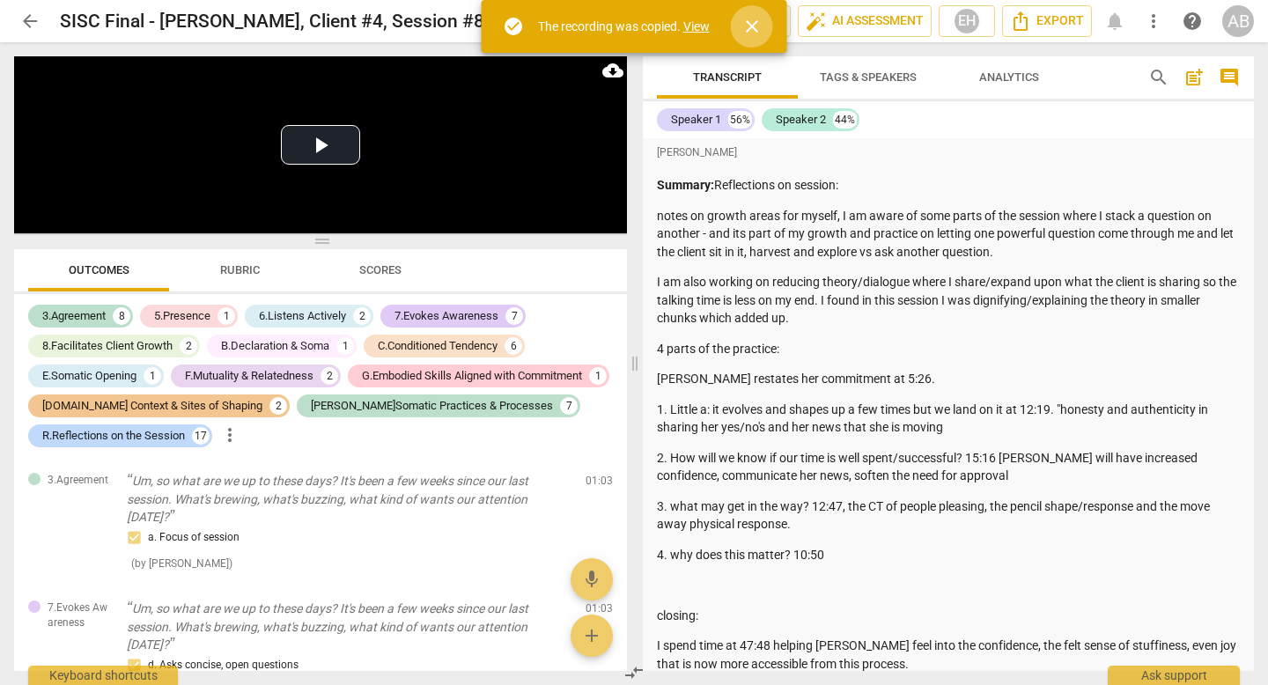
click at [755, 15] on button "close" at bounding box center [752, 26] width 42 height 42
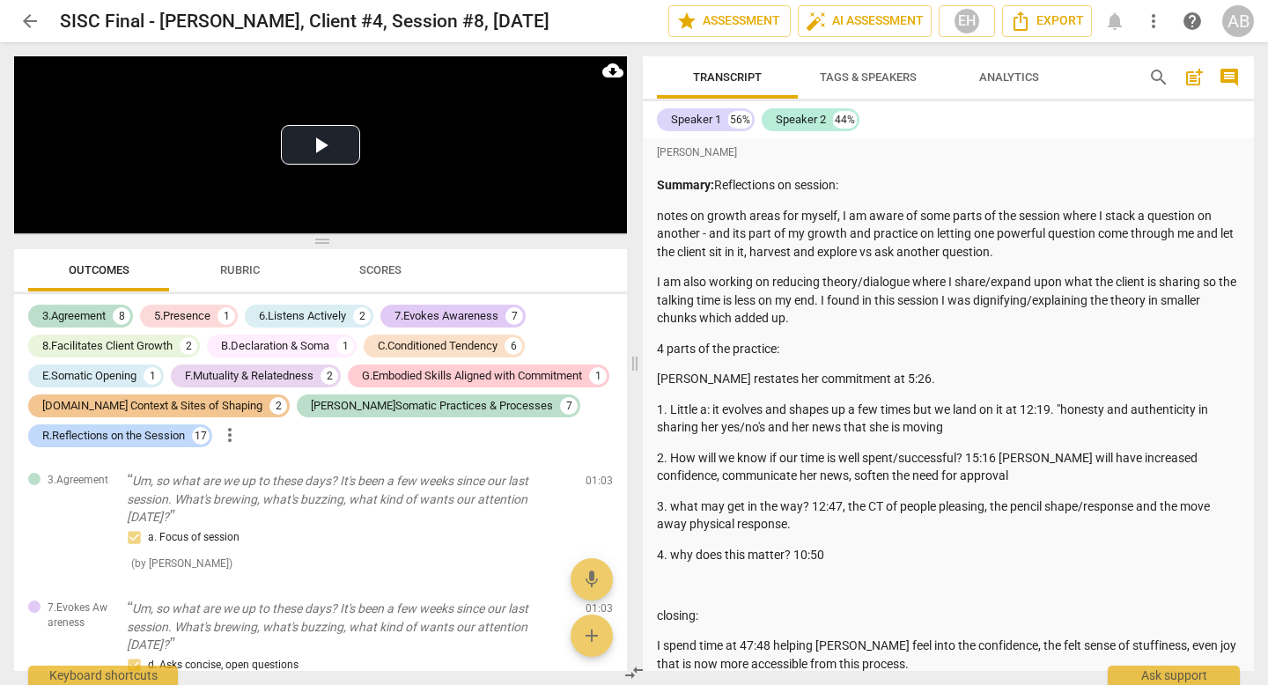
click at [24, 11] on span "arrow_back" at bounding box center [29, 21] width 21 height 21
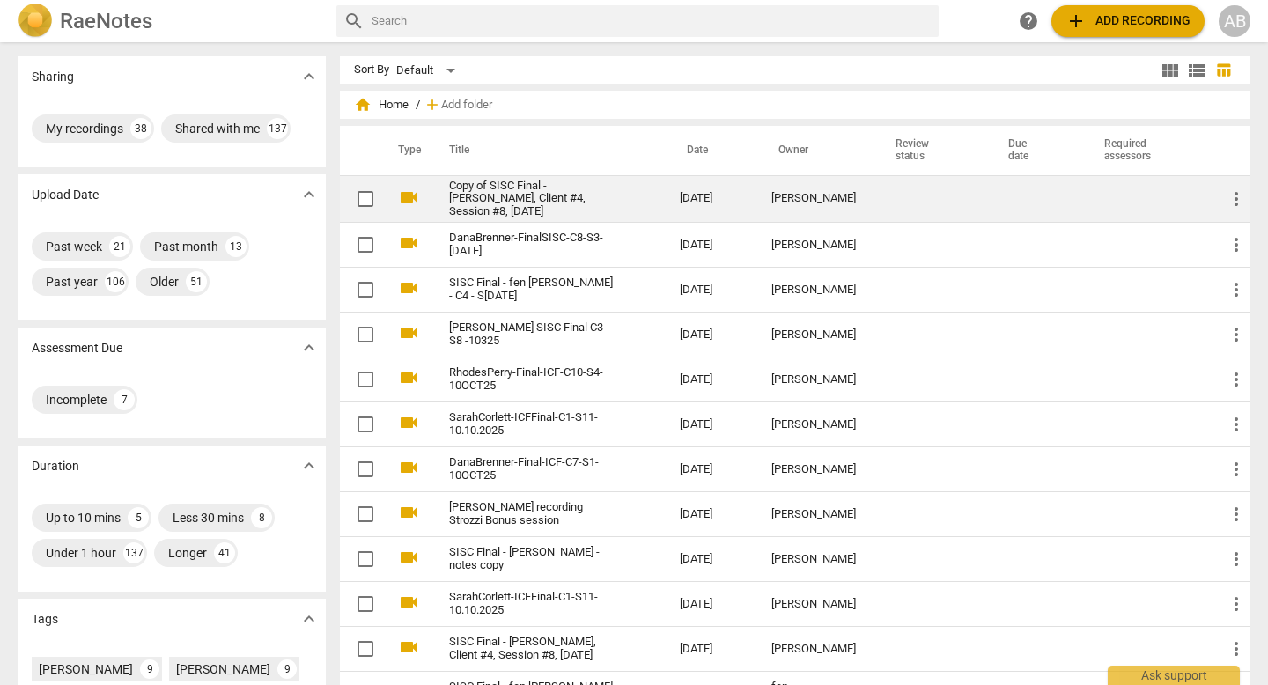
click at [612, 198] on link "Copy of SISC Final - [PERSON_NAME], Client #4, Session #8, [DATE]" at bounding box center [532, 200] width 167 height 40
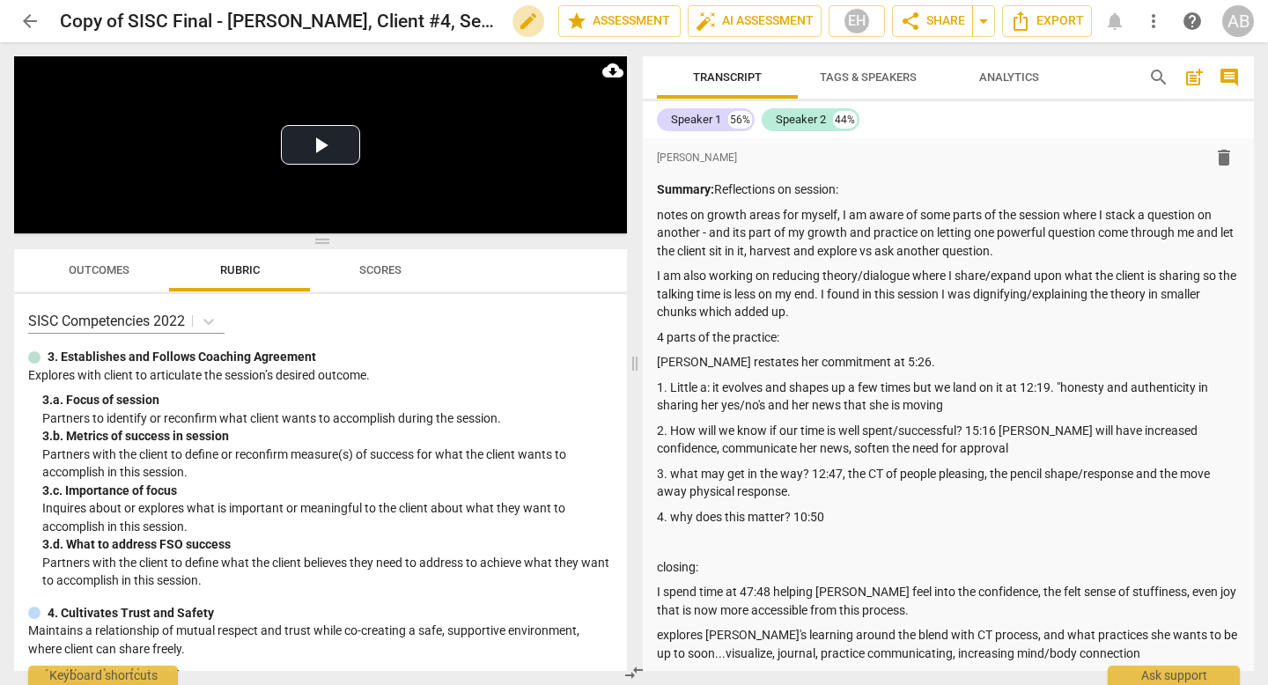
click at [520, 19] on span "edit" at bounding box center [528, 21] width 21 height 21
drag, startPoint x: 129, startPoint y: 20, endPoint x: 59, endPoint y: 27, distance: 69.9
click at [59, 27] on div "arrow_back Copy of SISC Final - [PERSON_NAME], Client #4, Session #8, [DATE] do…" at bounding box center [633, 20] width 1239 height 33
type input "SISC Final - [PERSON_NAME], Client #4, Session #8, [DATE]"
click at [496, 17] on span "done" at bounding box center [496, 21] width 21 height 21
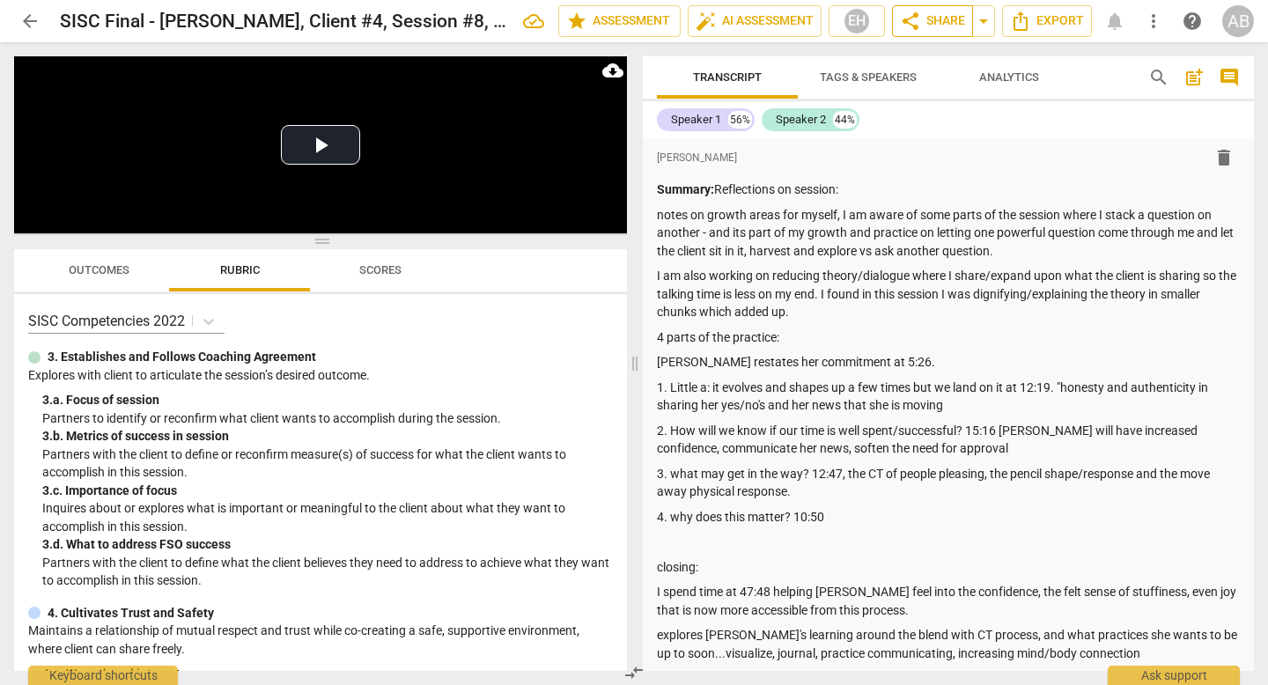
click at [915, 28] on span "share" at bounding box center [910, 21] width 21 height 21
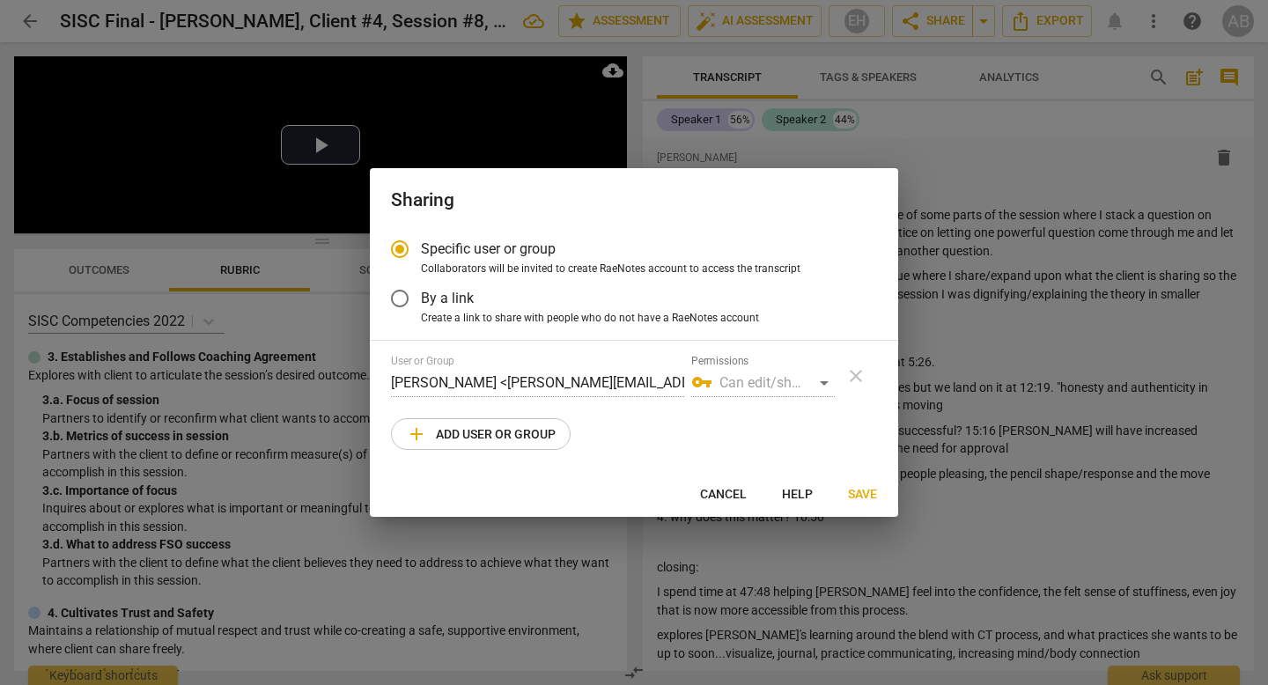
click at [486, 448] on button "add Add user or group" at bounding box center [481, 434] width 180 height 32
radio input "false"
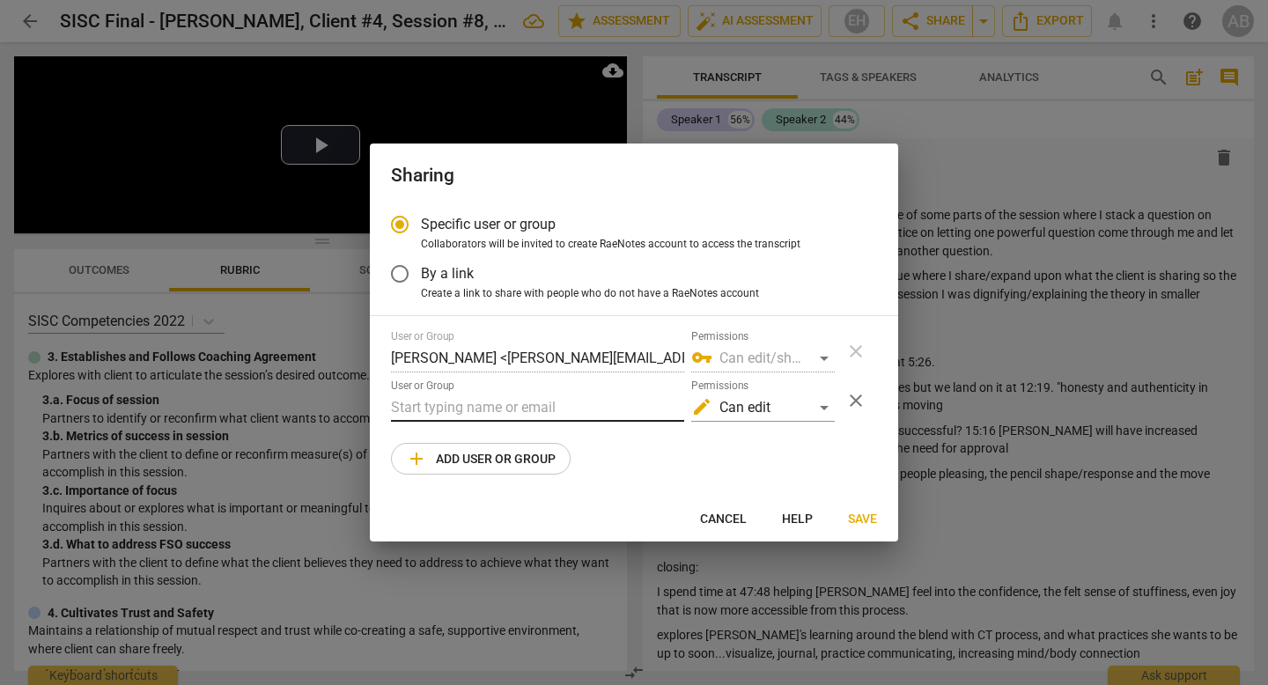
click at [490, 401] on input "text" at bounding box center [537, 407] width 293 height 28
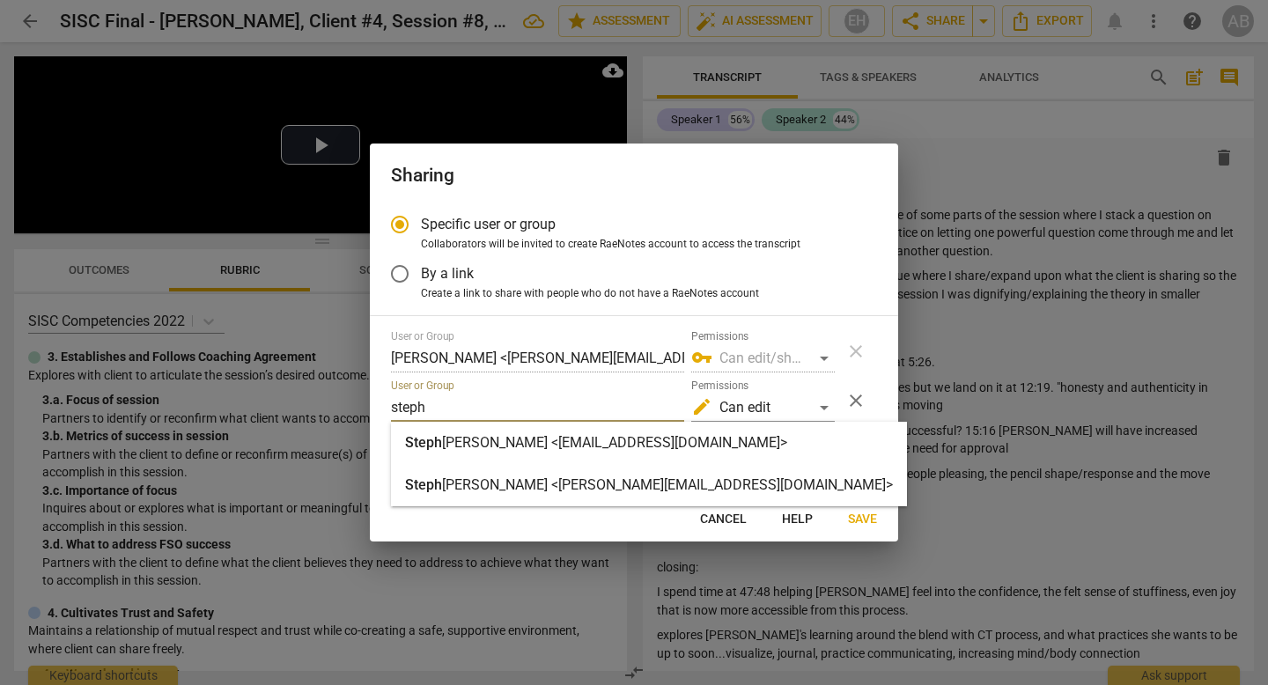
type input "steph"
click at [575, 484] on strong "[PERSON_NAME] <[PERSON_NAME][EMAIL_ADDRESS][DOMAIN_NAME]>" at bounding box center [667, 484] width 451 height 17
radio input "false"
type input "[PERSON_NAME] <[PERSON_NAME][EMAIL_ADDRESS][DOMAIN_NAME]>"
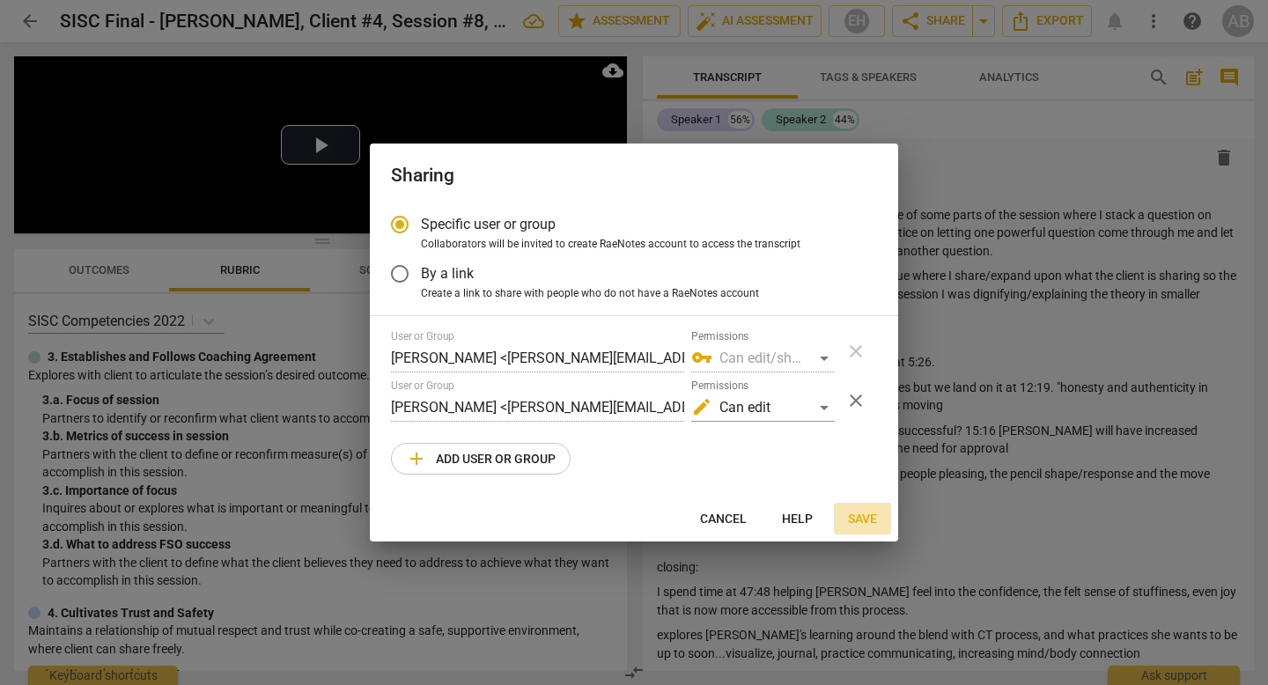
click at [855, 512] on span "Save" at bounding box center [862, 520] width 29 height 18
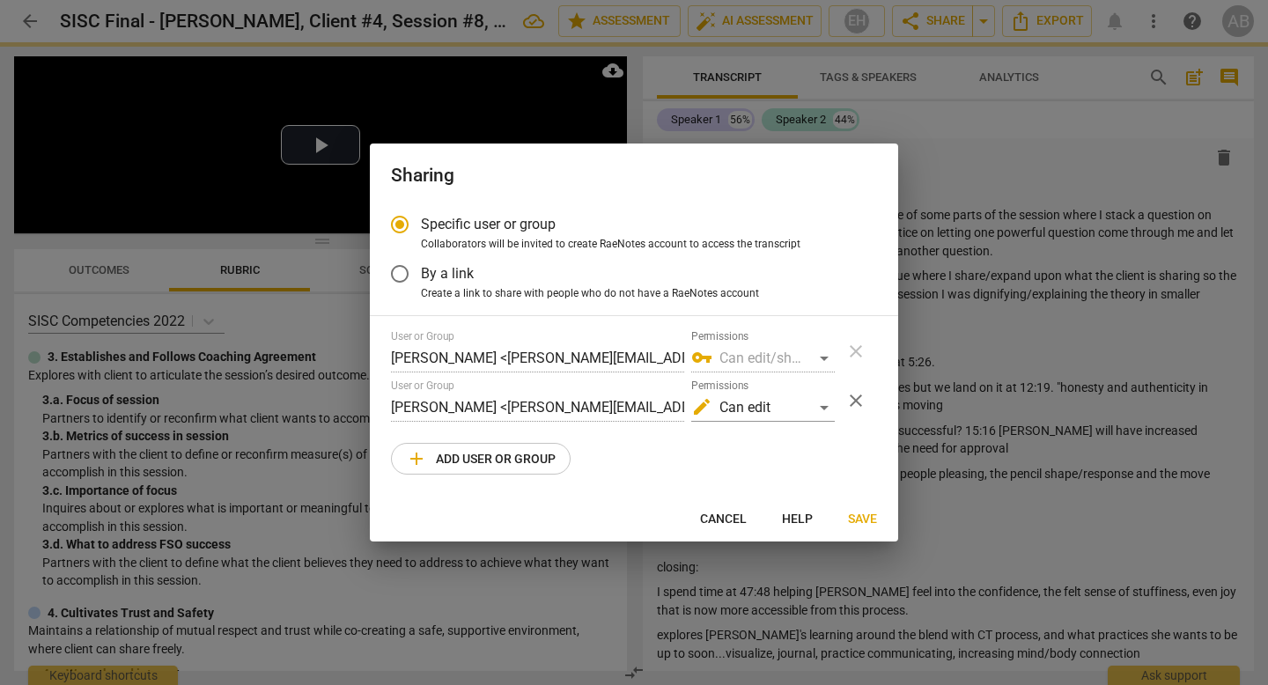
radio input "false"
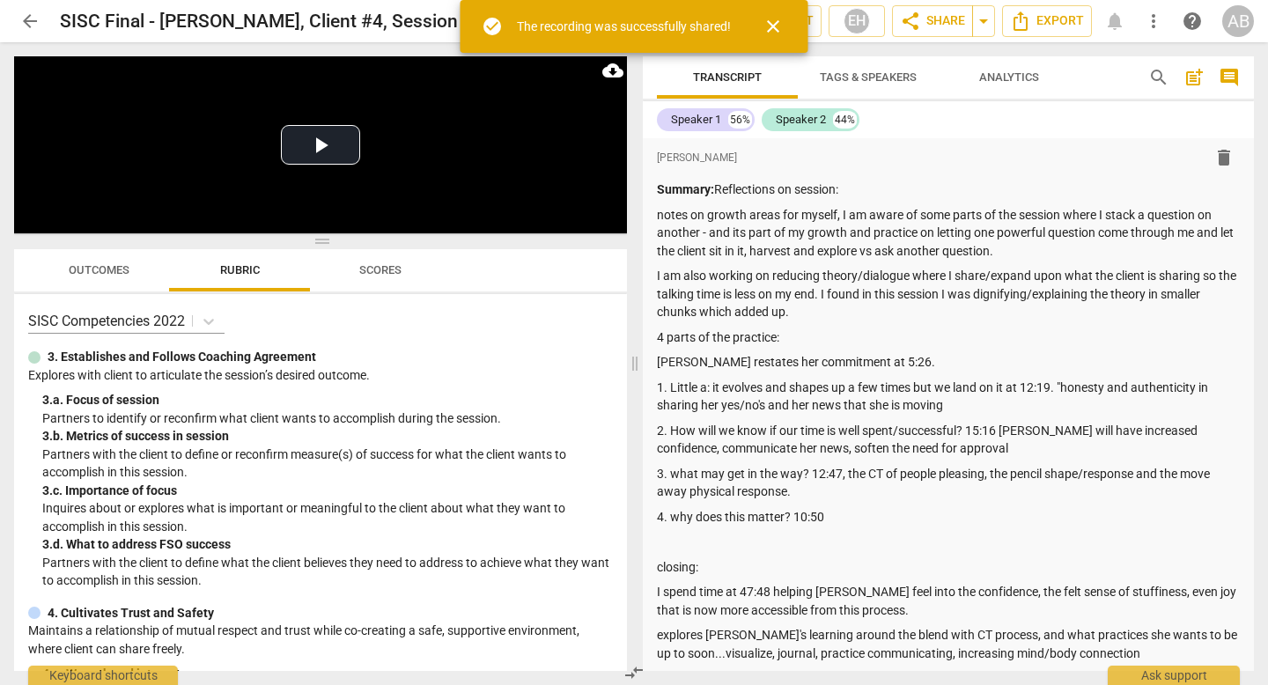
click at [28, 15] on span "arrow_back" at bounding box center [29, 21] width 21 height 21
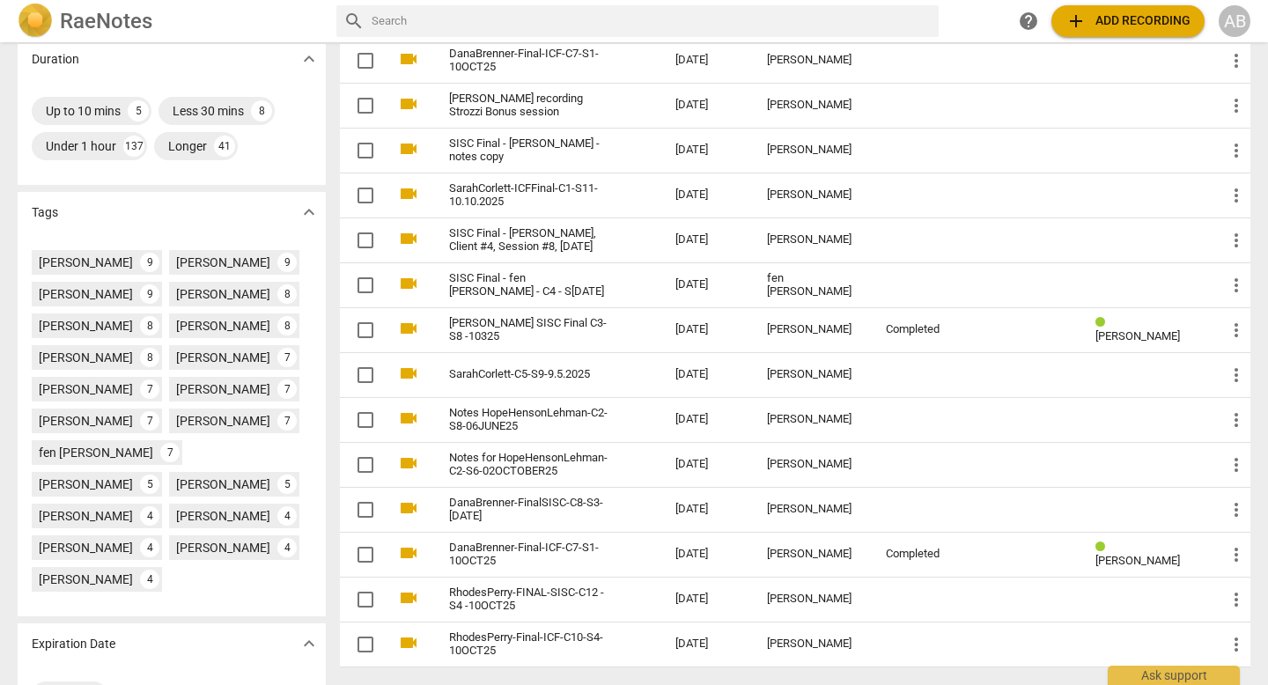
scroll to position [495, 0]
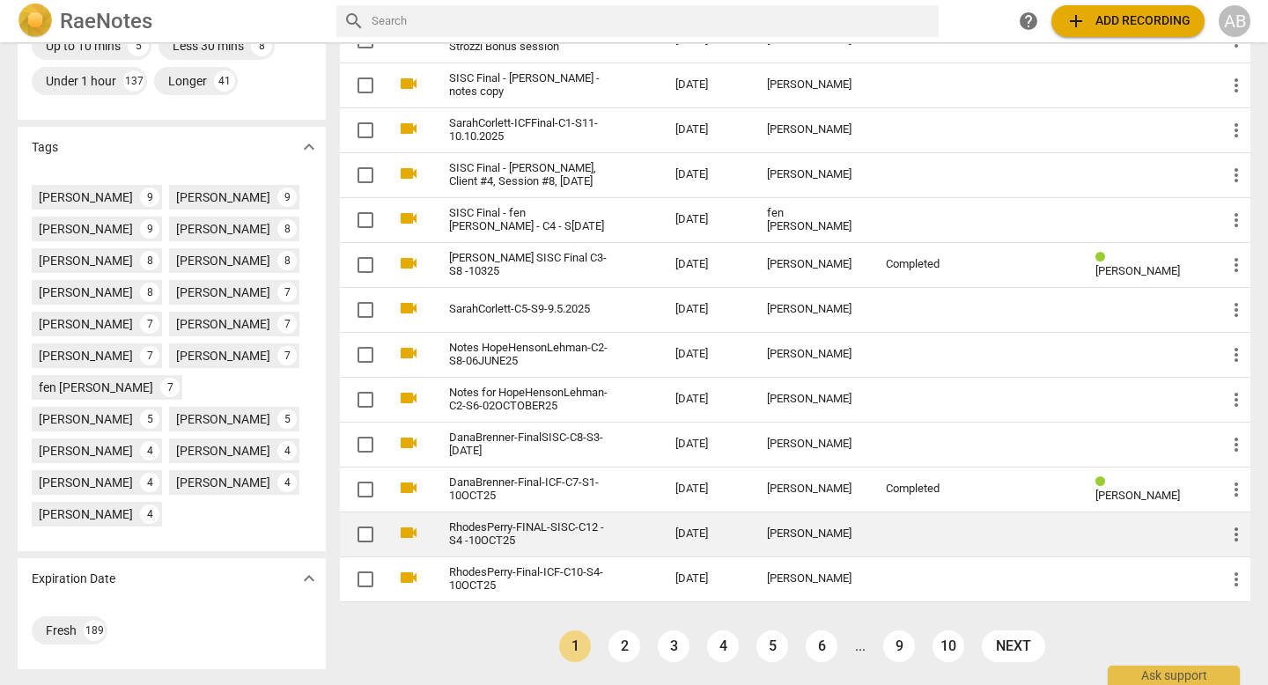
click at [551, 521] on link "RhodesPerry-FINAL-SISC-C12 -S4 -10OCT25" at bounding box center [530, 534] width 163 height 26
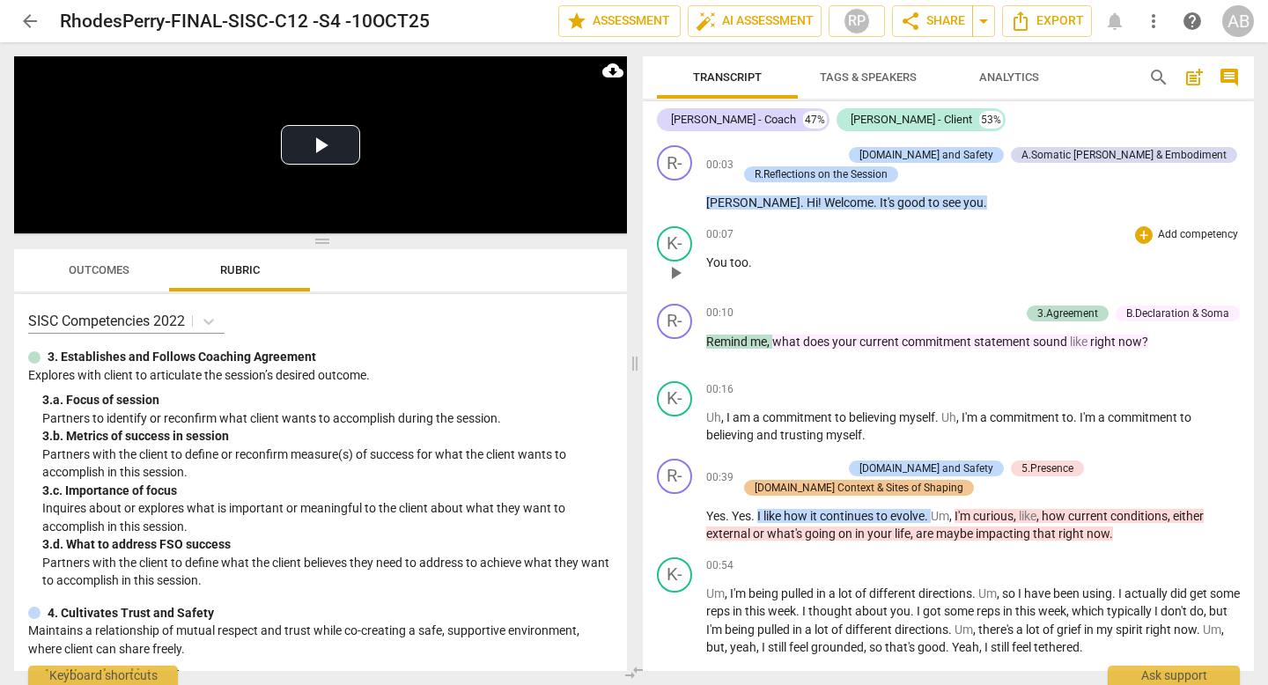
scroll to position [3, 0]
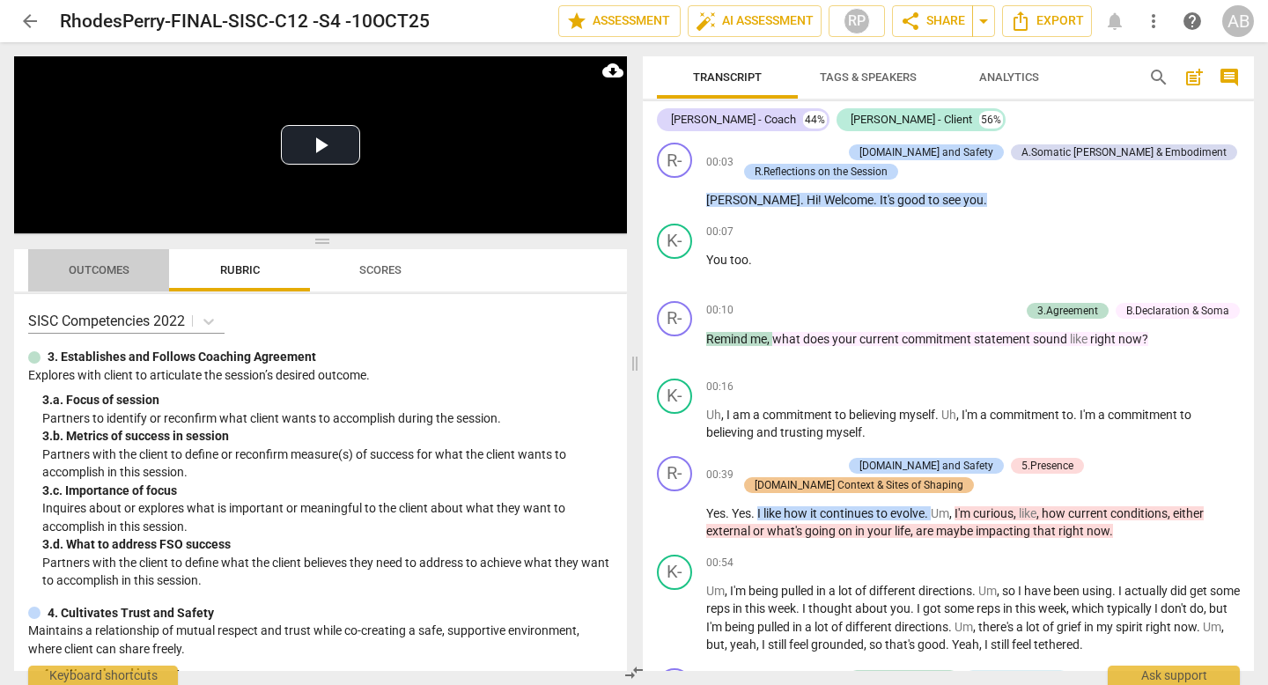
click at [96, 274] on span "Outcomes" at bounding box center [99, 269] width 61 height 13
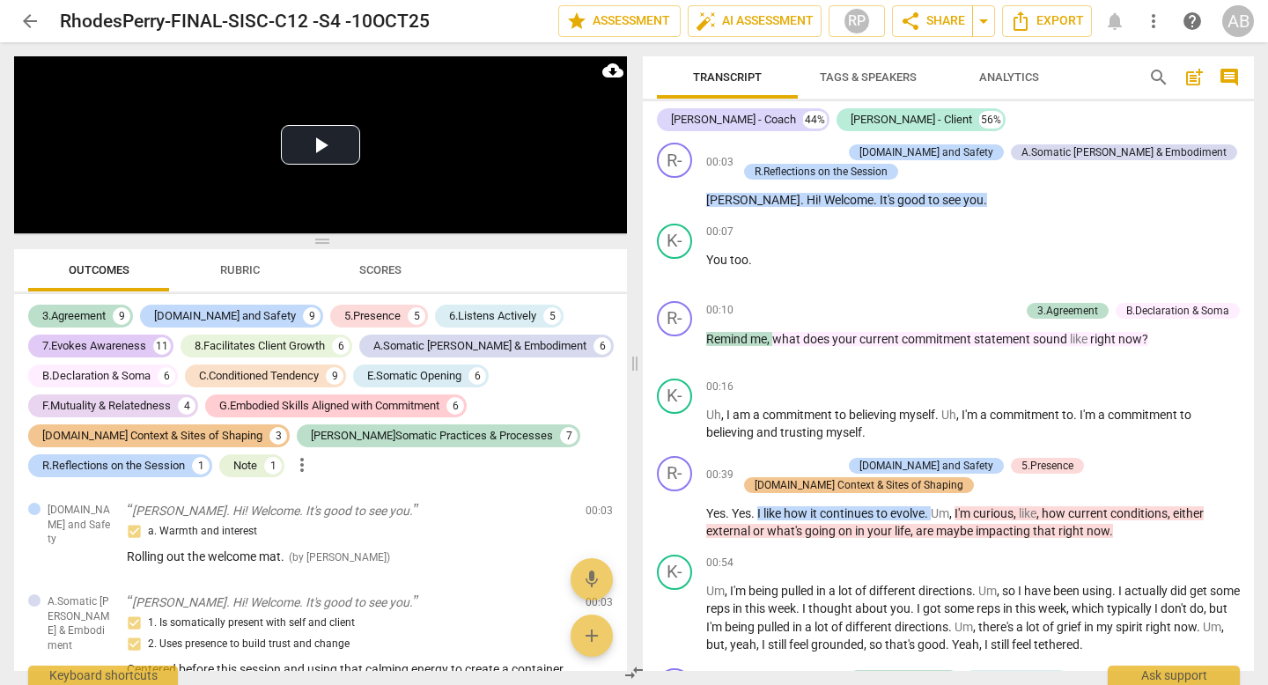
click at [1145, 20] on span "more_vert" at bounding box center [1153, 21] width 21 height 21
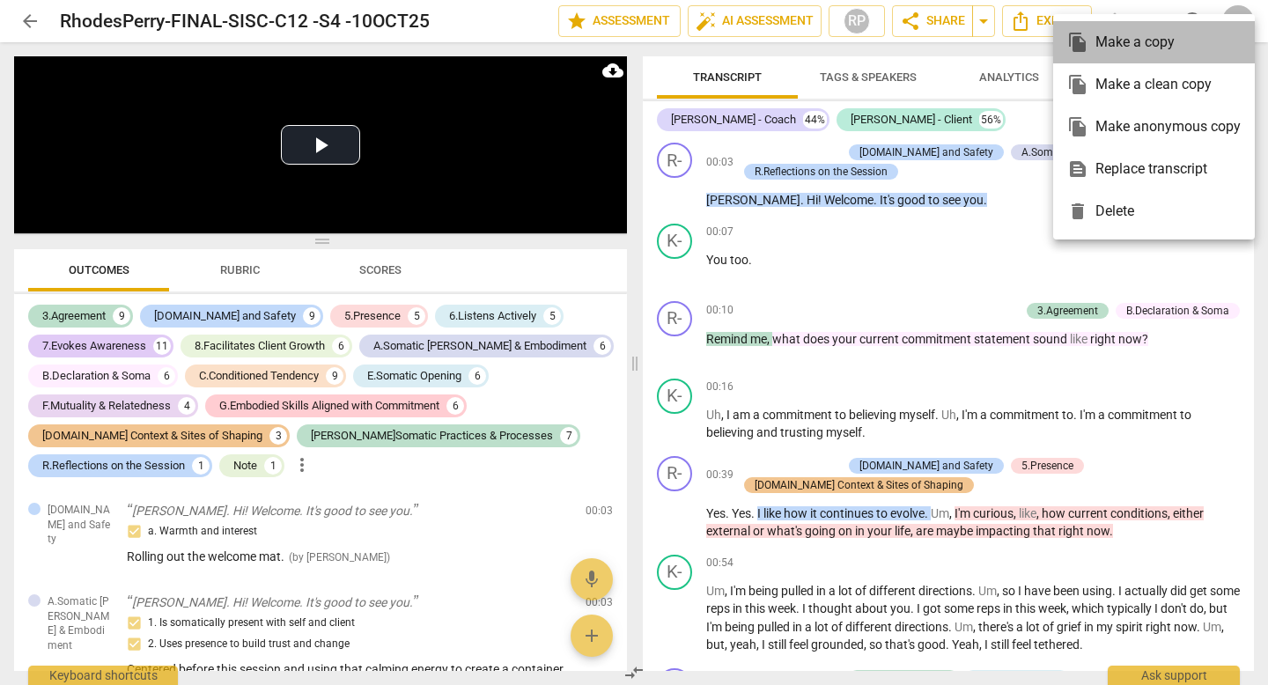
click at [1098, 40] on div "file_copy Make a copy" at bounding box center [1153, 42] width 173 height 42
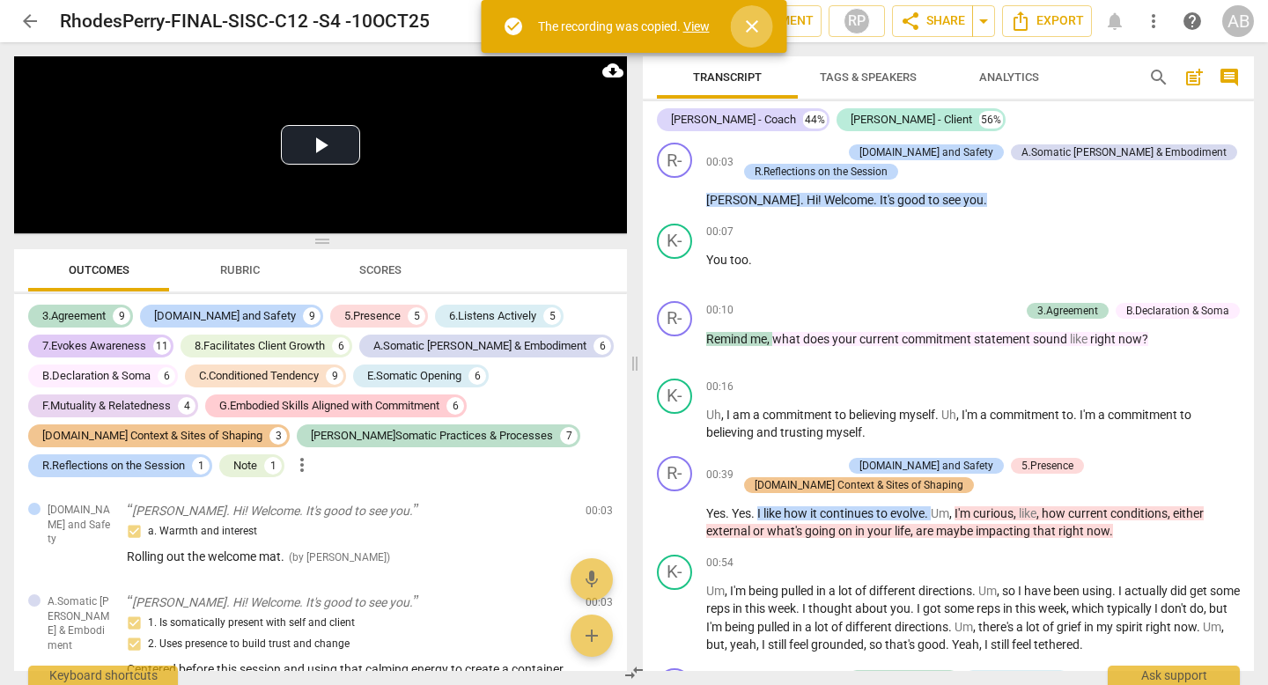
click at [756, 23] on span "close" at bounding box center [751, 26] width 21 height 21
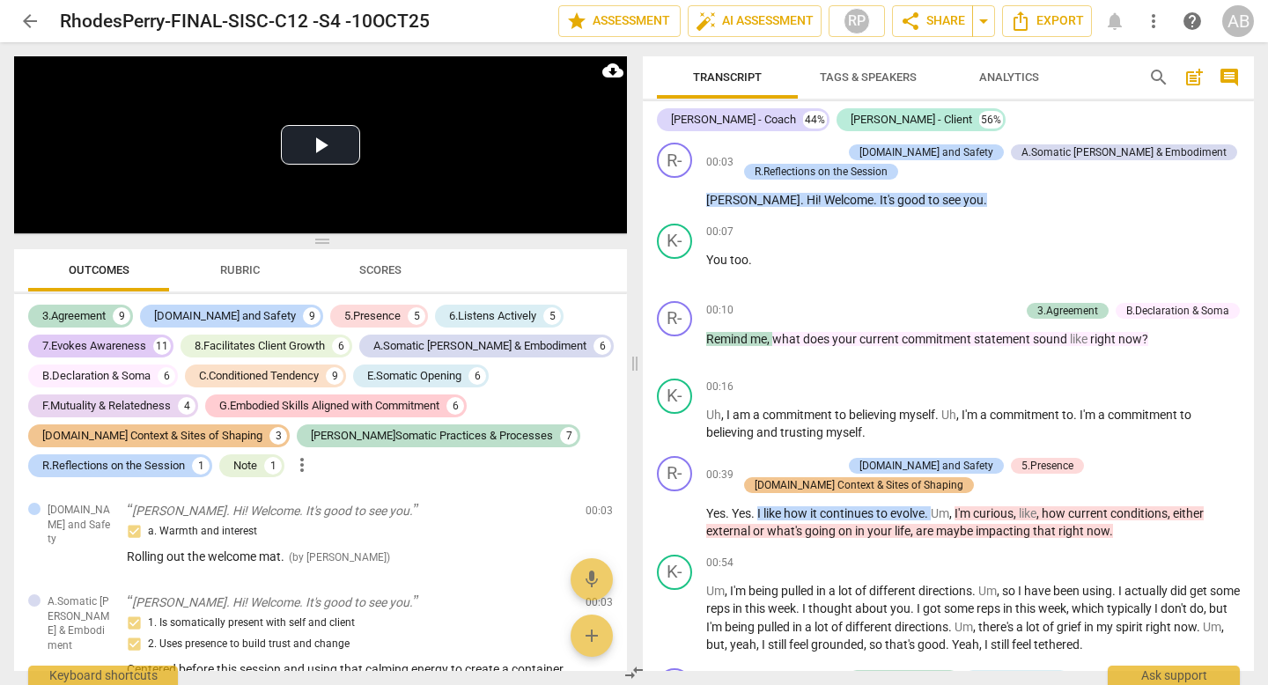
click at [28, 17] on span "arrow_back" at bounding box center [29, 21] width 21 height 21
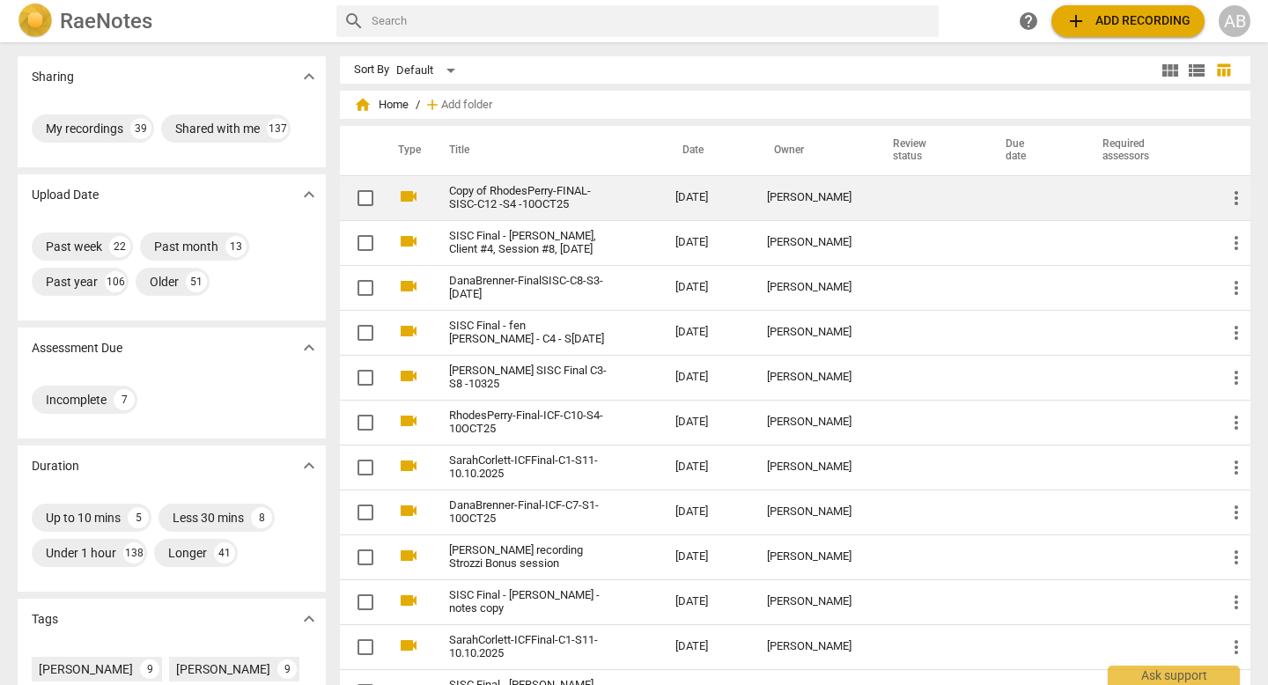
click at [561, 192] on link "Copy of RhodesPerry-FINAL-SISC-C12 -S4 -10OCT25" at bounding box center [530, 198] width 163 height 26
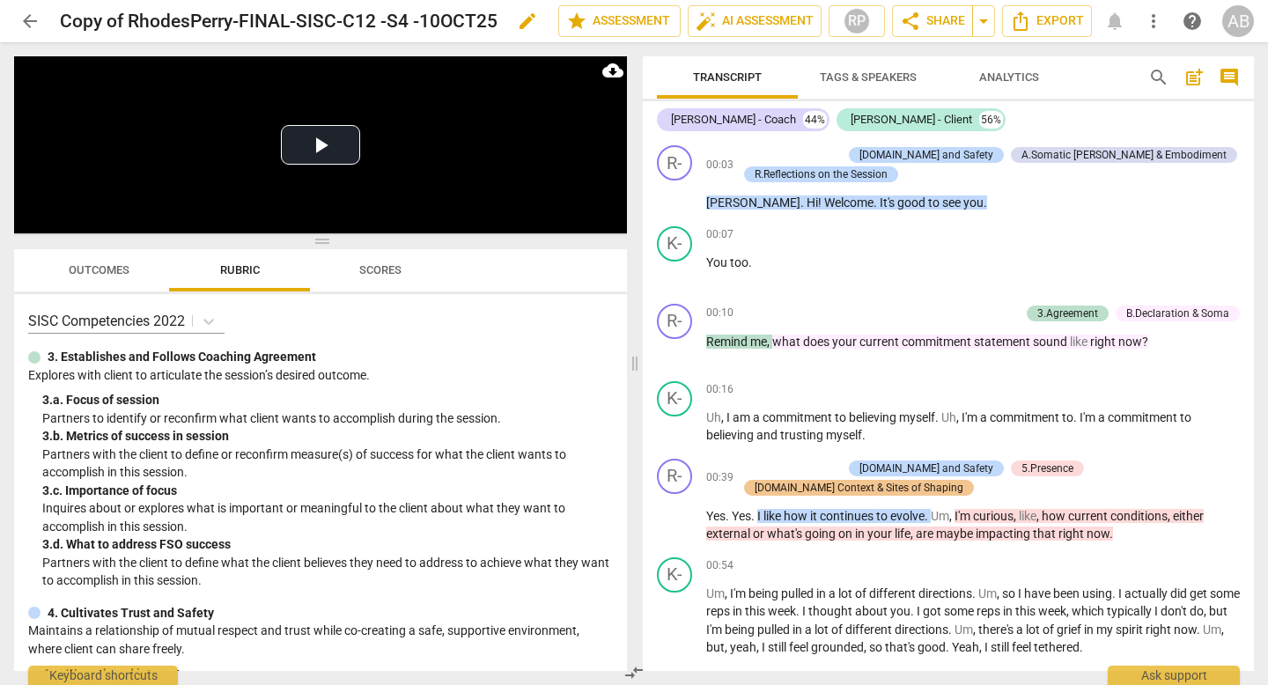
click at [519, 21] on span "edit" at bounding box center [527, 21] width 21 height 21
drag, startPoint x: 114, startPoint y: 18, endPoint x: 42, endPoint y: 18, distance: 72.2
click at [42, 18] on div "arrow_back Copy of RhodesPerry-FINAL-SISC-C12 -S4 -10OCT25 done clear star Asse…" at bounding box center [633, 20] width 1239 height 33
type input "RhodesPerry-FINAL-SISC-C12 -S4 -10OCT25"
click at [489, 26] on span "done" at bounding box center [496, 21] width 21 height 21
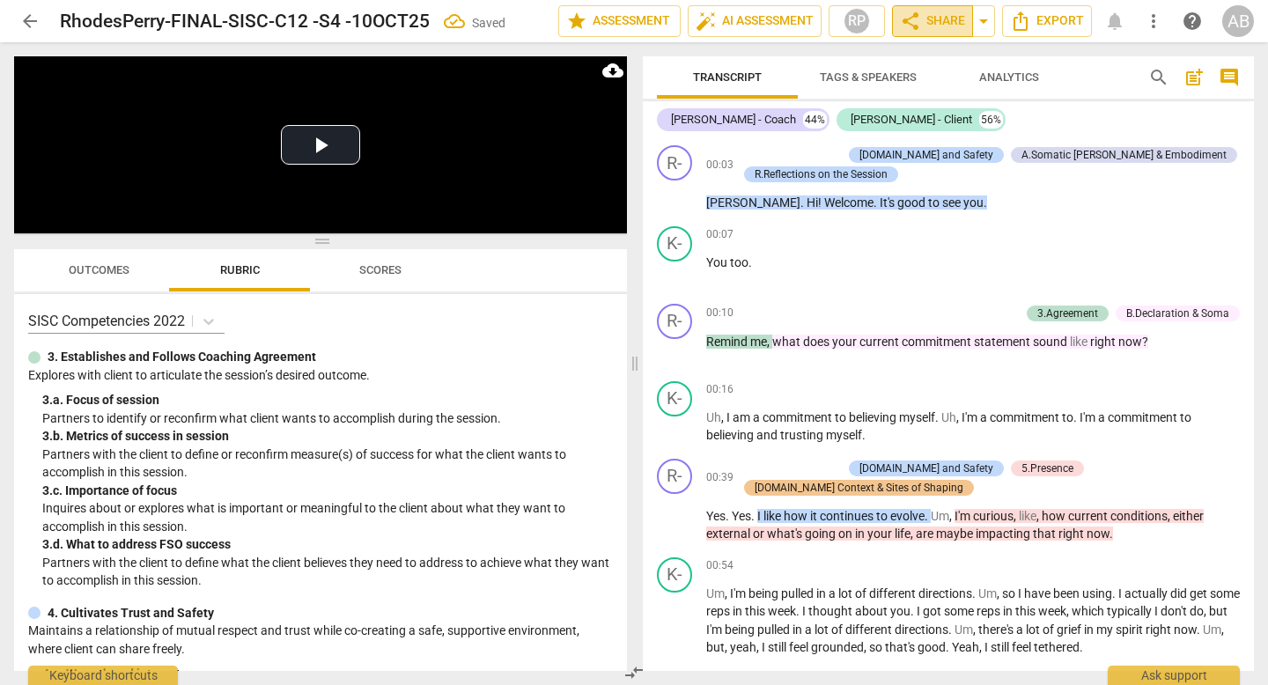
click at [932, 18] on span "share Share" at bounding box center [932, 21] width 65 height 21
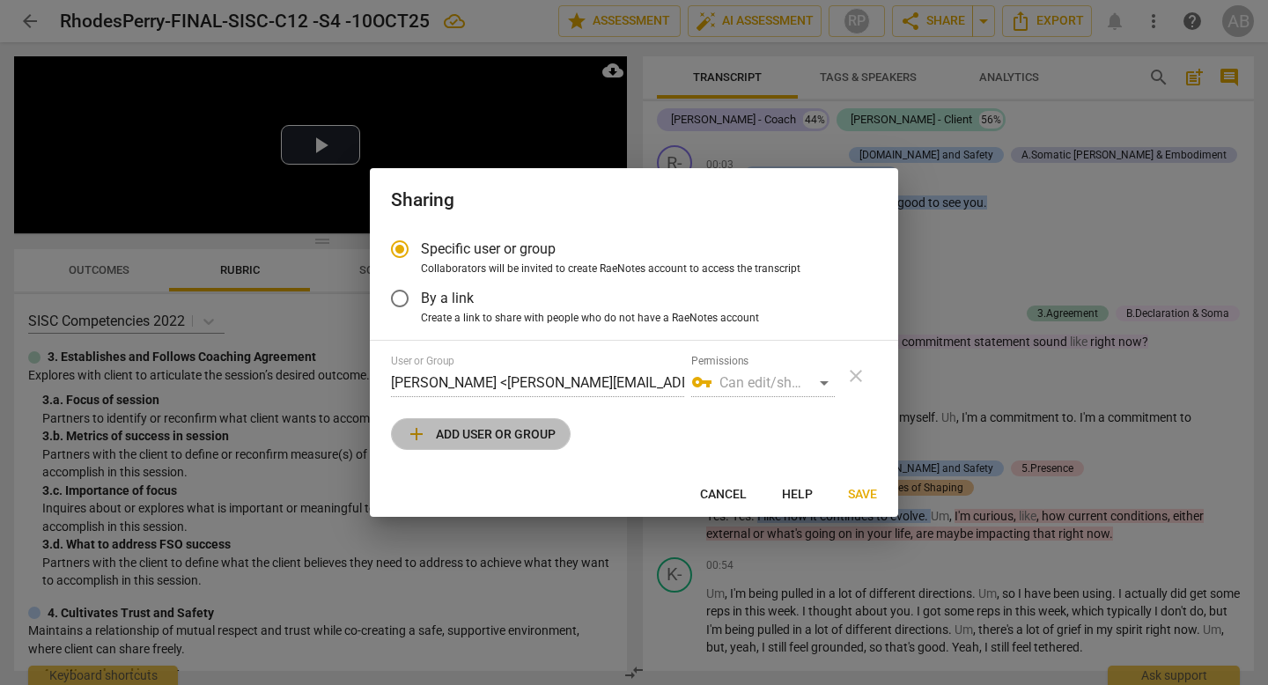
click at [506, 434] on span "add Add user or group" at bounding box center [481, 433] width 150 height 21
radio input "false"
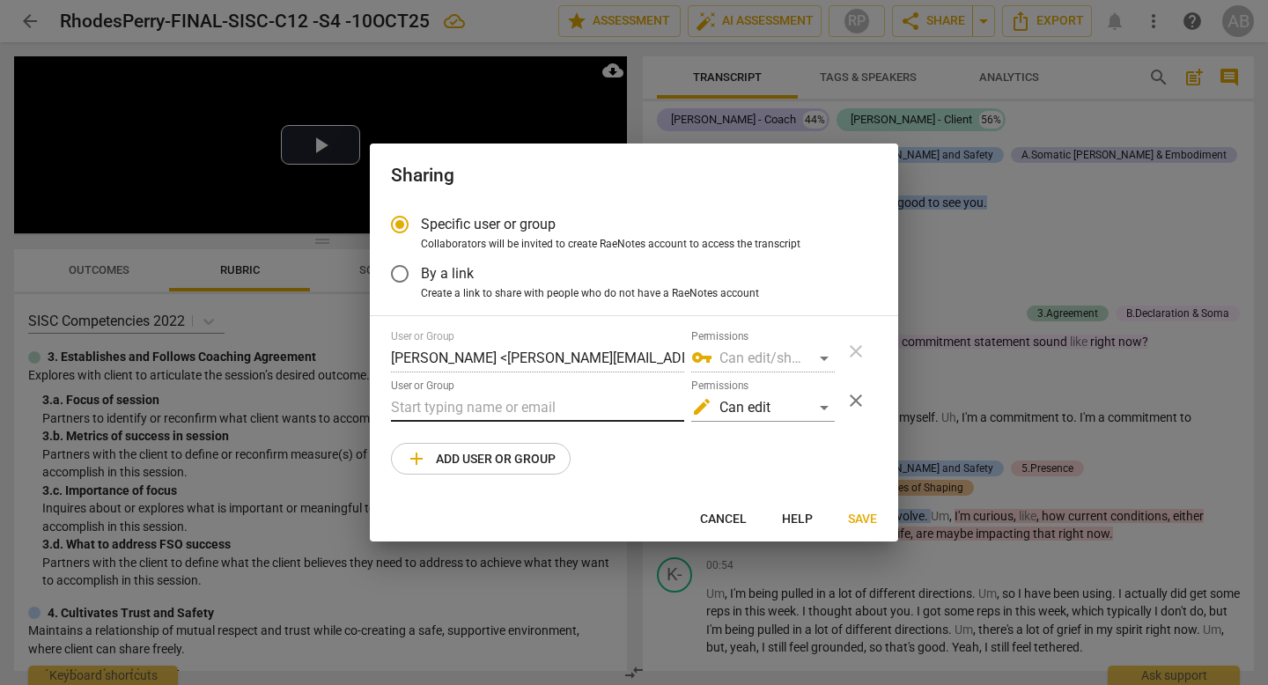
click at [494, 412] on input "text" at bounding box center [537, 407] width 293 height 28
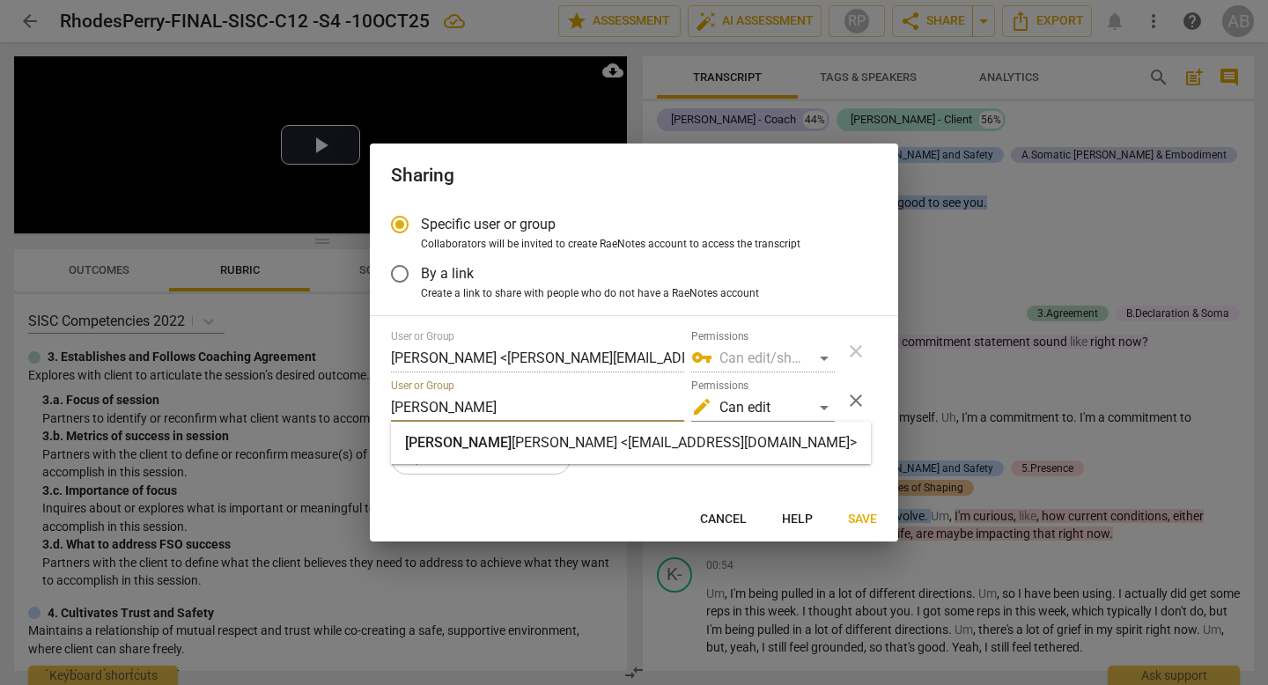
type input "[PERSON_NAME]"
click at [511, 437] on strong "[PERSON_NAME] <[EMAIL_ADDRESS][DOMAIN_NAME]>" at bounding box center [683, 442] width 345 height 17
radio input "false"
type input "[PERSON_NAME] <[EMAIL_ADDRESS][DOMAIN_NAME]>"
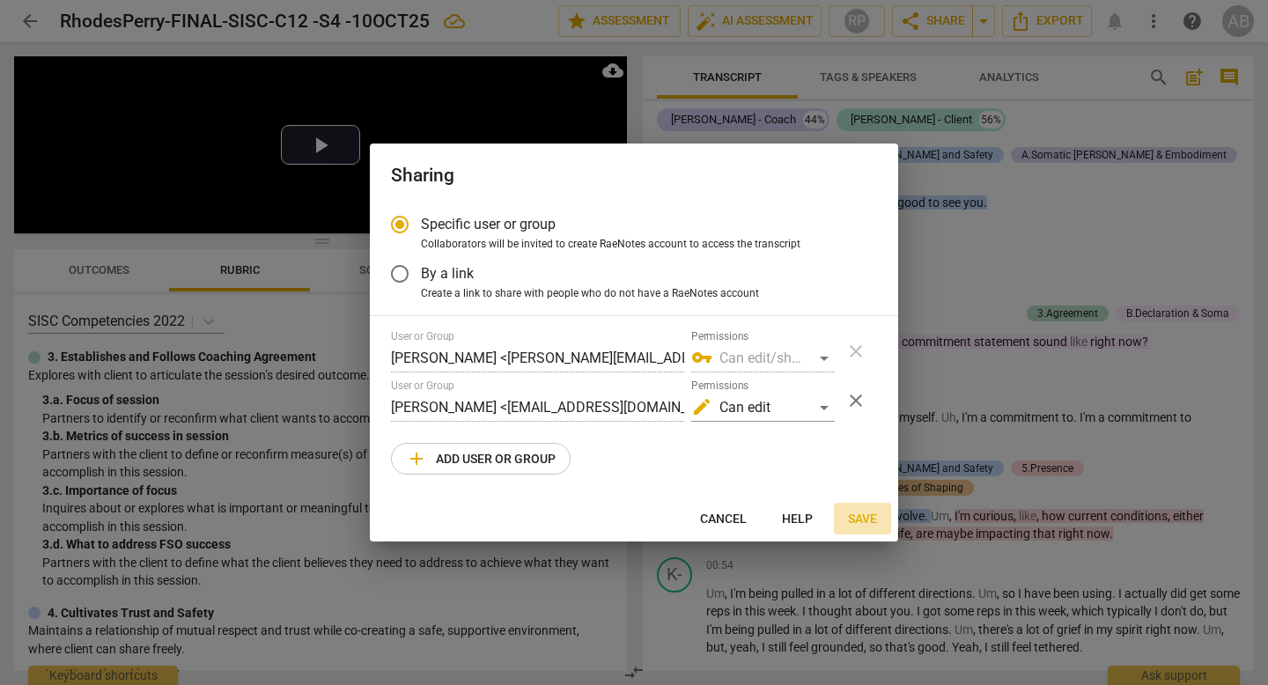
click at [859, 515] on span "Save" at bounding box center [862, 520] width 29 height 18
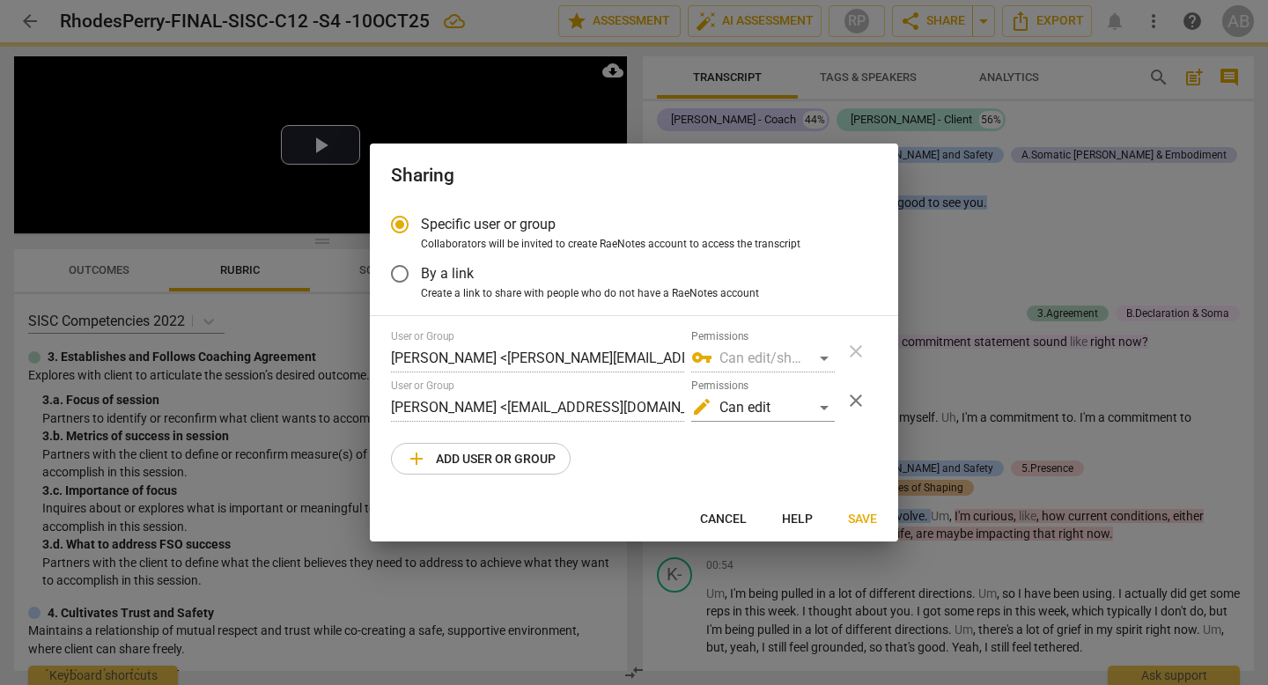
radio input "false"
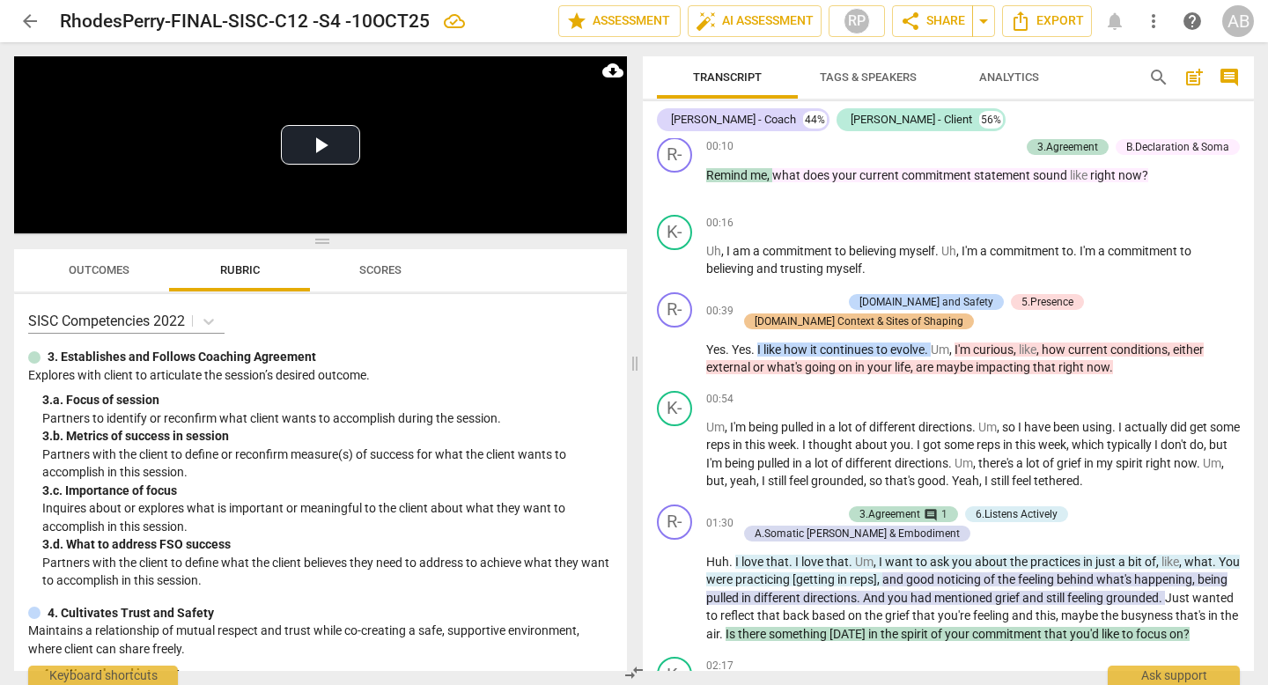
scroll to position [175, 0]
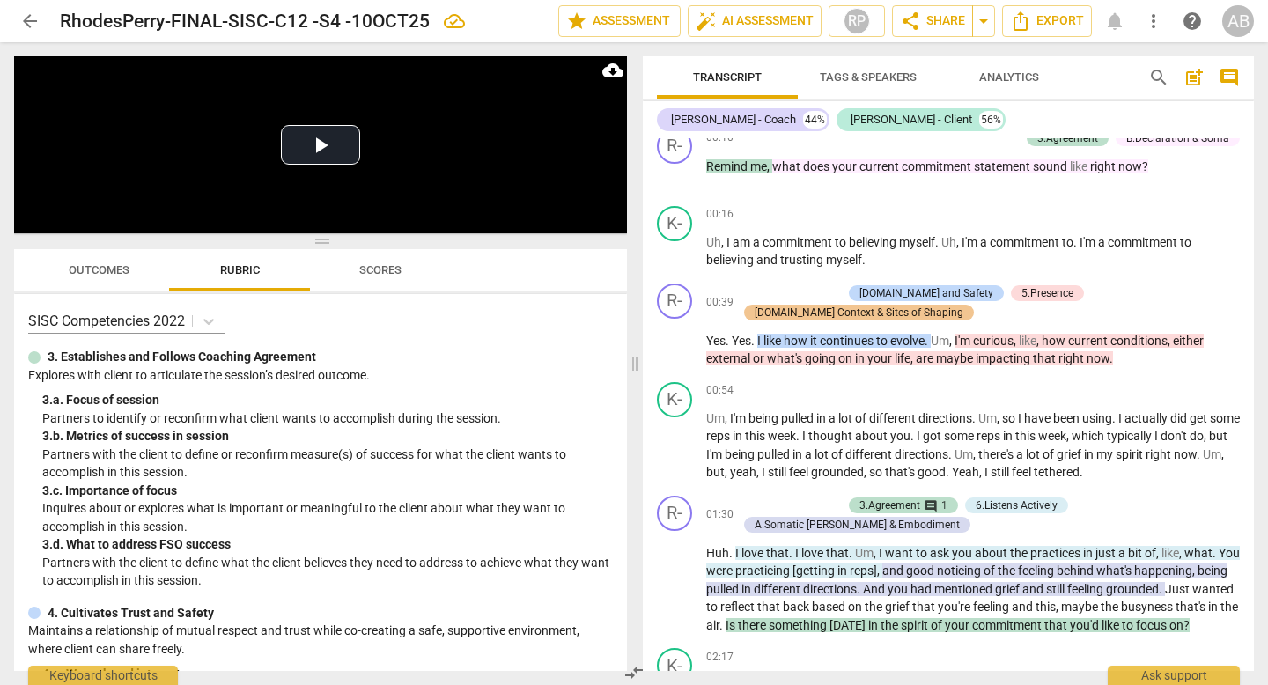
click at [33, 22] on span "arrow_back" at bounding box center [29, 21] width 21 height 21
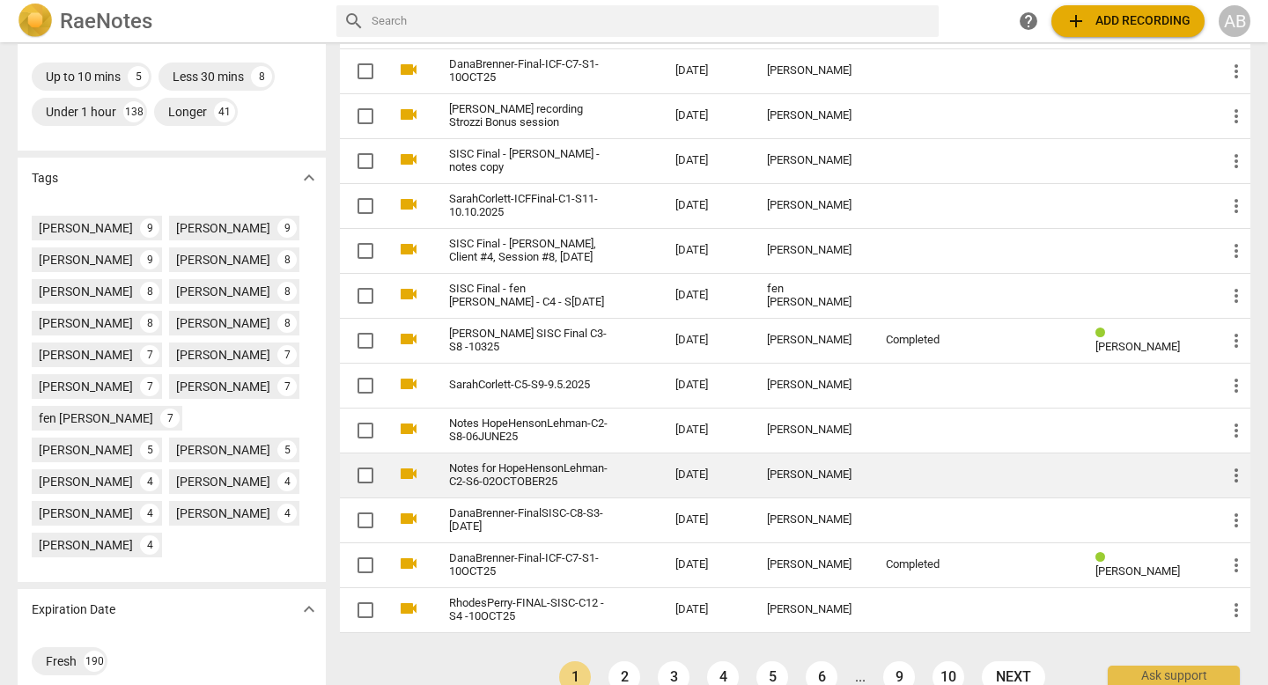
scroll to position [495, 0]
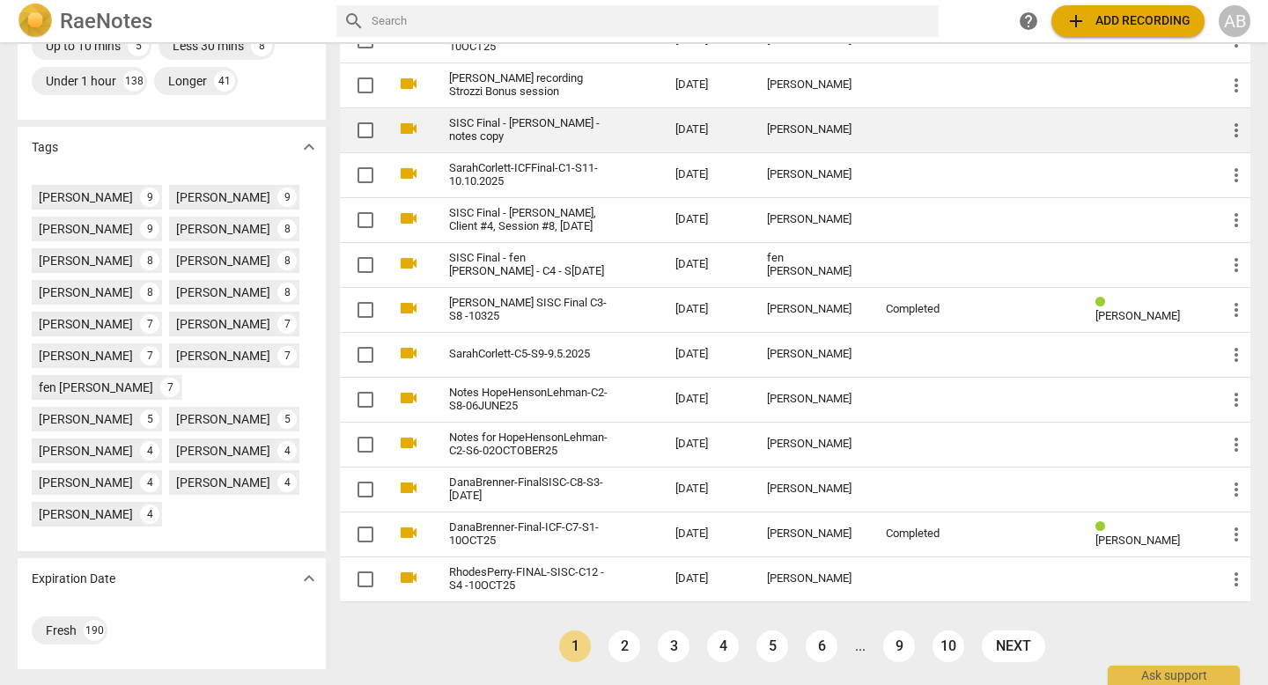
click at [614, 630] on link "2" at bounding box center [624, 646] width 32 height 32
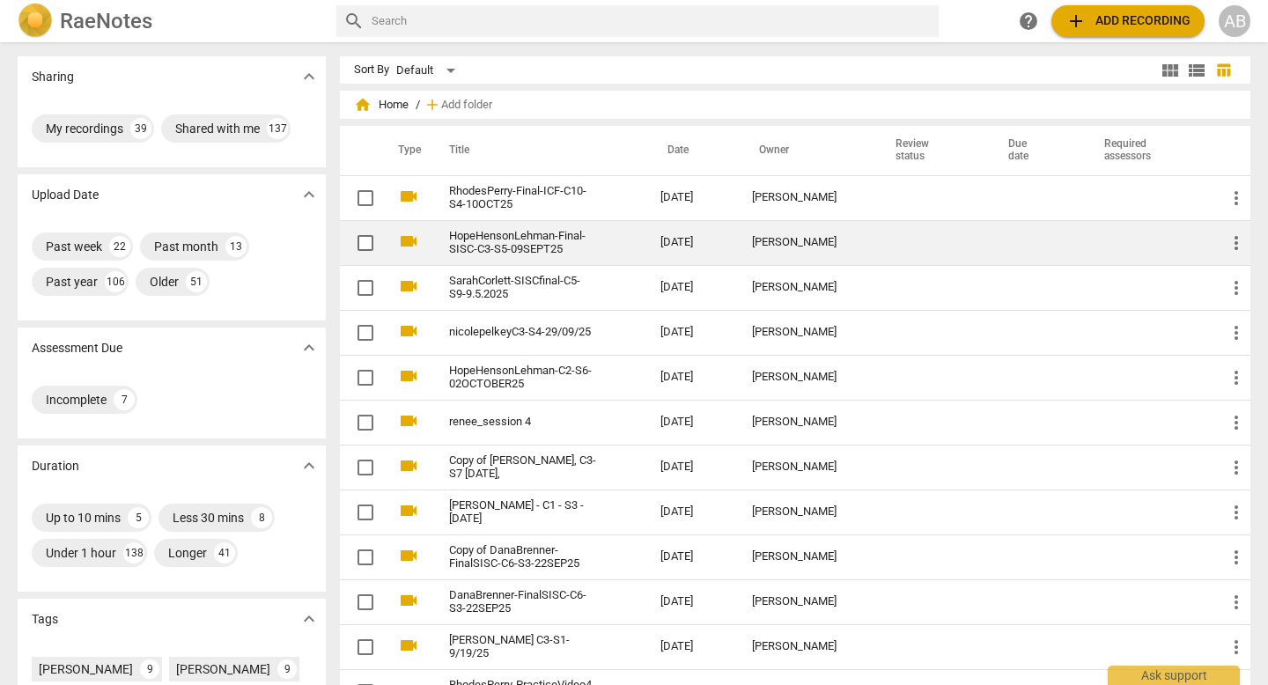
click at [550, 233] on link "HopeHensonLehman-Final-SISC-C3-S5-09SEPT25" at bounding box center [523, 243] width 148 height 26
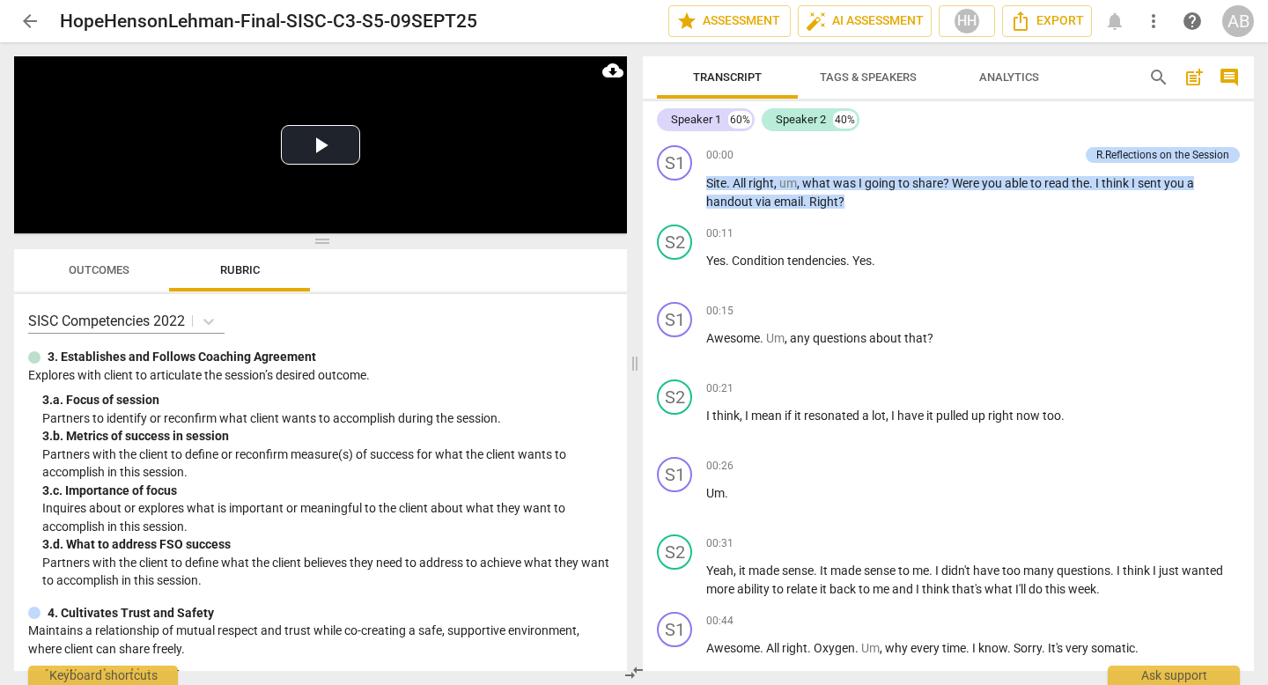
click at [108, 274] on span "Outcomes" at bounding box center [99, 269] width 61 height 13
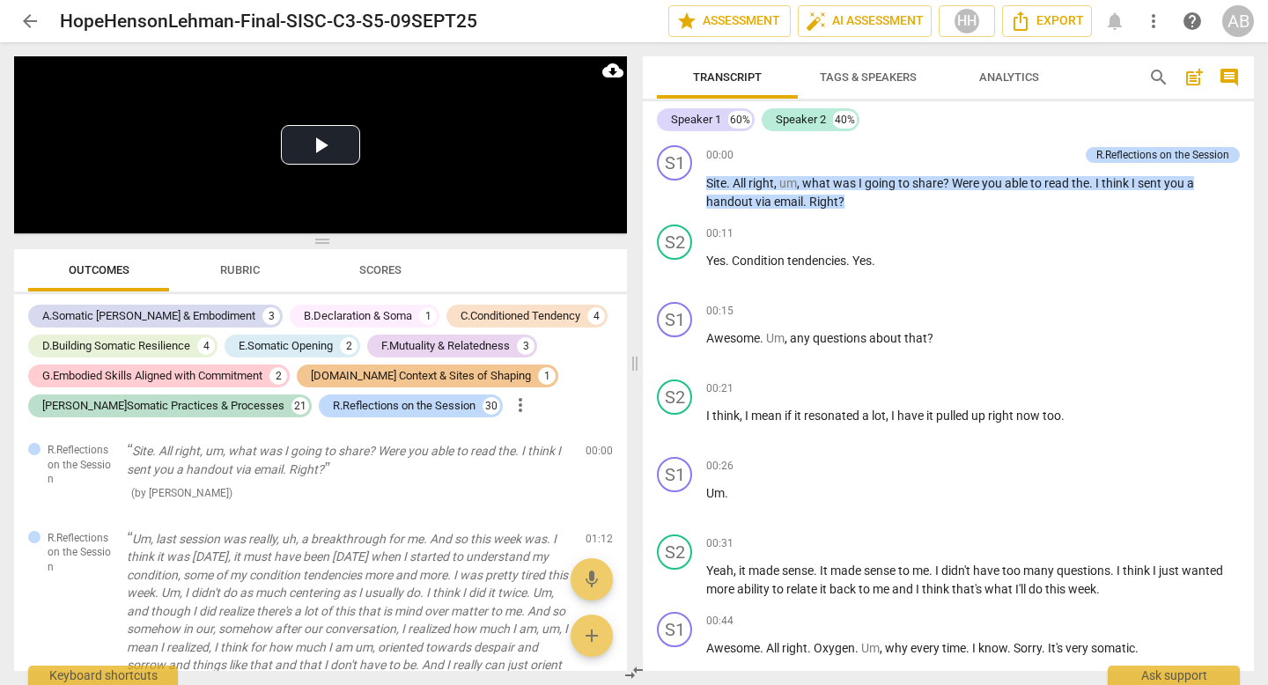
click at [1146, 25] on span "more_vert" at bounding box center [1153, 21] width 21 height 21
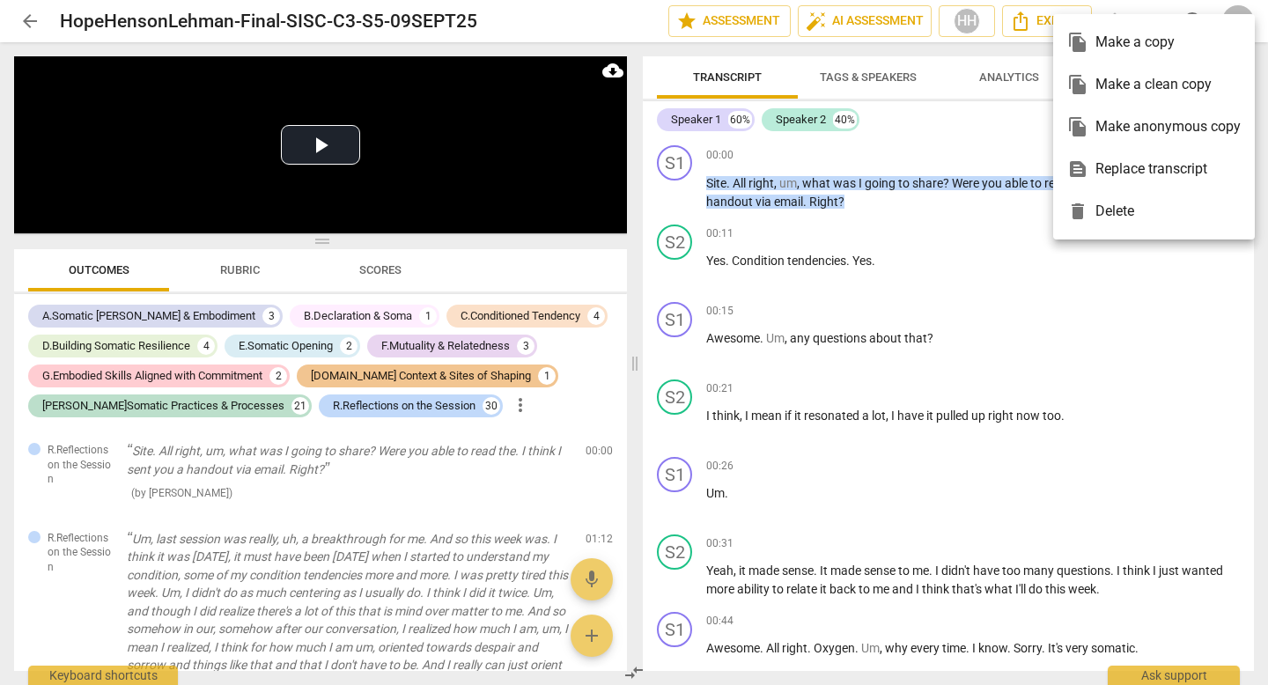
click at [1136, 43] on div "file_copy Make a copy" at bounding box center [1153, 42] width 173 height 42
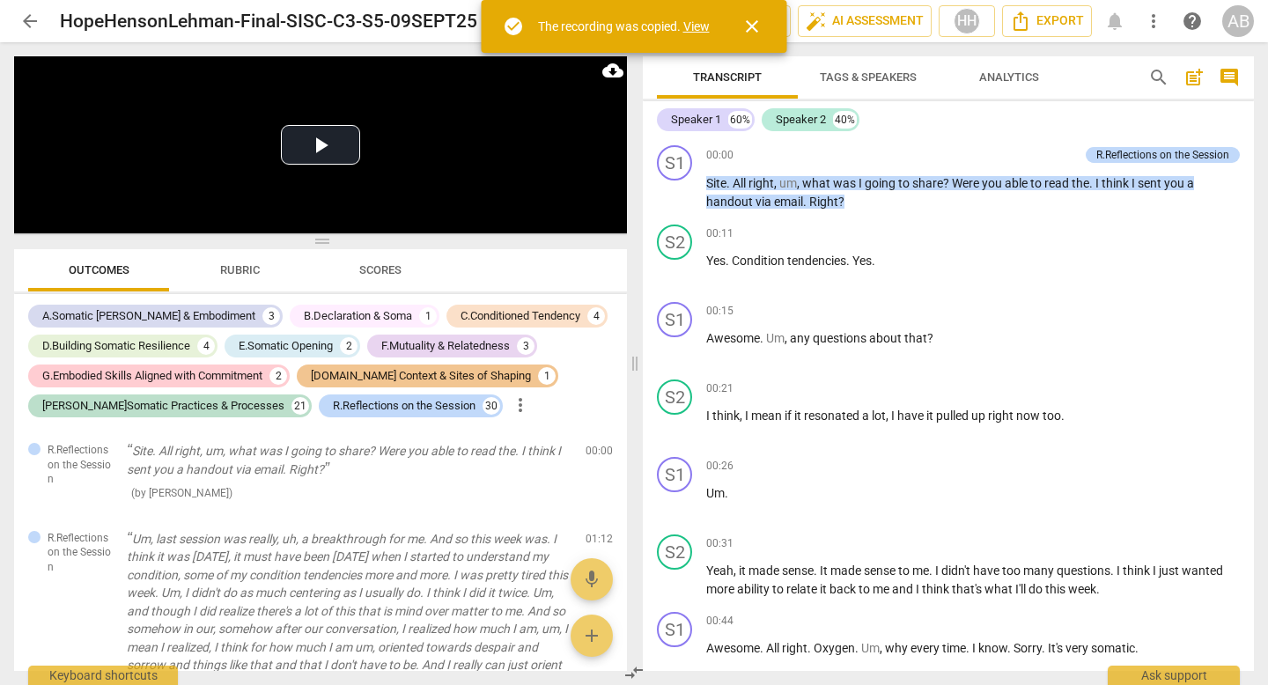
click at [690, 25] on link "View" at bounding box center [696, 26] width 26 height 14
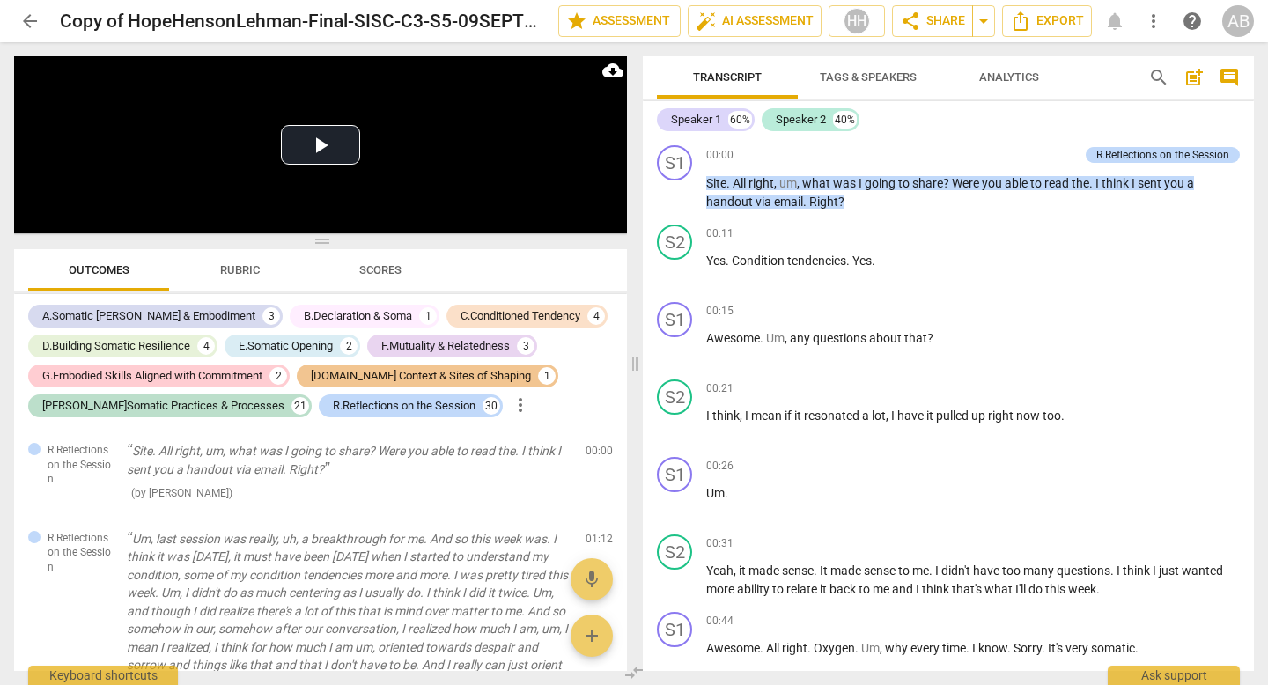
drag, startPoint x: 129, startPoint y: 24, endPoint x: 56, endPoint y: 15, distance: 73.6
click at [56, 15] on div "arrow_back Copy of HopeHensonLehman-Final-SISC-C3-S5-09SEPT25 edit star Assessm…" at bounding box center [633, 21] width 1239 height 32
click at [523, 21] on span "edit" at bounding box center [528, 21] width 21 height 21
drag, startPoint x: 70, startPoint y: 22, endPoint x: 22, endPoint y: 24, distance: 47.6
click at [22, 24] on div "arrow_back Copy of HopeHensonLehman-Final-SISC-C3-S5-09SEPT25 done clear star A…" at bounding box center [633, 20] width 1239 height 33
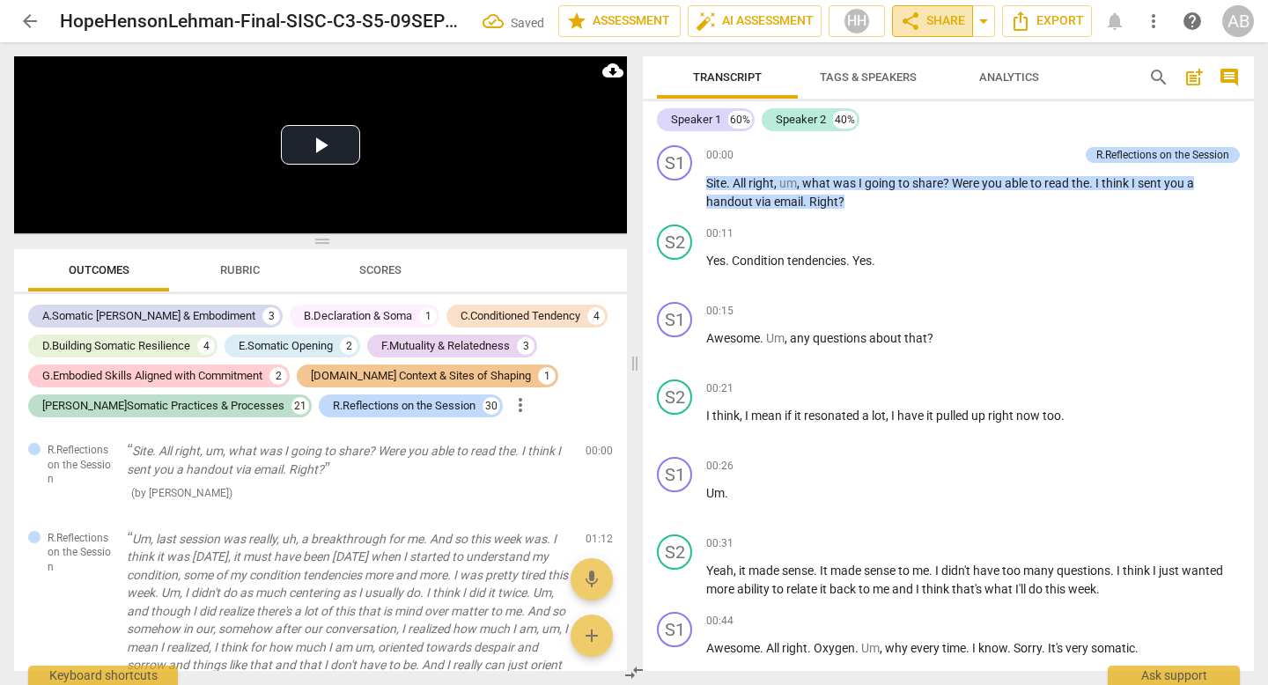
click at [915, 18] on span "share" at bounding box center [910, 21] width 21 height 21
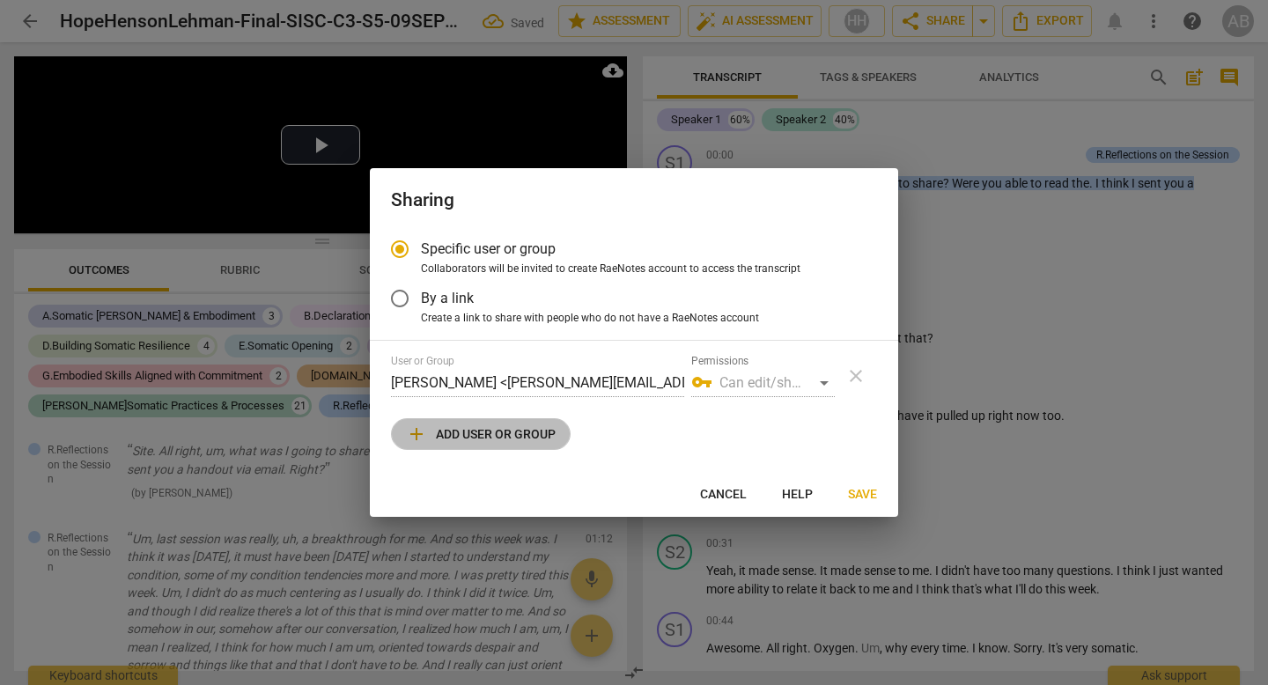
click at [460, 436] on span "add Add user or group" at bounding box center [481, 433] width 150 height 21
radio input "false"
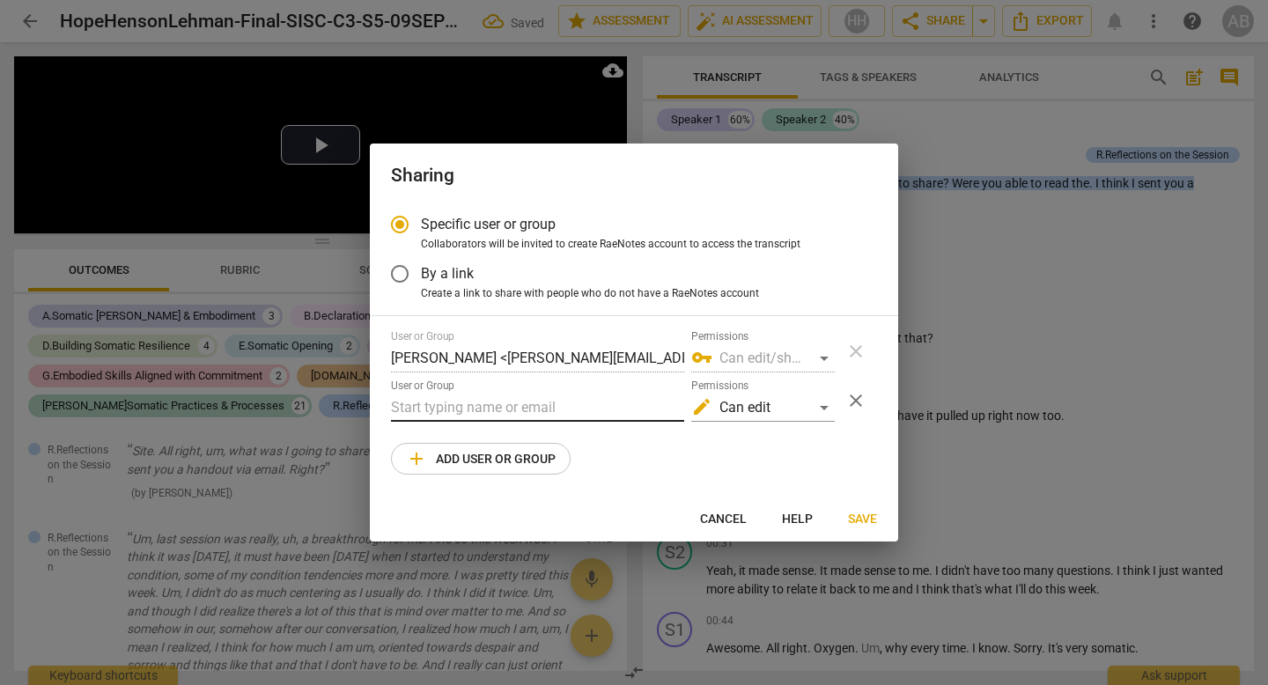
click at [449, 408] on input "text" at bounding box center [537, 407] width 293 height 28
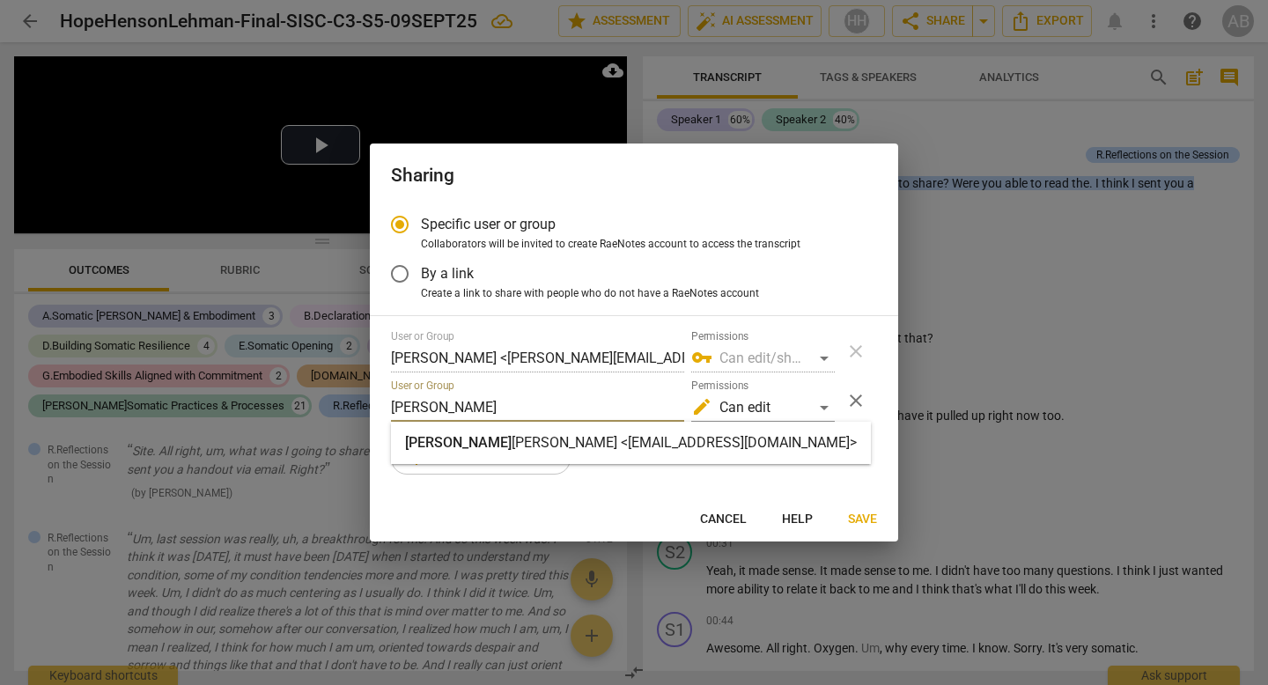
type input "[PERSON_NAME]"
click at [511, 435] on strong "[PERSON_NAME] <[EMAIL_ADDRESS][DOMAIN_NAME]>" at bounding box center [683, 442] width 345 height 17
radio input "false"
type input "[PERSON_NAME] <[EMAIL_ADDRESS][DOMAIN_NAME]>"
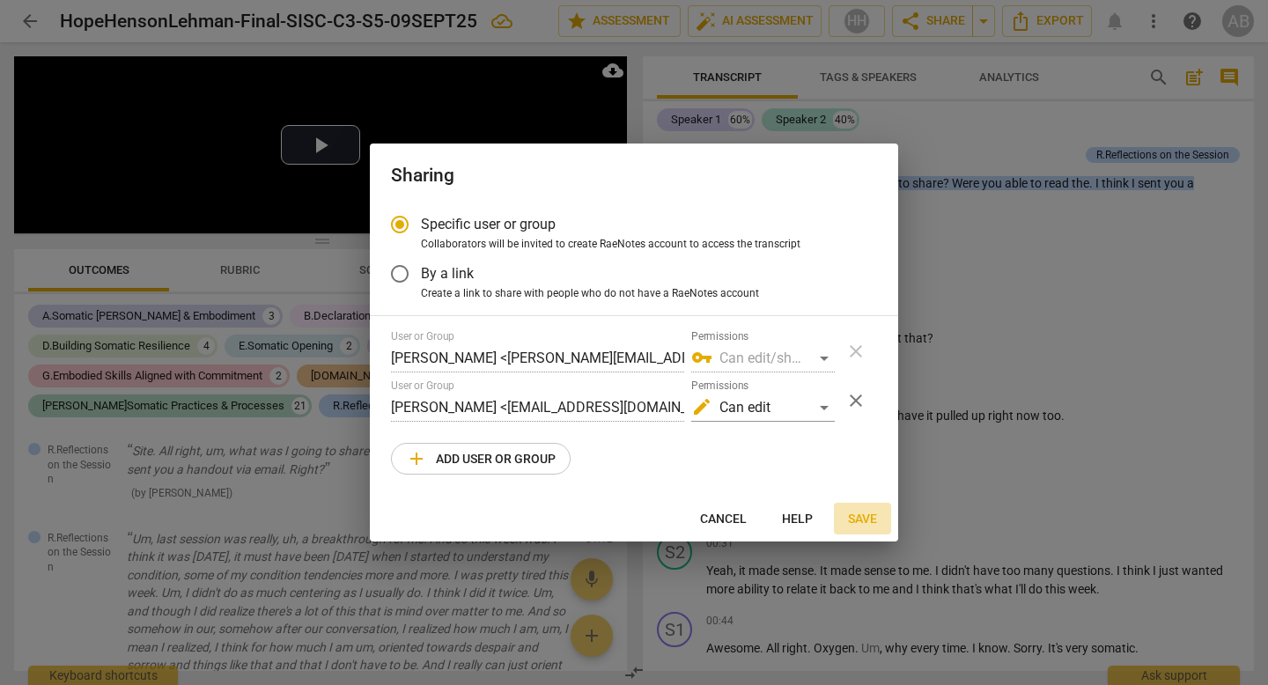
click at [855, 511] on span "Save" at bounding box center [862, 520] width 29 height 18
